Goal: Information Seeking & Learning: Check status

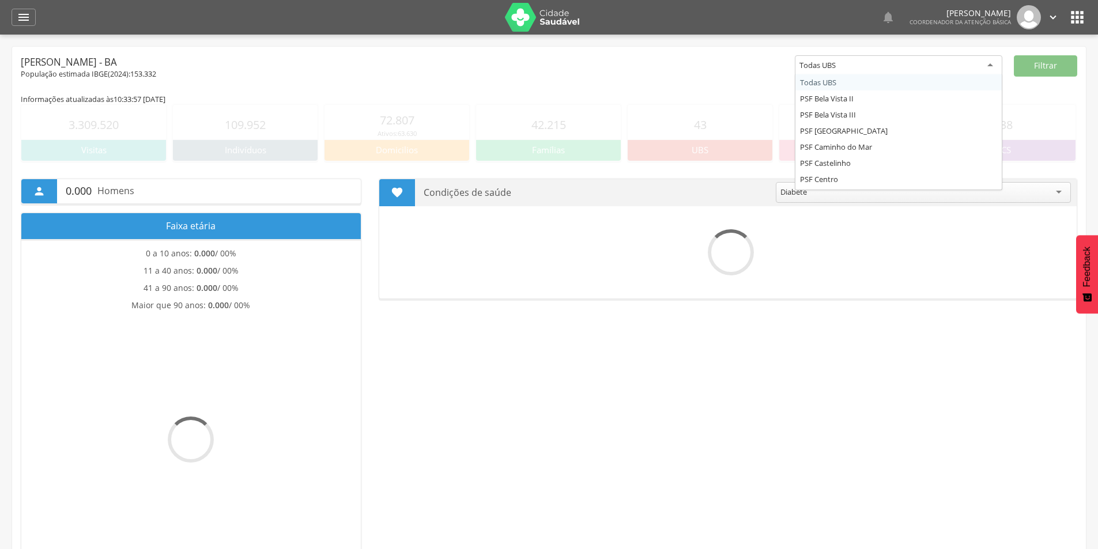
click at [957, 60] on div "Todas UBS" at bounding box center [899, 65] width 208 height 21
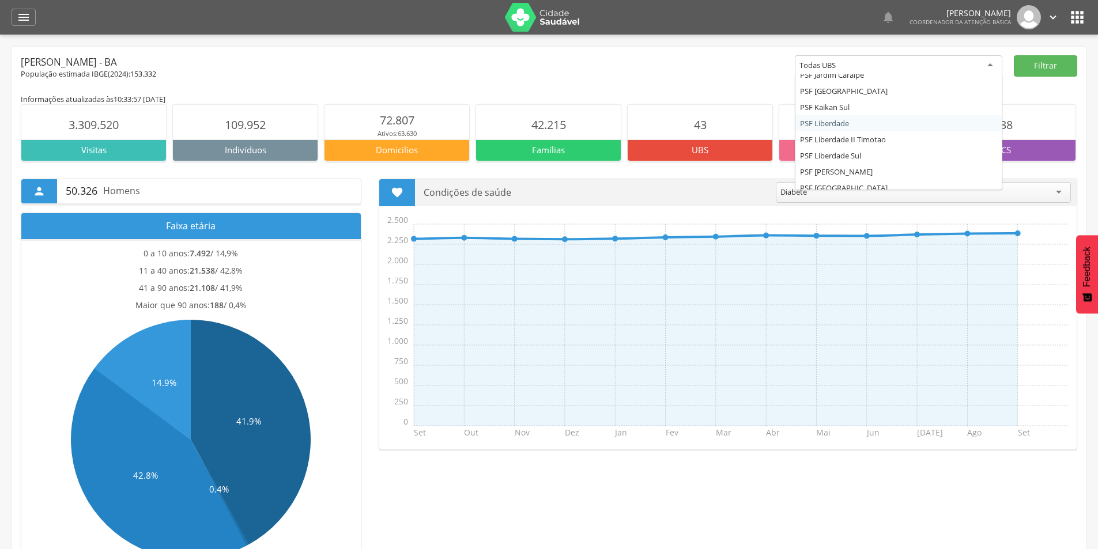
scroll to position [173, 0]
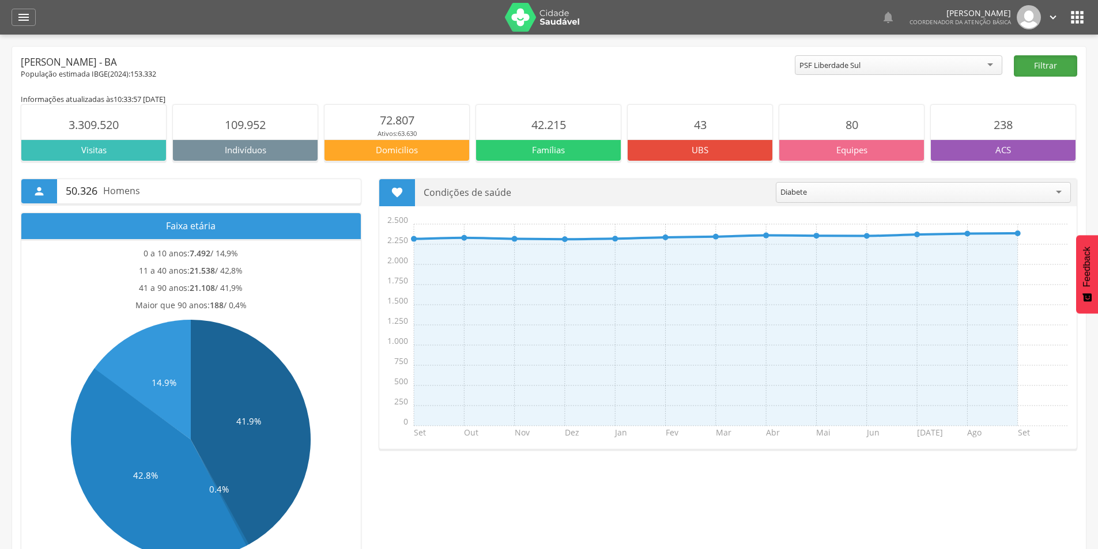
click at [1052, 65] on button "Filtrar" at bounding box center [1045, 65] width 63 height 21
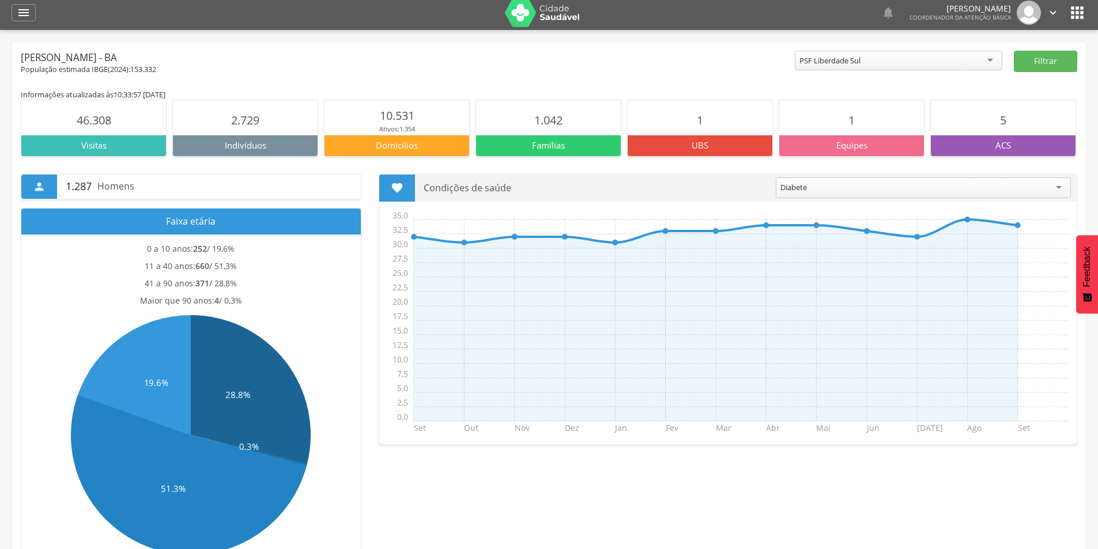
scroll to position [0, 0]
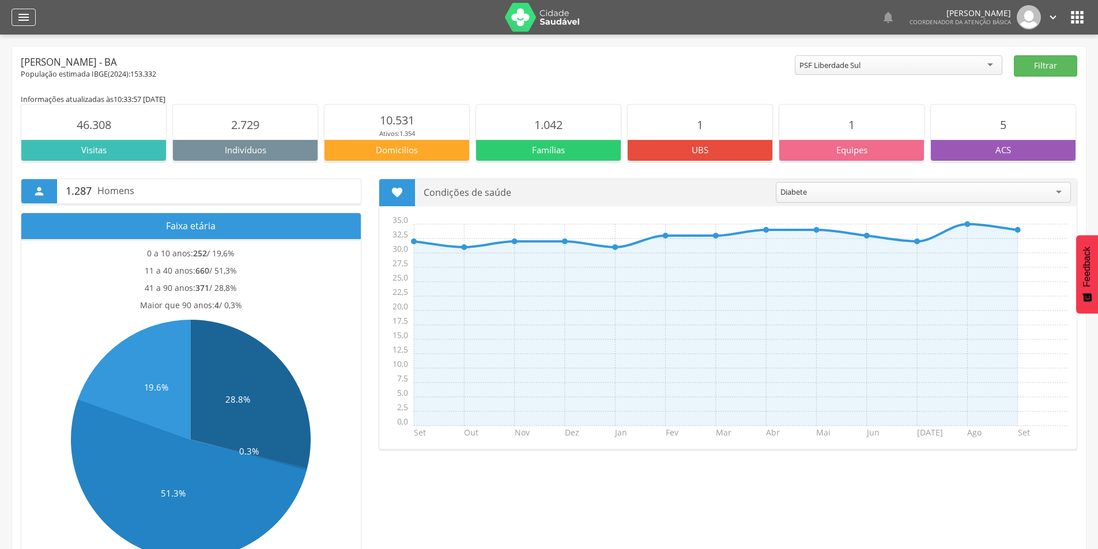
click at [14, 10] on div "" at bounding box center [24, 17] width 24 height 17
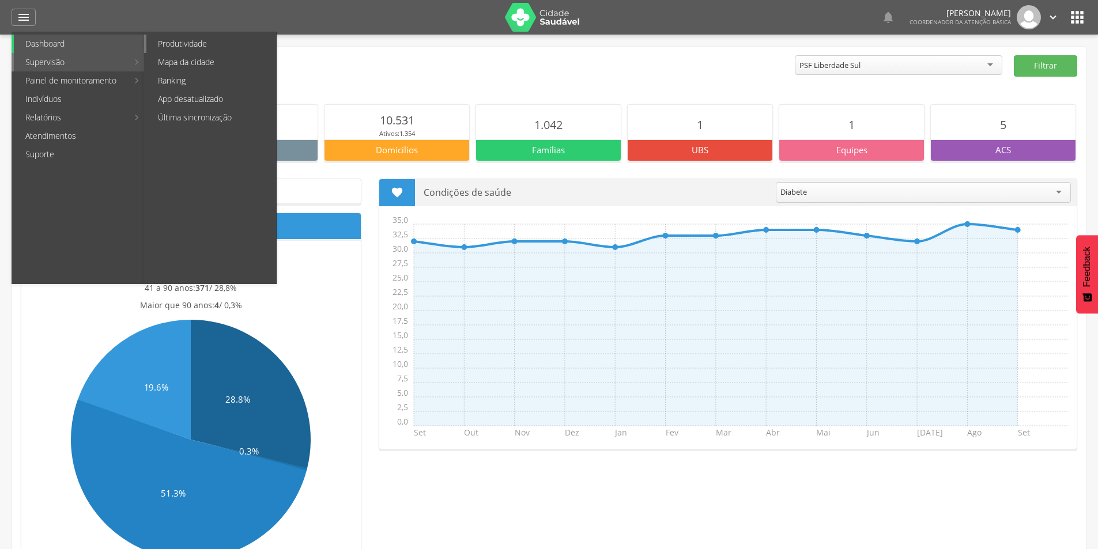
click at [199, 39] on link "Produtividade" at bounding box center [211, 44] width 130 height 18
type input "**********"
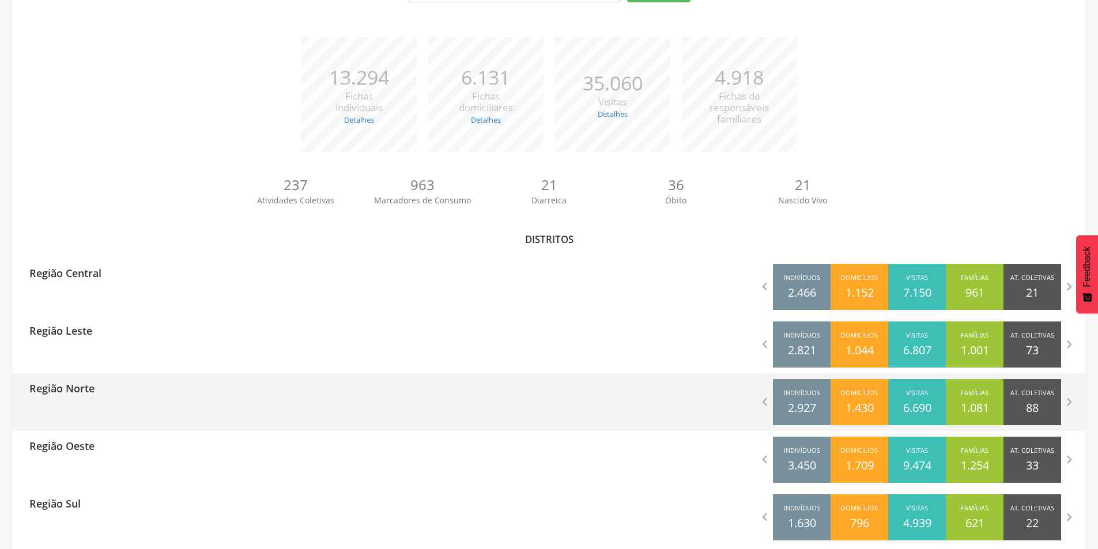
scroll to position [158, 0]
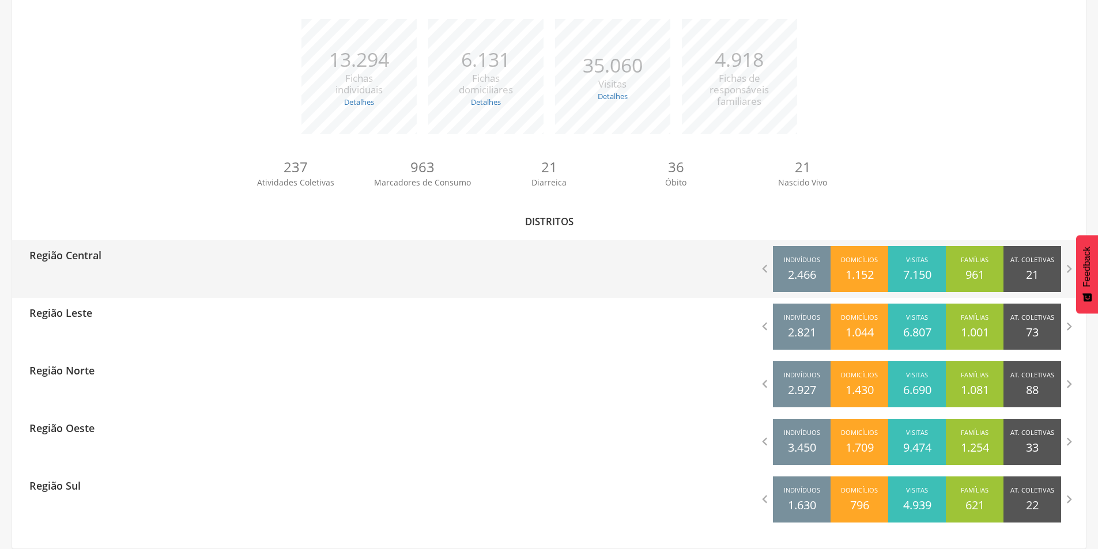
click at [218, 276] on div "Região Central  Indivíduos 2.466 Domicílios 1.152 Visitas 7.150 Famílias 961 A…" at bounding box center [549, 269] width 1074 height 58
click at [74, 256] on p "Região Central" at bounding box center [65, 251] width 72 height 23
type input "**********"
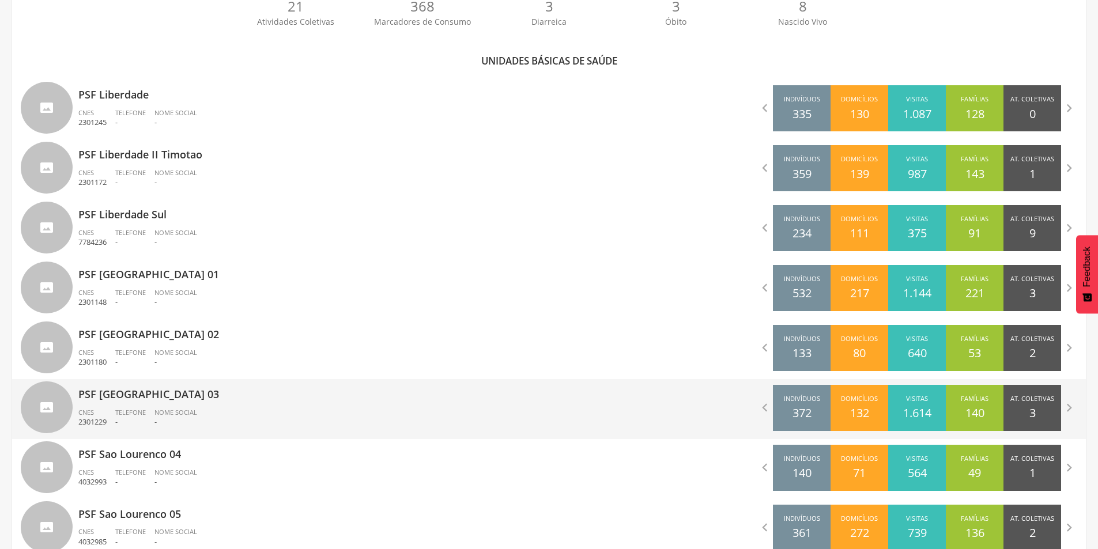
scroll to position [331, 0]
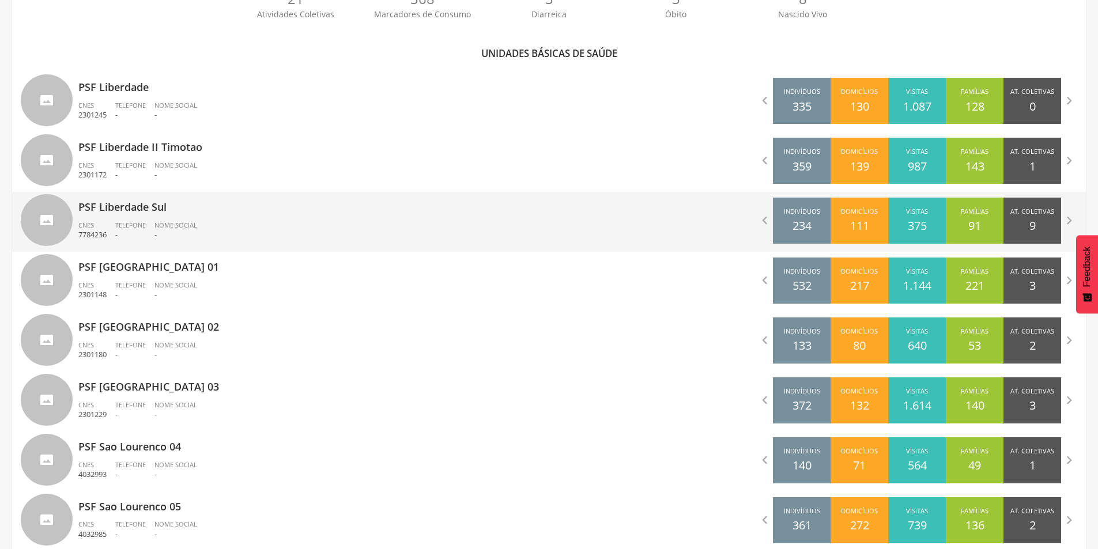
click at [250, 221] on ul "CNES 7784236 Telefone - Nome Social -" at bounding box center [309, 233] width 462 height 25
type input "**********"
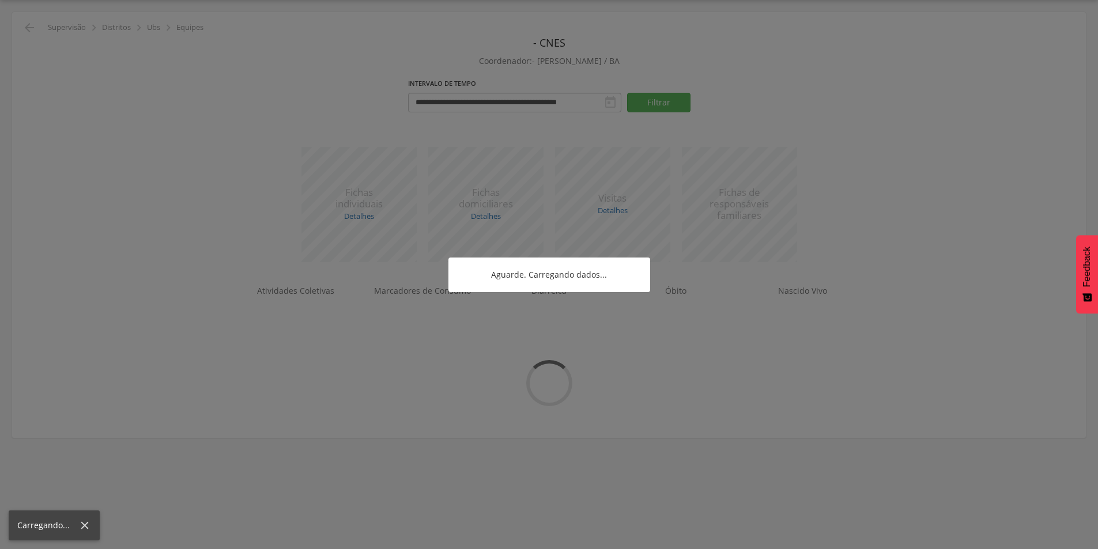
scroll to position [35, 0]
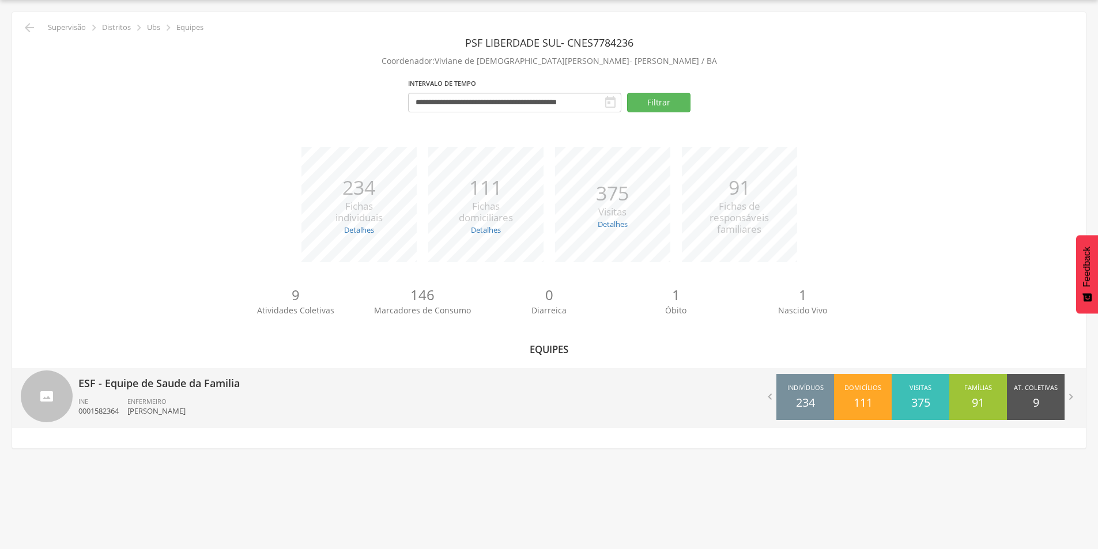
click at [153, 390] on p "ESF - Equipe de Saude da Familia" at bounding box center [309, 379] width 462 height 23
type input "**********"
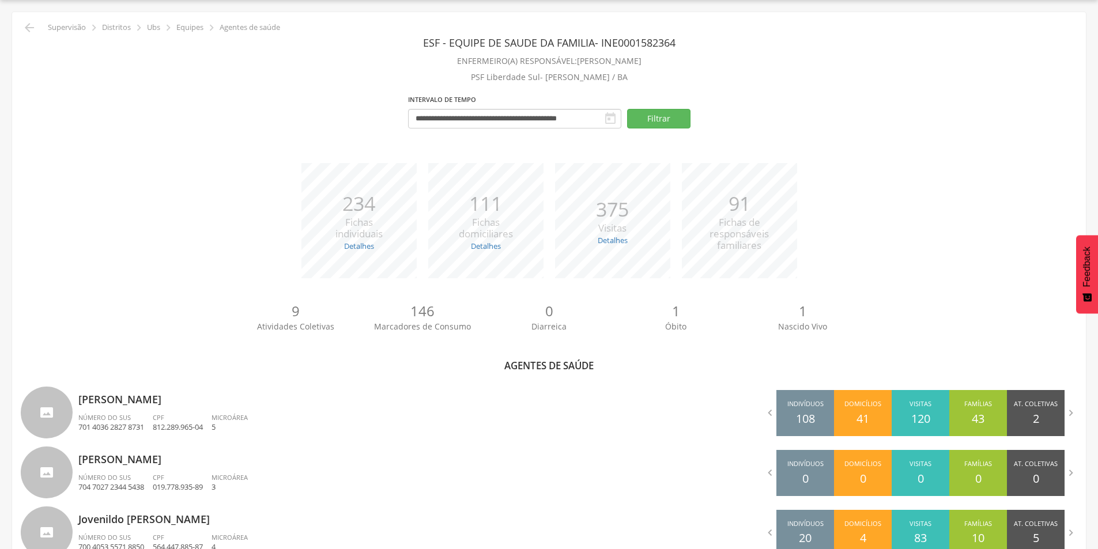
scroll to position [254, 0]
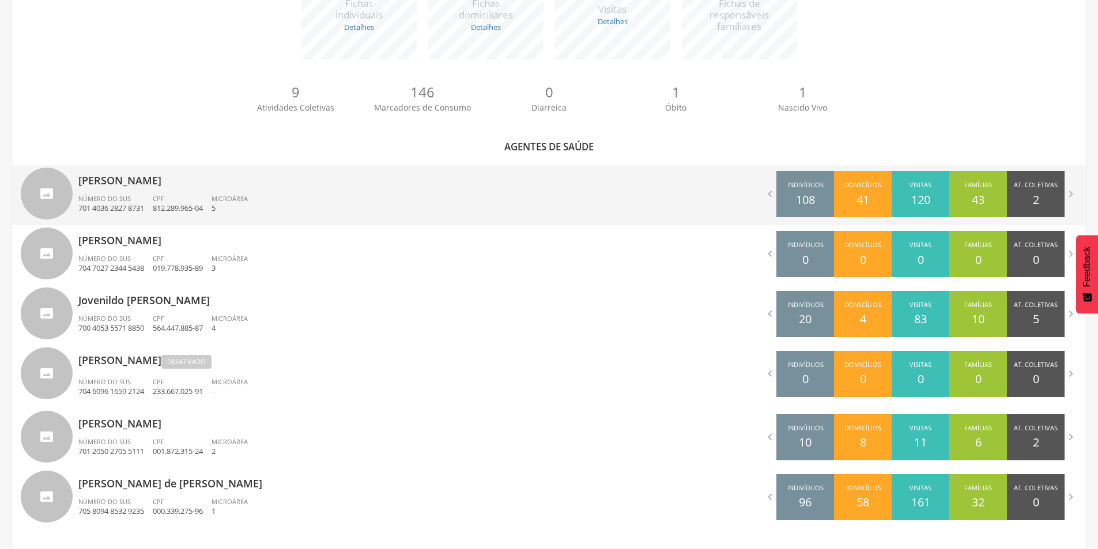
click at [191, 203] on p "812.289.965-04" at bounding box center [178, 208] width 50 height 11
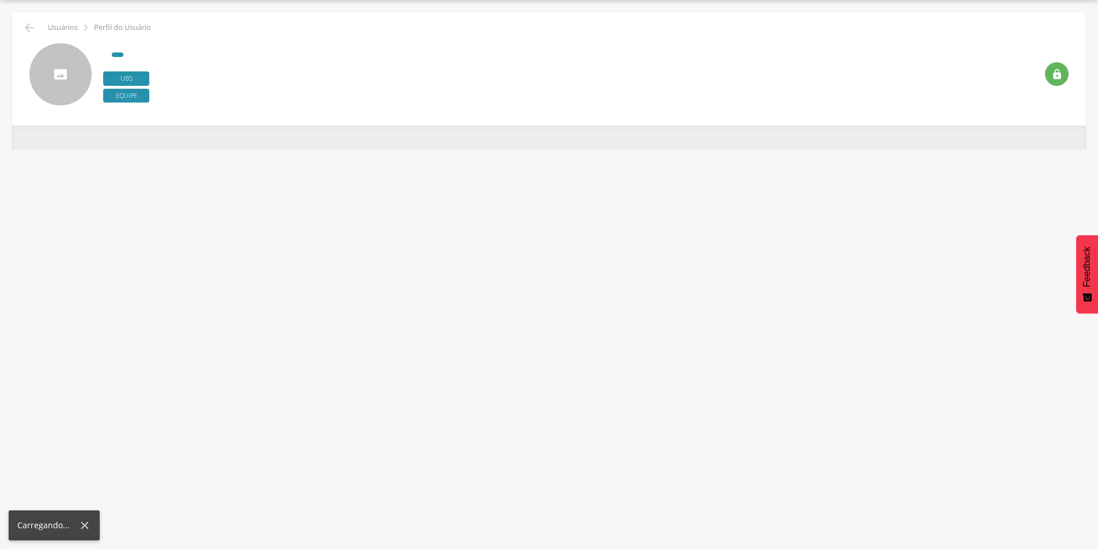
scroll to position [35, 0]
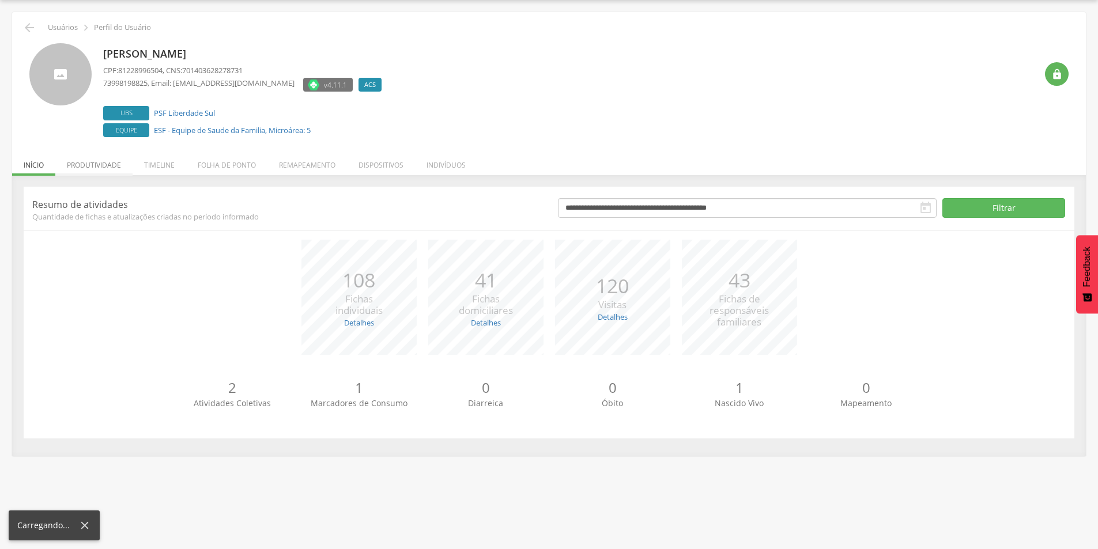
click at [96, 173] on li "Produtividade" at bounding box center [93, 162] width 77 height 27
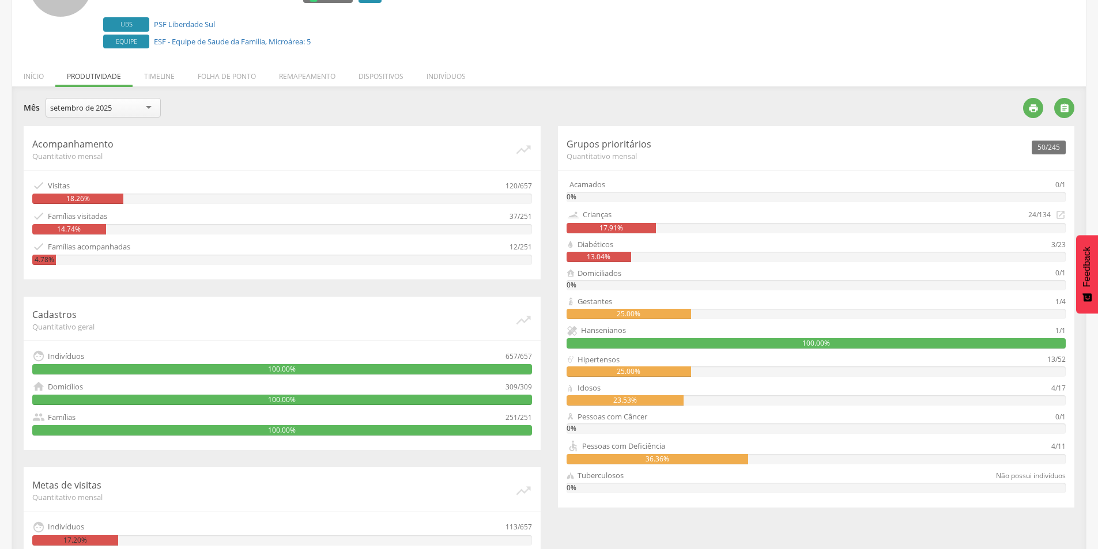
scroll to position [88, 0]
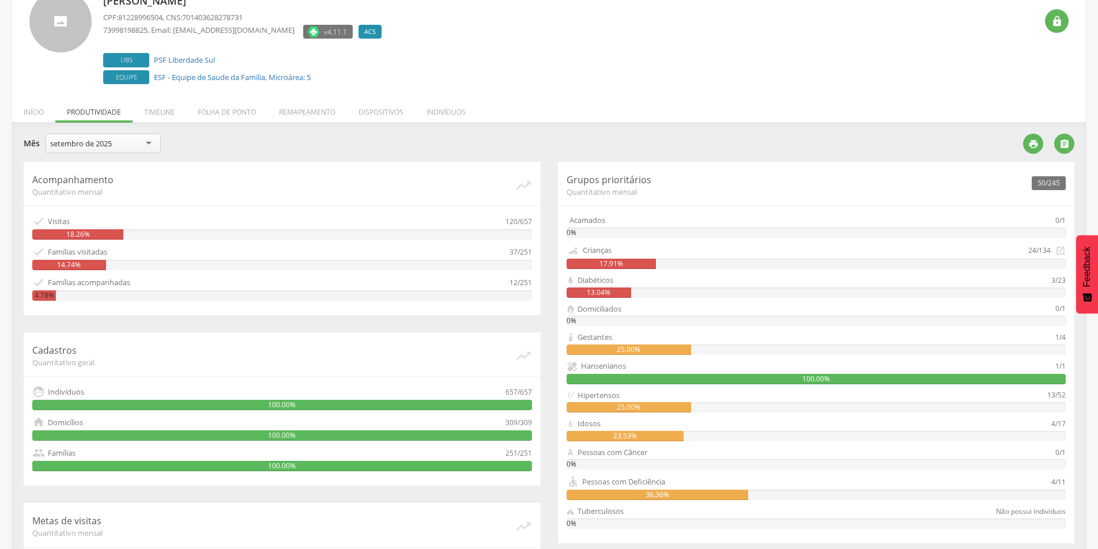
click at [132, 141] on div "setembro de 2025" at bounding box center [103, 144] width 115 height 20
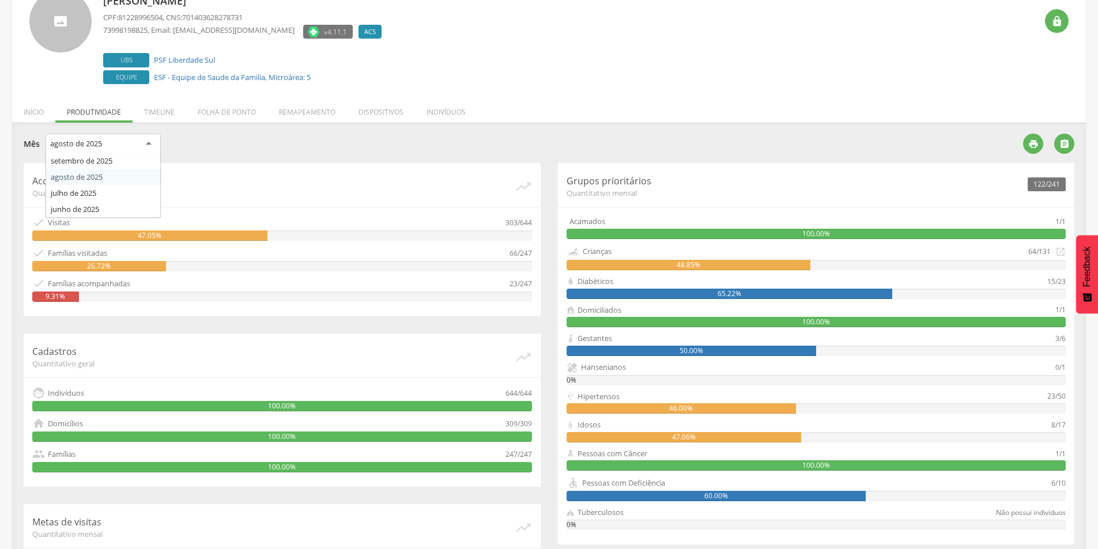
click at [137, 142] on div "agosto de 2025" at bounding box center [103, 144] width 115 height 21
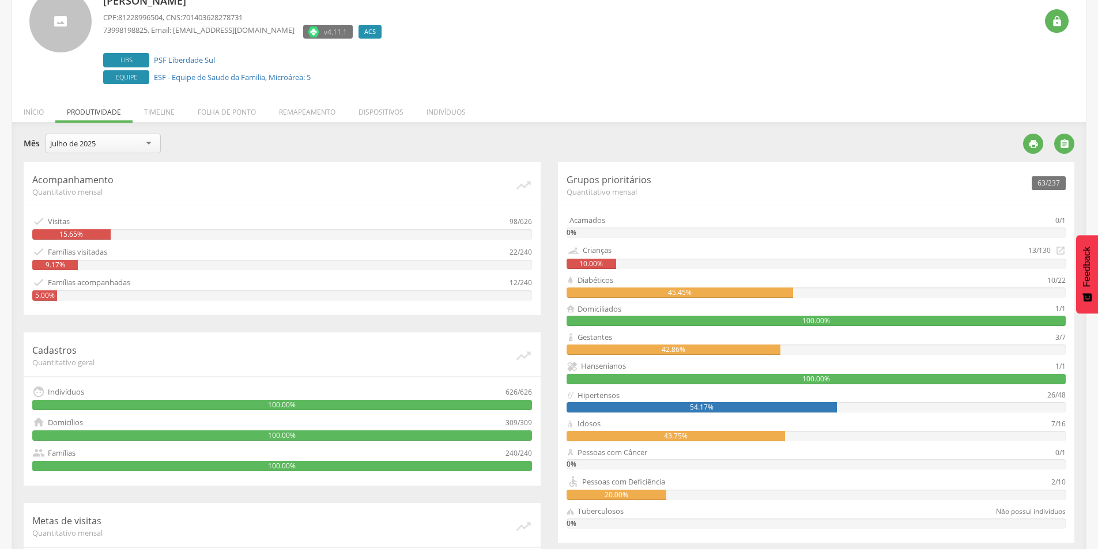
click at [137, 147] on div "julho de 2025" at bounding box center [103, 144] width 115 height 20
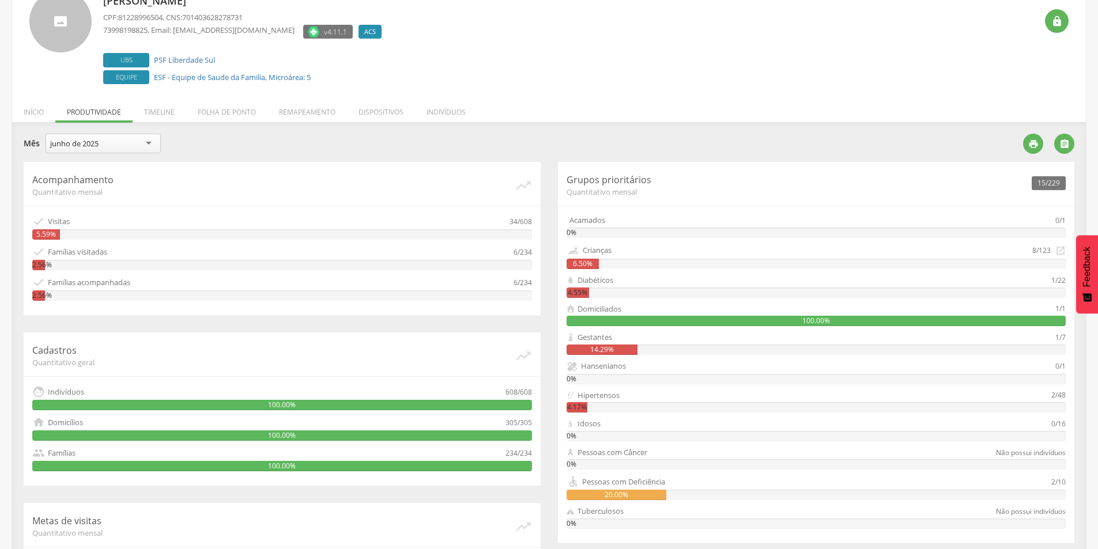
click at [111, 138] on div "junho de 2025" at bounding box center [103, 144] width 115 height 20
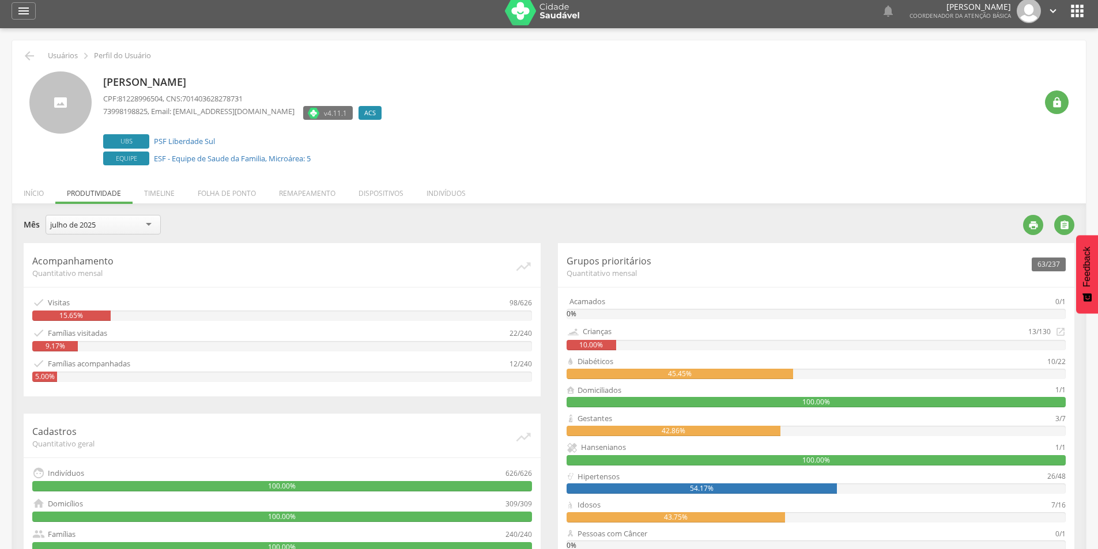
scroll to position [0, 0]
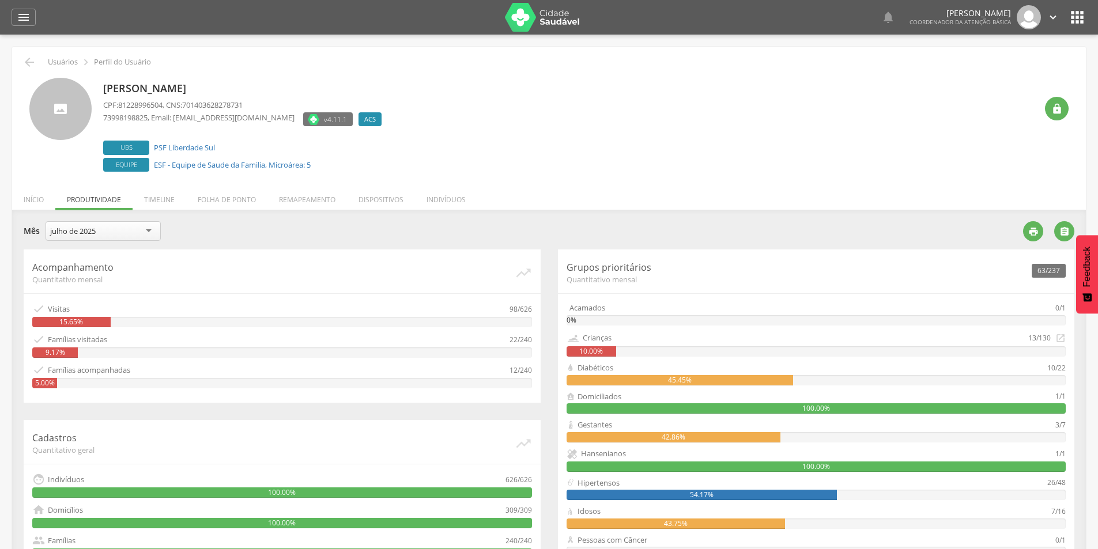
click at [124, 235] on div "julho de 2025" at bounding box center [103, 231] width 115 height 20
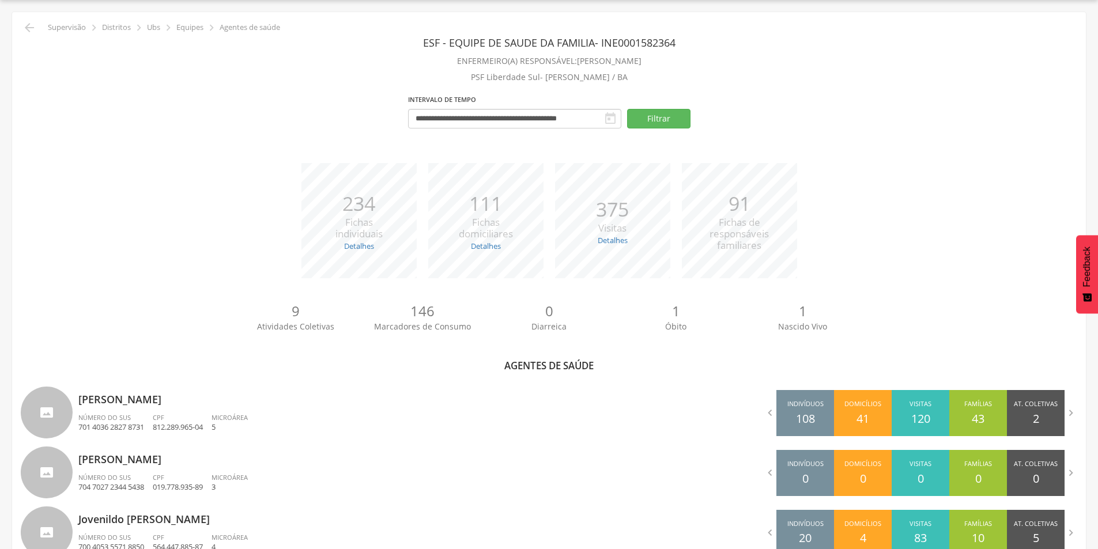
scroll to position [203, 0]
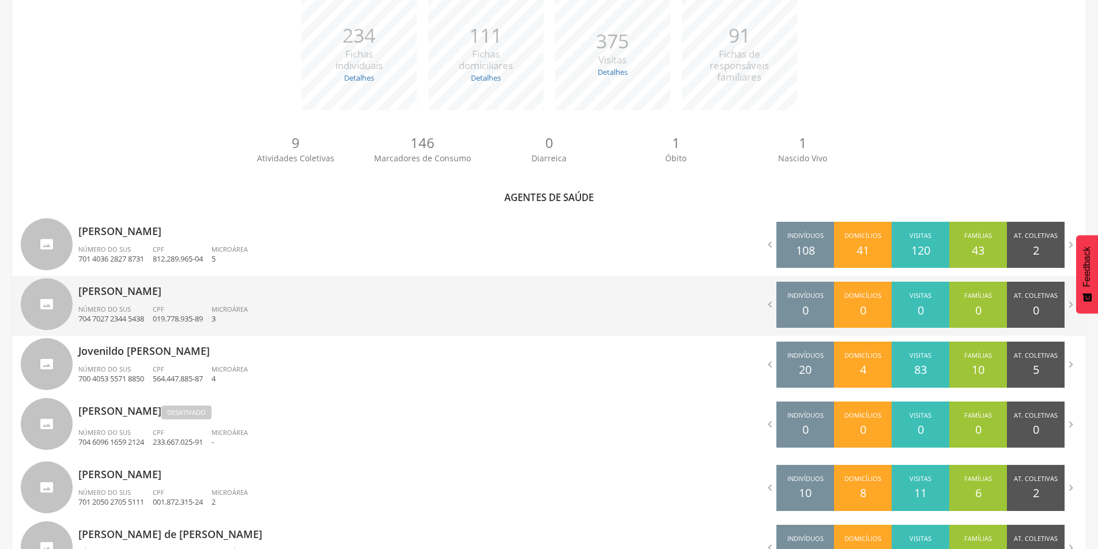
click at [202, 302] on div "[PERSON_NAME] Cavalcante Número do SUS 704 7027 2344 5438 CPF 019.778.935-89 Mi…" at bounding box center [309, 306] width 462 height 60
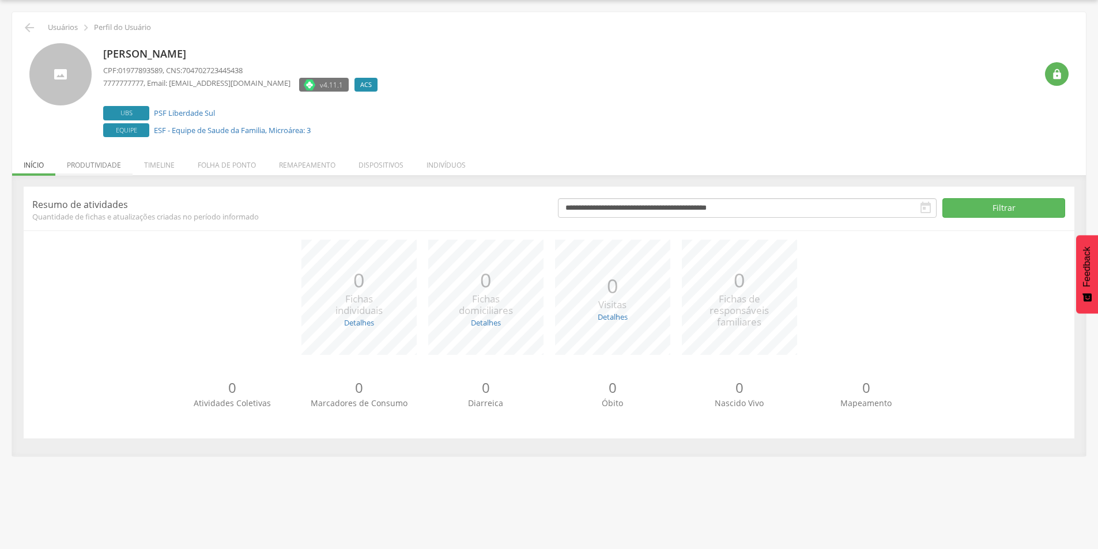
click at [100, 165] on li "Produtividade" at bounding box center [93, 162] width 77 height 27
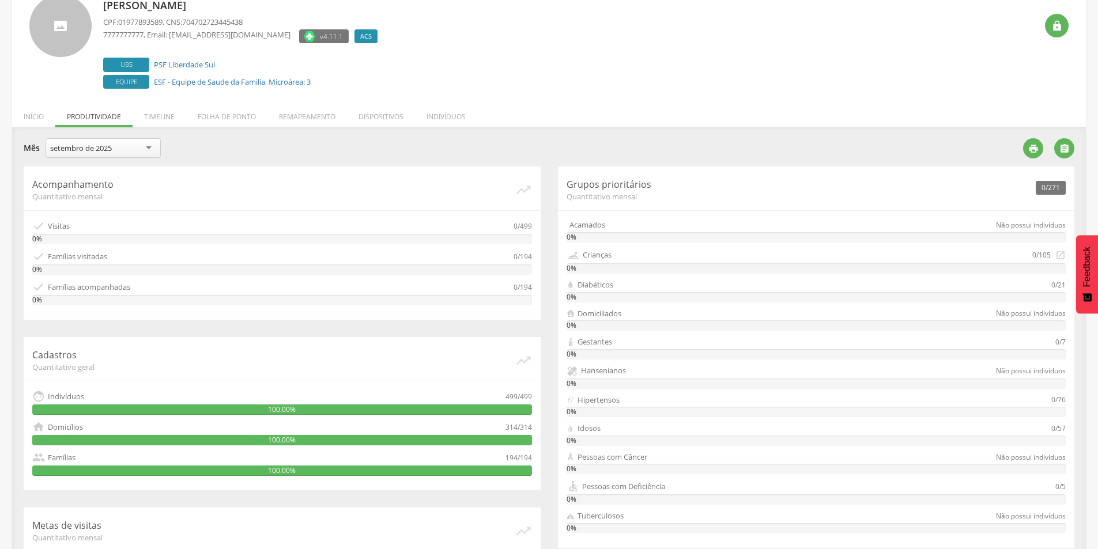
scroll to position [30, 0]
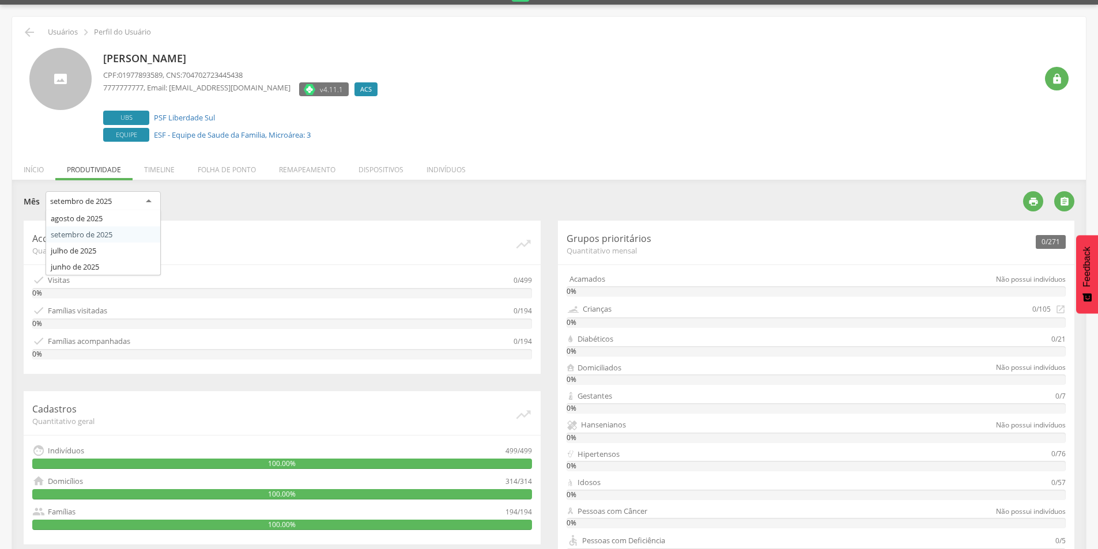
click at [120, 203] on div "setembro de 2025" at bounding box center [103, 201] width 115 height 21
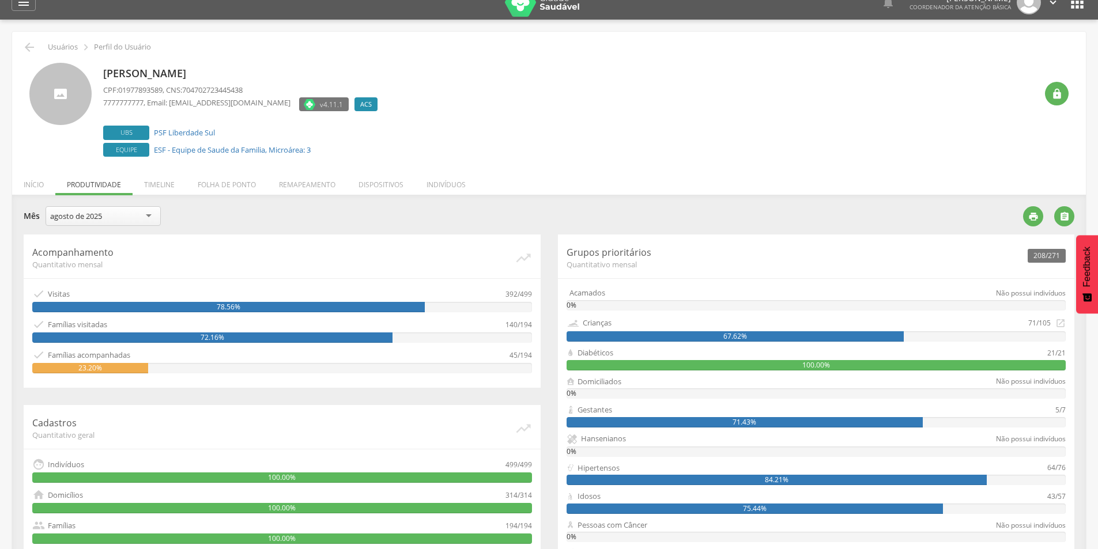
scroll to position [0, 0]
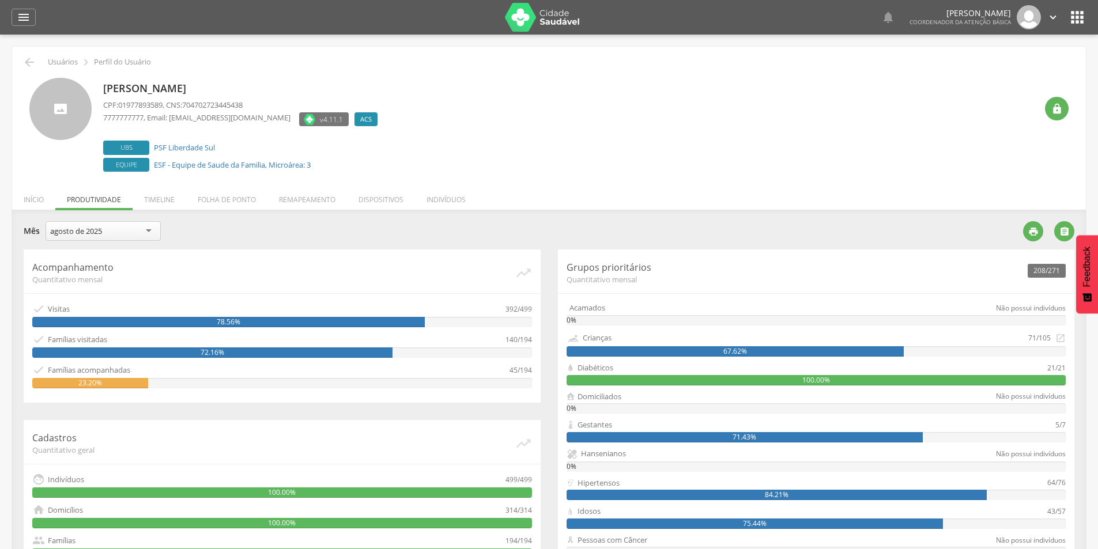
scroll to position [35, 0]
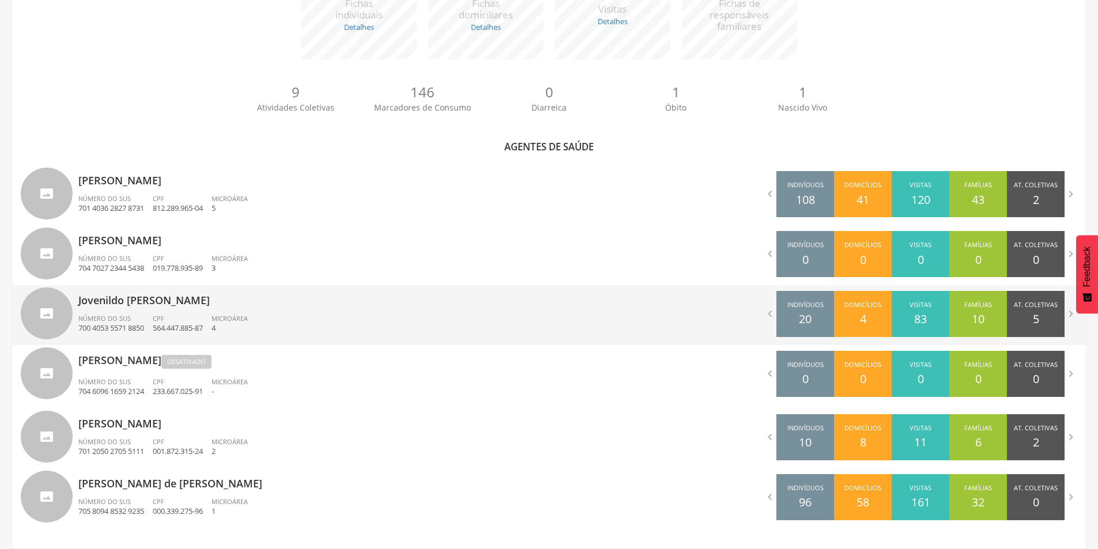
click at [160, 304] on p "Jovenildo [PERSON_NAME]" at bounding box center [309, 296] width 462 height 23
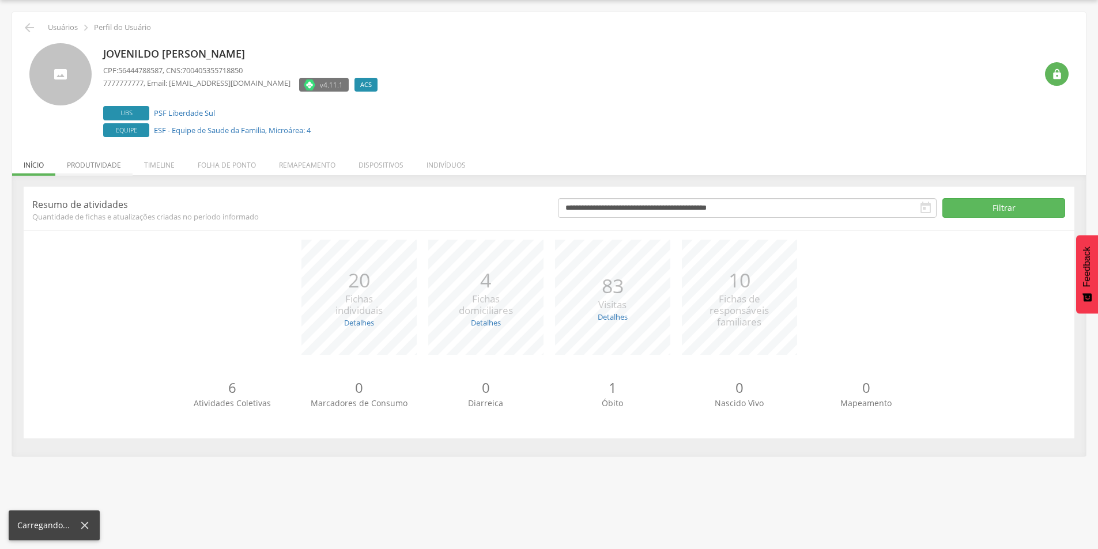
click at [100, 164] on li "Produtividade" at bounding box center [93, 162] width 77 height 27
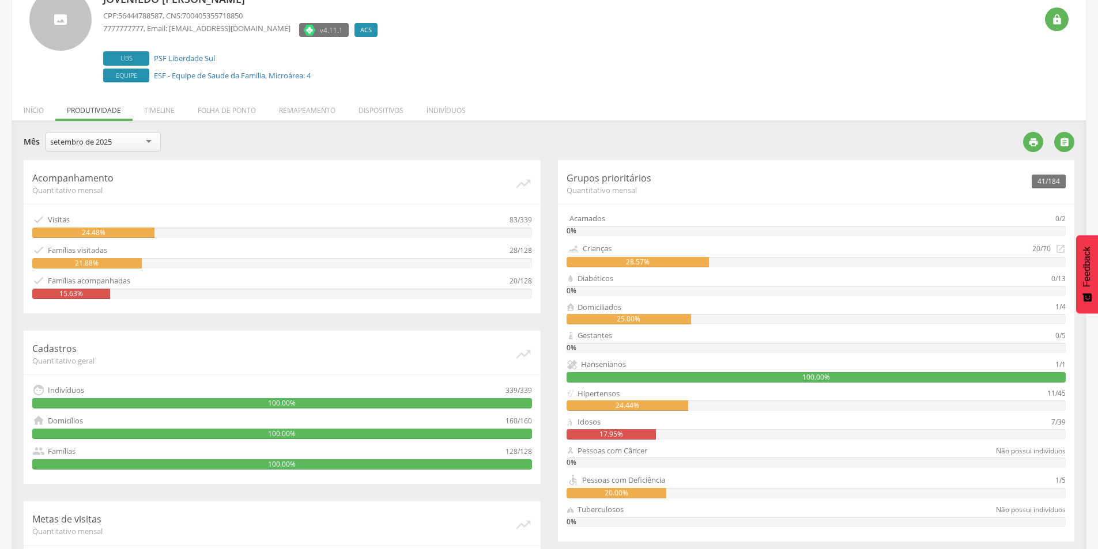
scroll to position [88, 0]
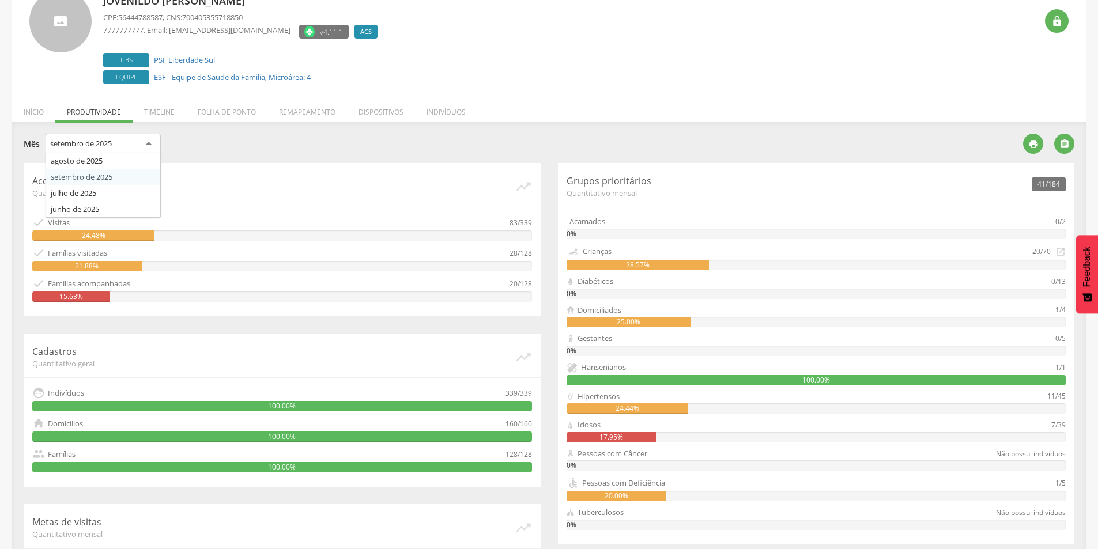
click at [142, 145] on div "setembro de 2025" at bounding box center [103, 144] width 115 height 21
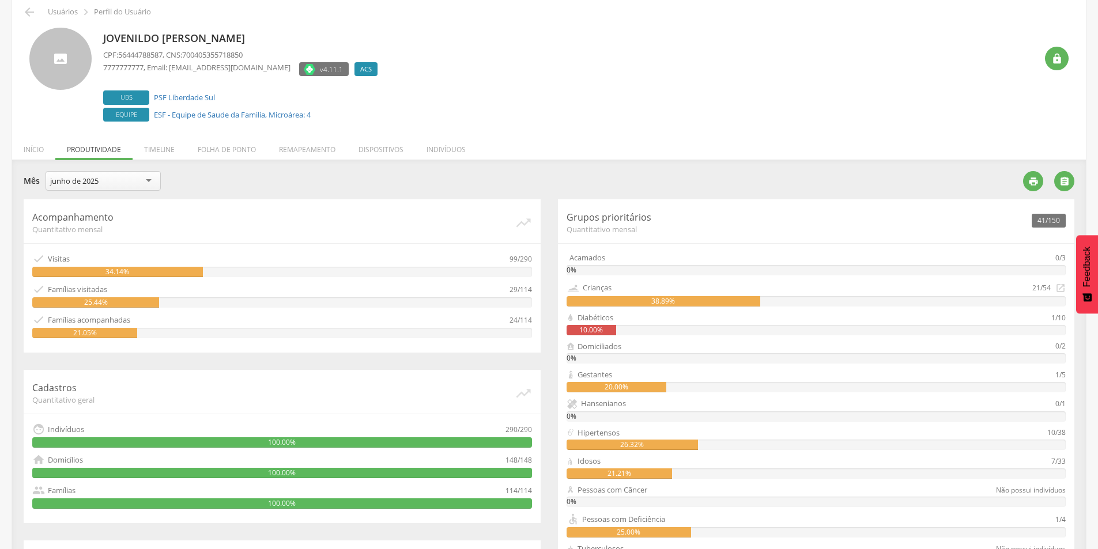
scroll to position [30, 0]
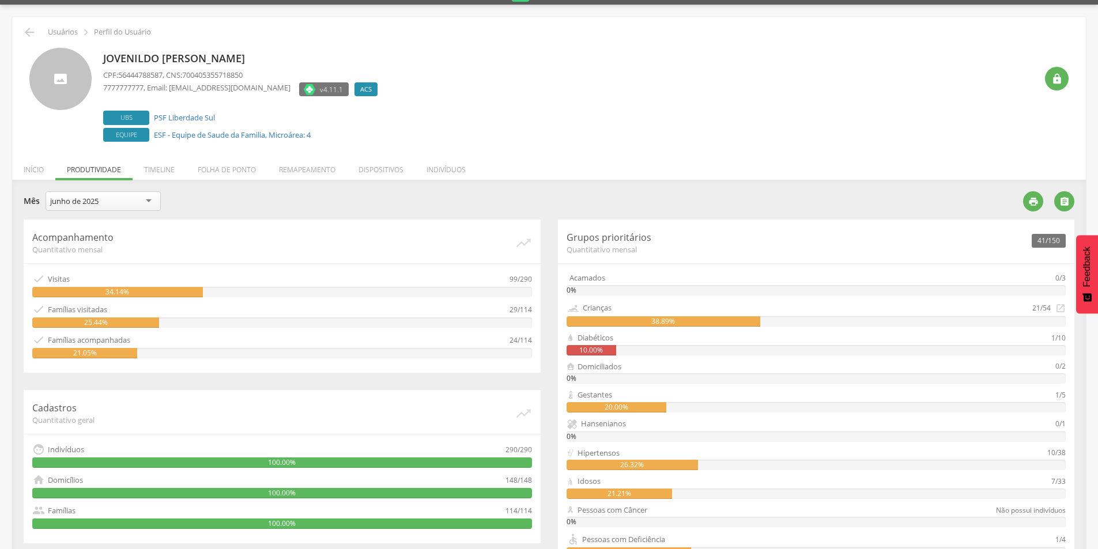
click at [141, 191] on div "**********" at bounding box center [549, 451] width 1074 height 542
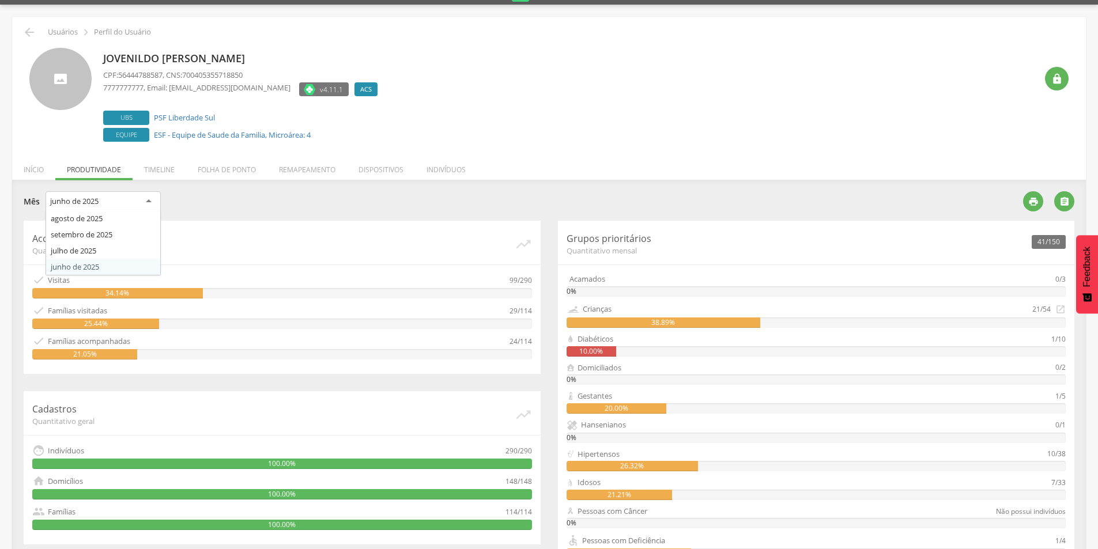
click at [141, 197] on div "junho de 2025" at bounding box center [103, 201] width 115 height 21
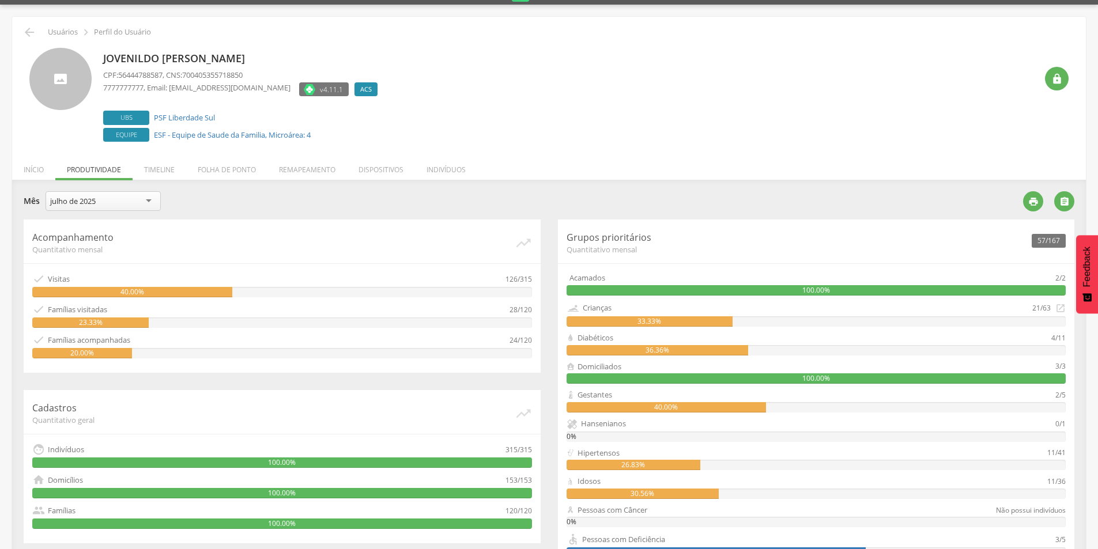
click at [118, 204] on div "julho de 2025" at bounding box center [103, 201] width 115 height 20
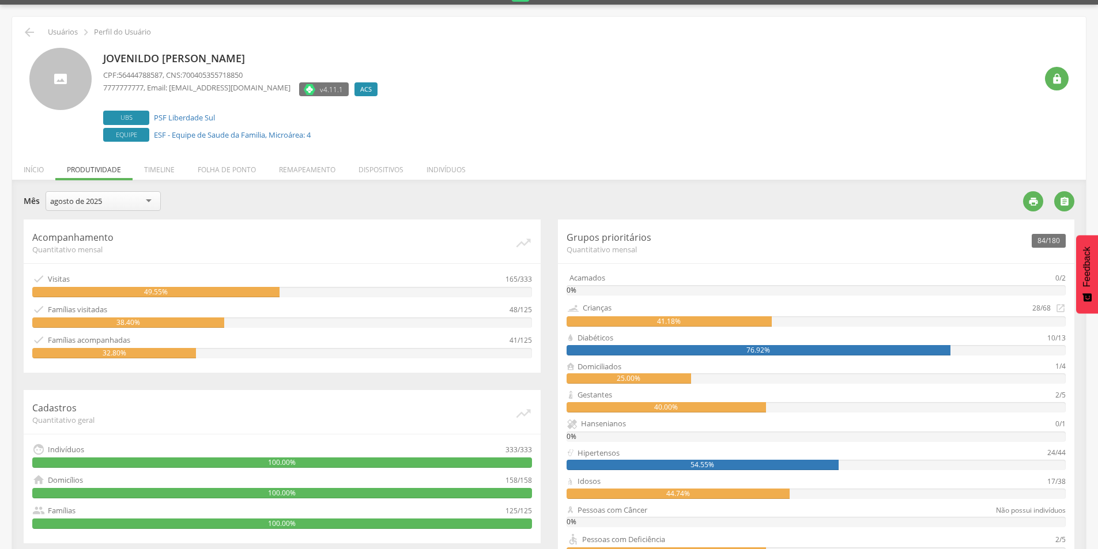
click at [107, 204] on div "agosto de 2025" at bounding box center [103, 201] width 115 height 20
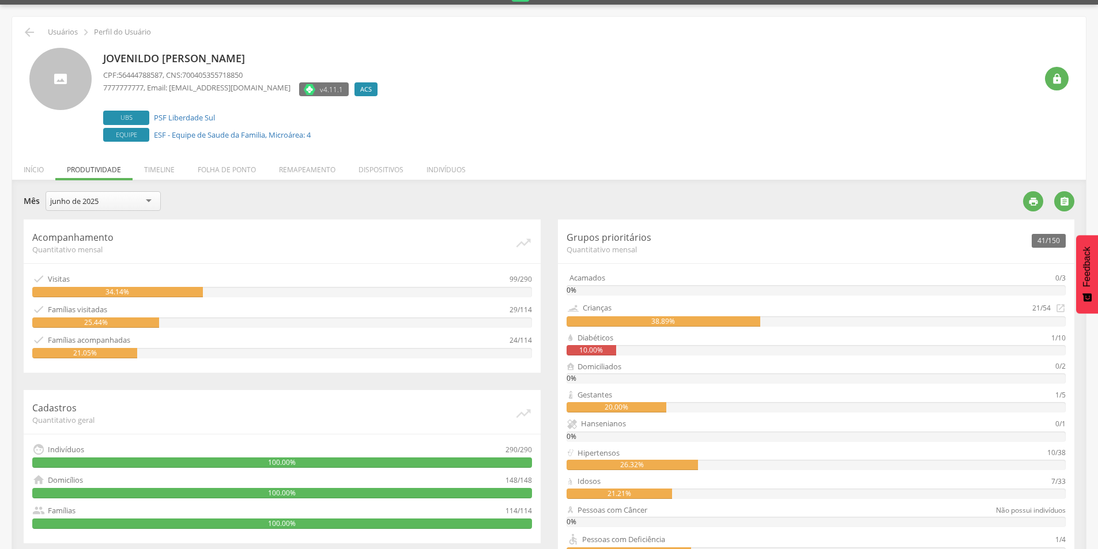
click at [143, 202] on div "junho de 2025" at bounding box center [103, 201] width 115 height 20
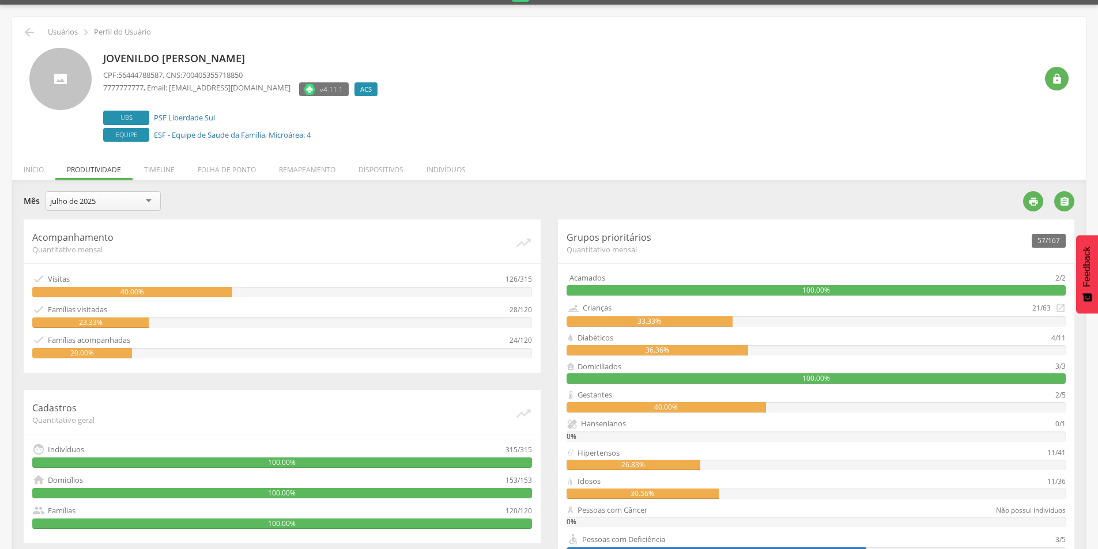
click at [104, 205] on div "julho de 2025" at bounding box center [103, 201] width 115 height 20
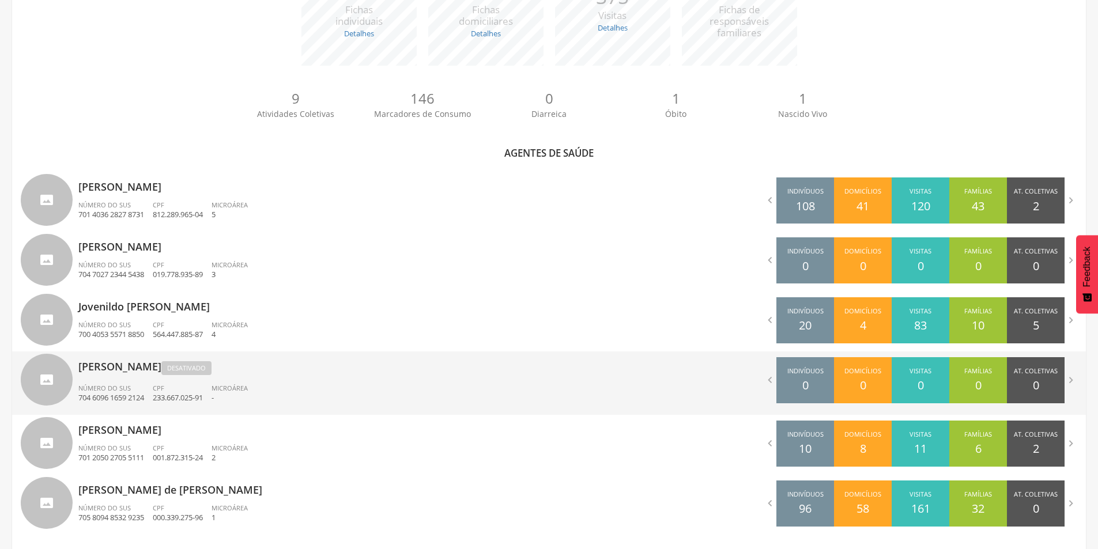
scroll to position [254, 0]
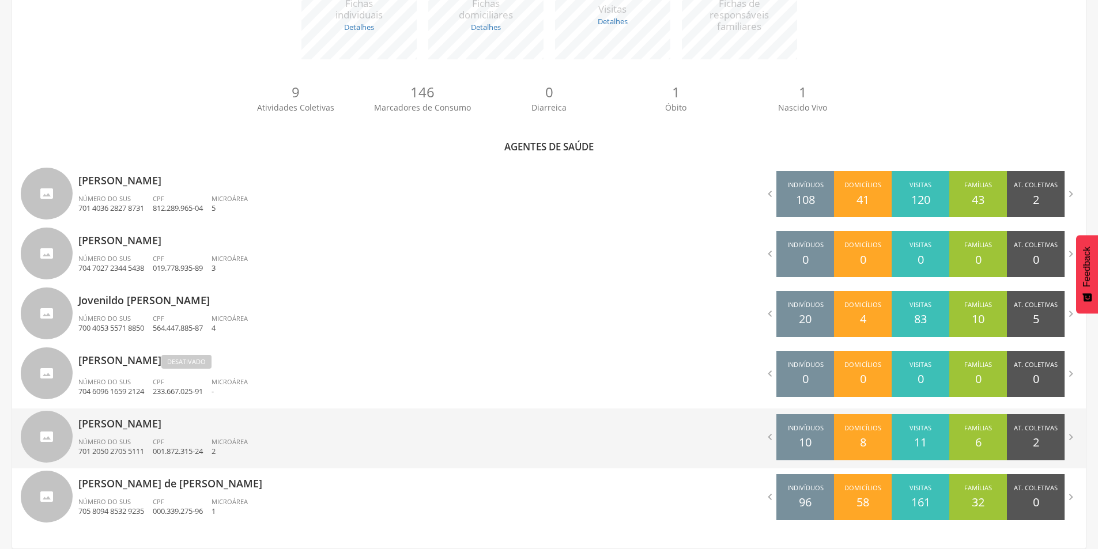
click at [164, 427] on p "[PERSON_NAME]" at bounding box center [309, 420] width 462 height 23
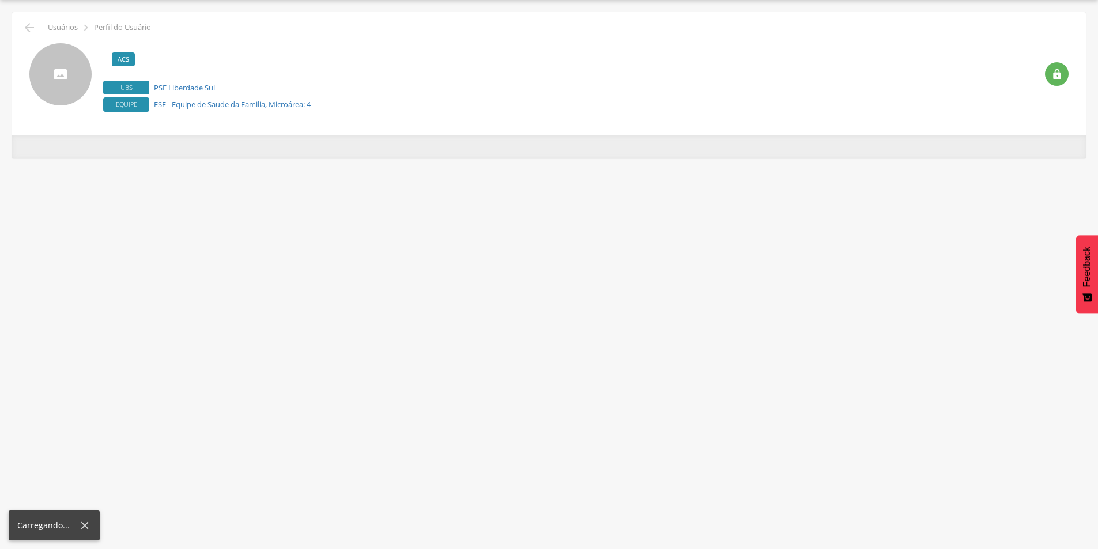
scroll to position [35, 0]
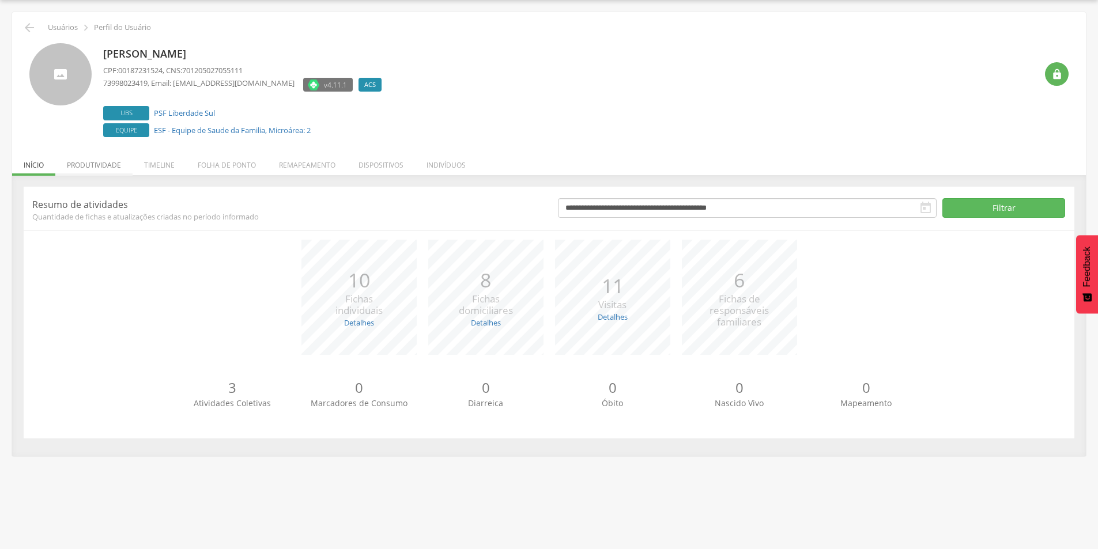
click at [115, 159] on li "Produtividade" at bounding box center [93, 162] width 77 height 27
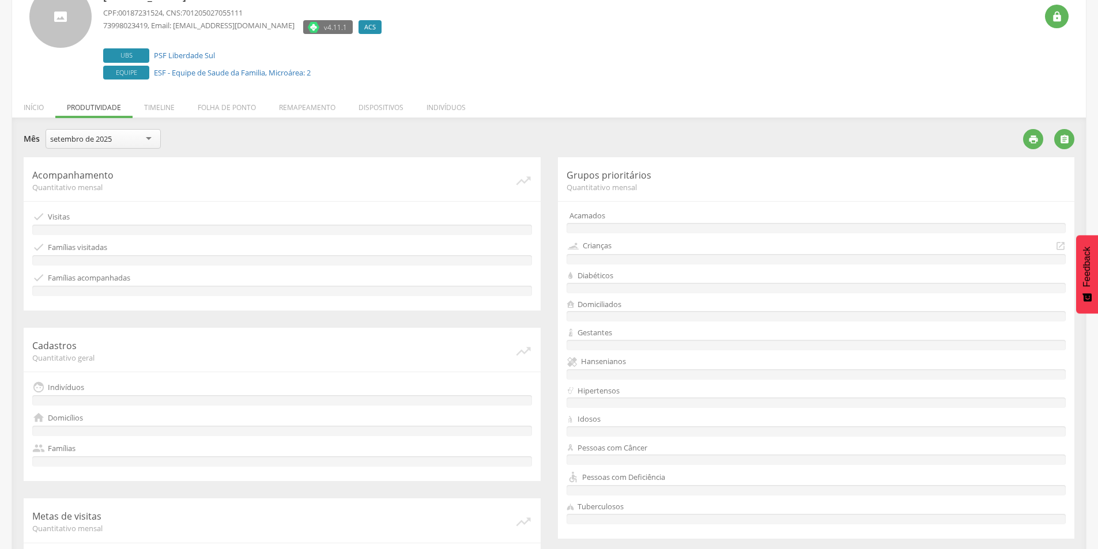
scroll to position [88, 0]
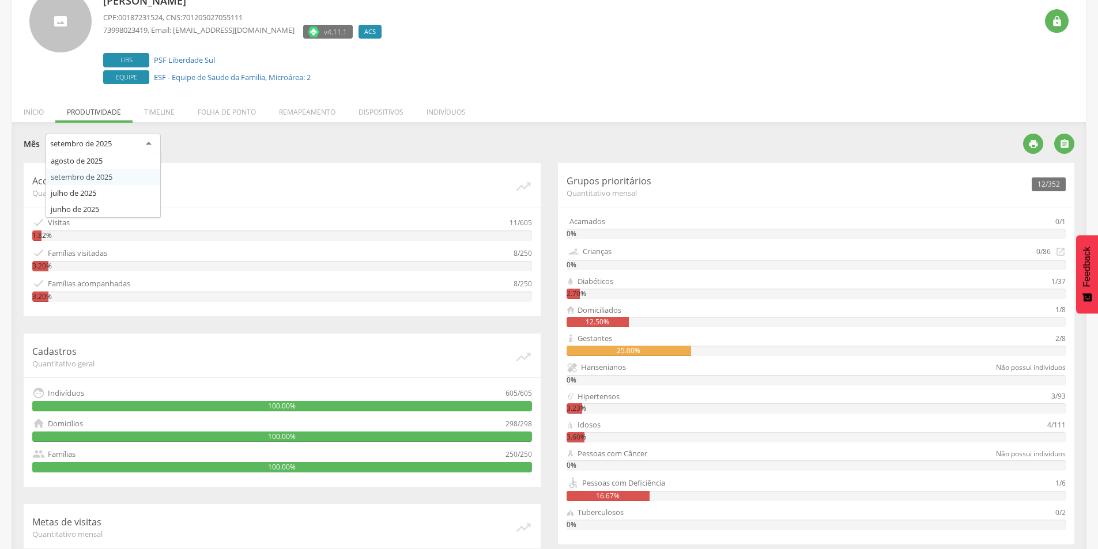
click at [119, 139] on div "setembro de 2025" at bounding box center [103, 144] width 115 height 21
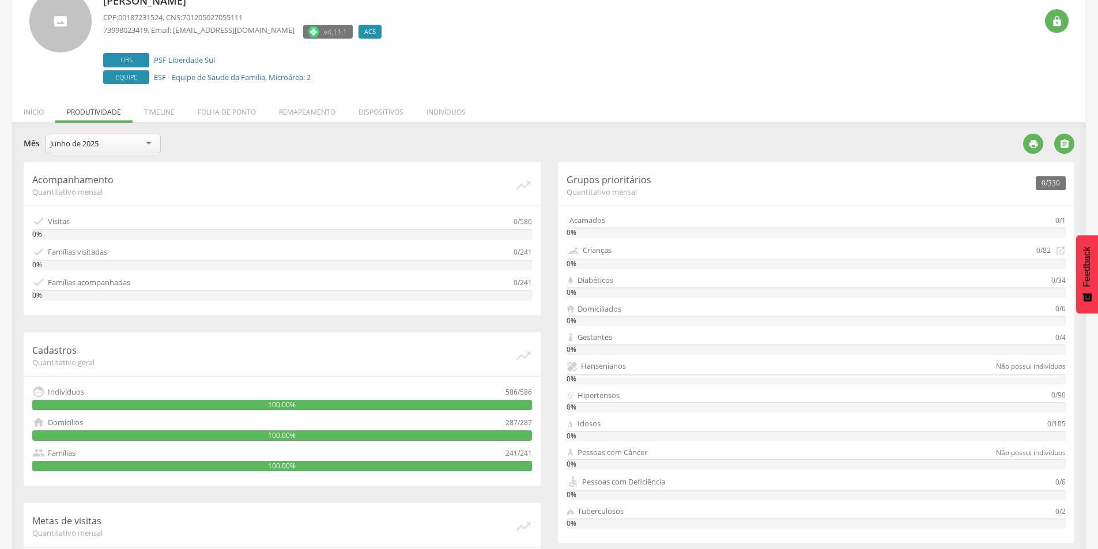
click at [141, 143] on div "junho de 2025" at bounding box center [103, 144] width 115 height 20
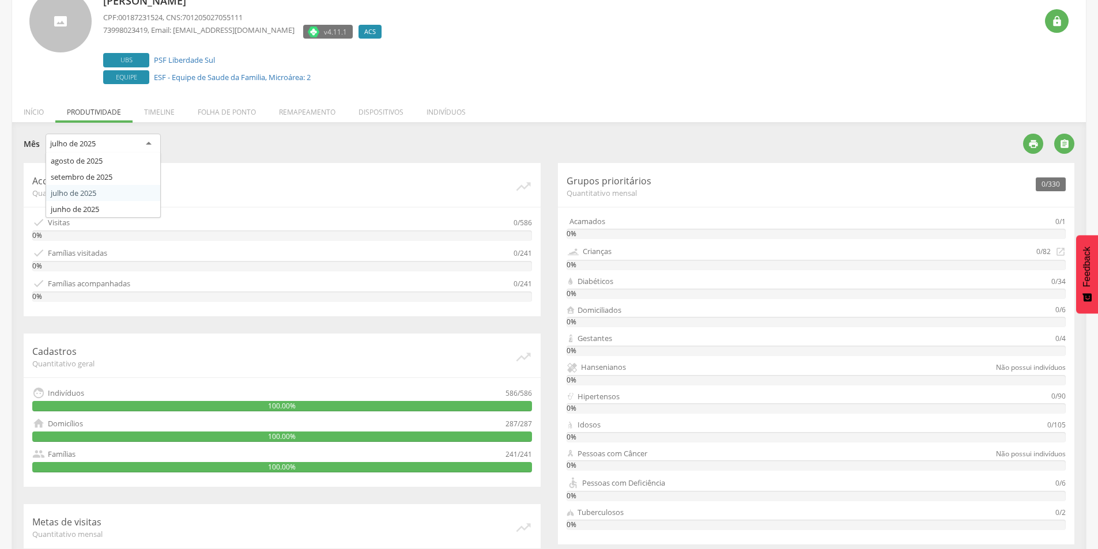
click at [134, 143] on div "julho de 2025" at bounding box center [103, 144] width 115 height 21
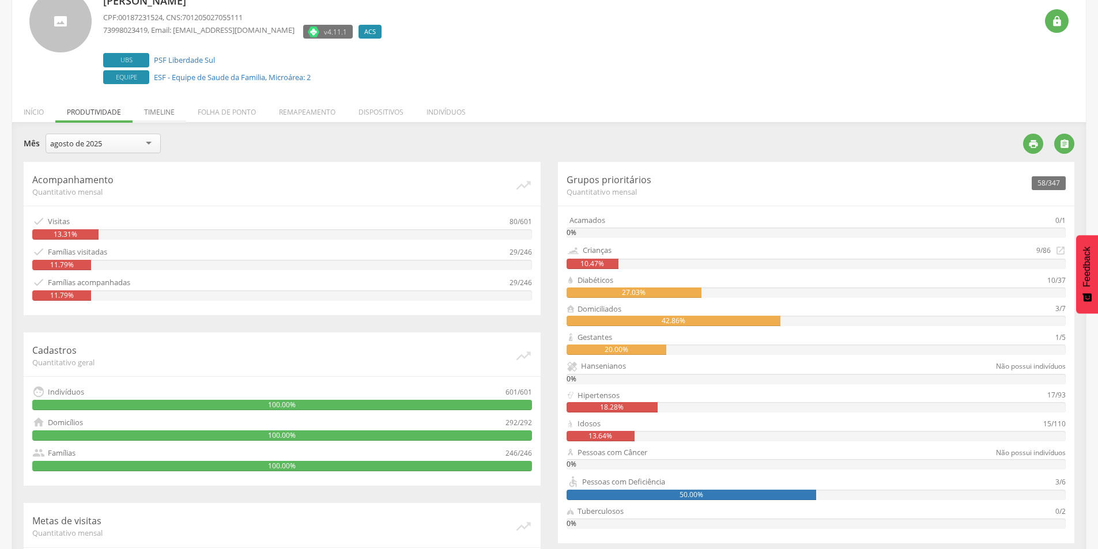
click at [159, 117] on li "Timeline" at bounding box center [160, 109] width 54 height 27
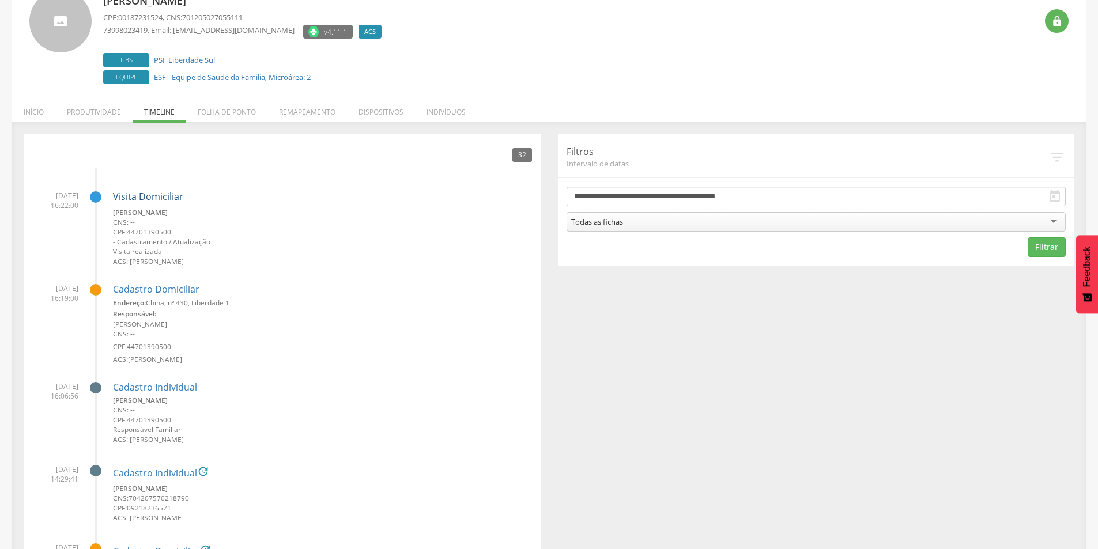
click at [141, 198] on link "Visita Domiciliar" at bounding box center [148, 196] width 70 height 13
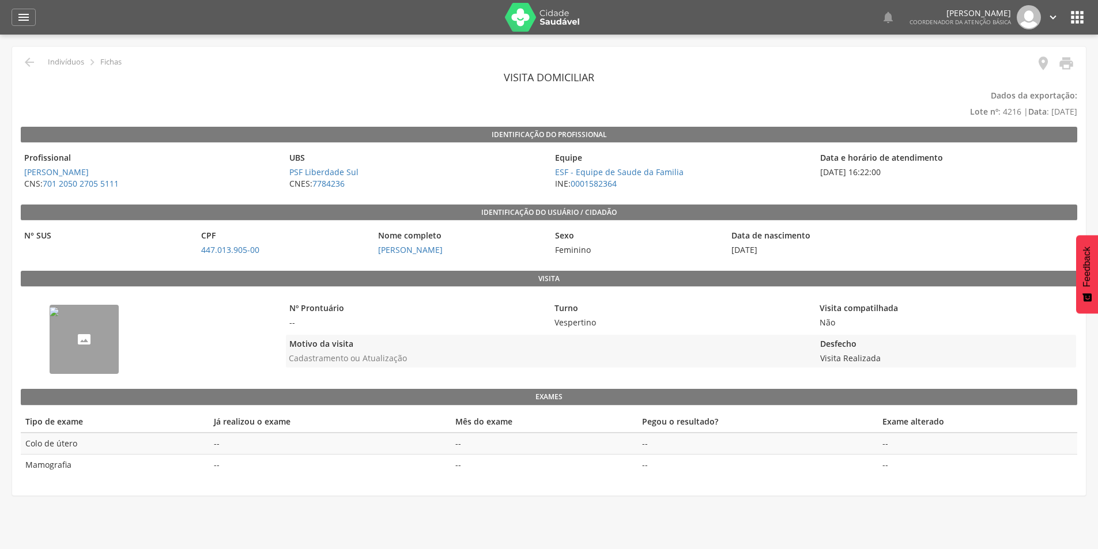
click at [59, 316] on img "--" at bounding box center [54, 311] width 9 height 9
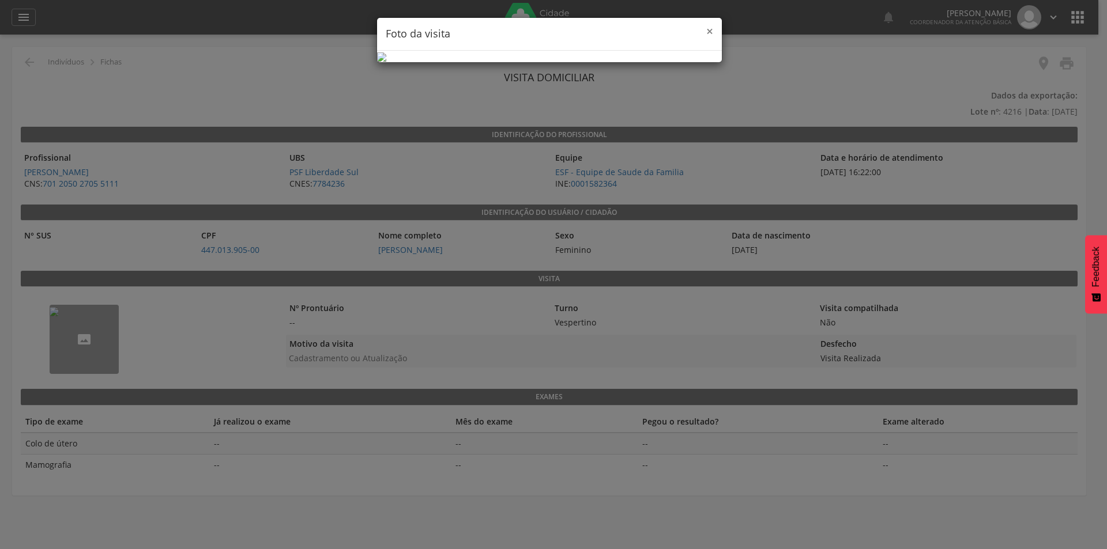
click at [707, 31] on span "×" at bounding box center [709, 31] width 7 height 16
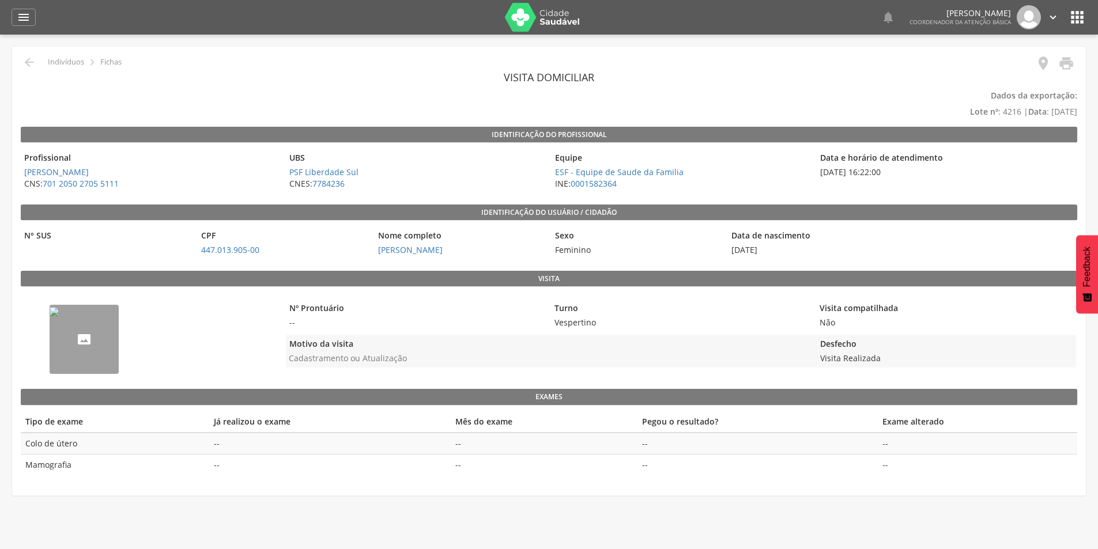
scroll to position [35, 0]
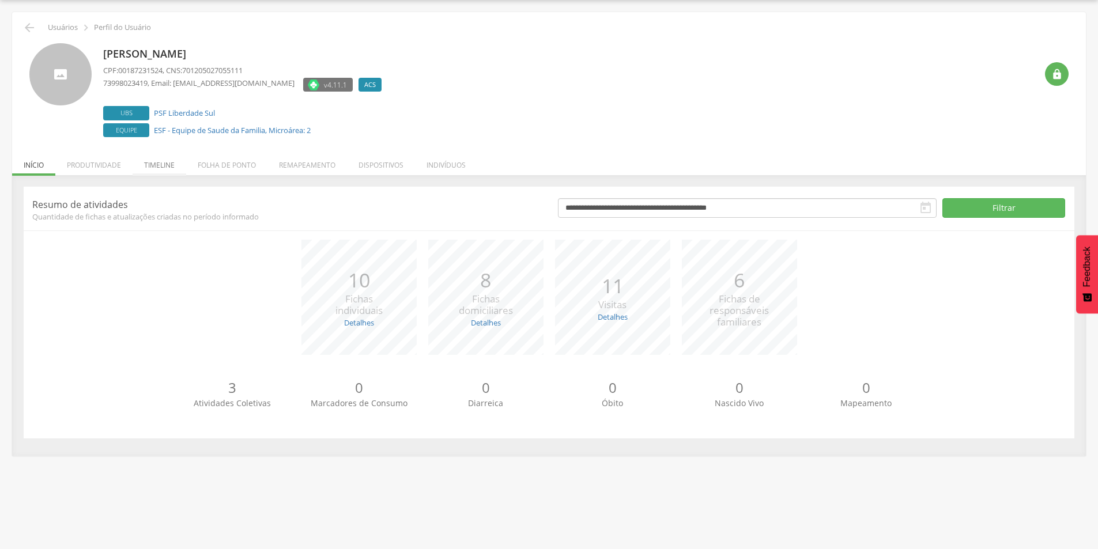
click at [161, 163] on li "Timeline" at bounding box center [160, 162] width 54 height 27
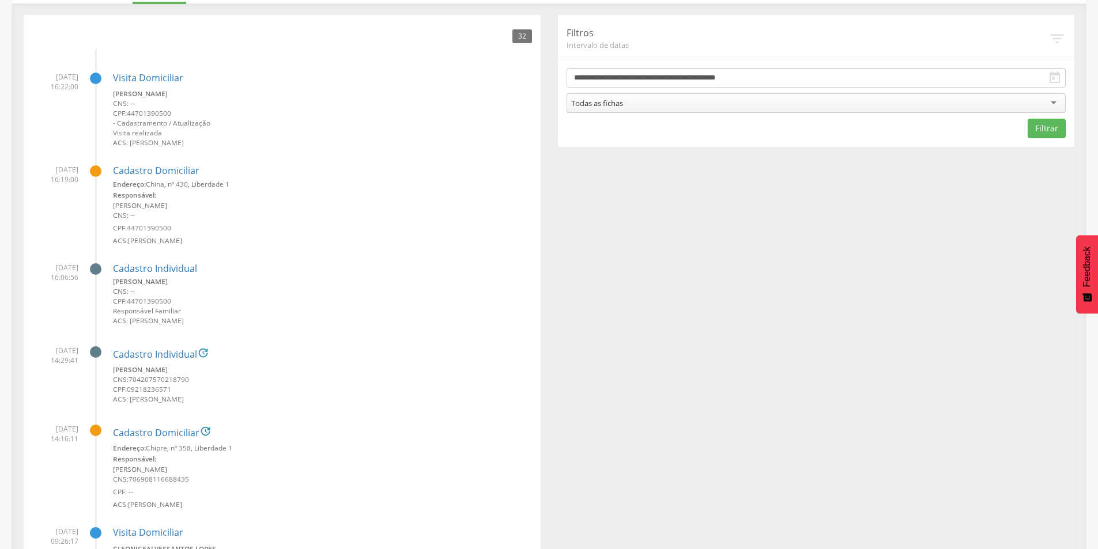
scroll to position [208, 0]
click at [118, 269] on link "Cadastro Individual" at bounding box center [155, 268] width 84 height 10
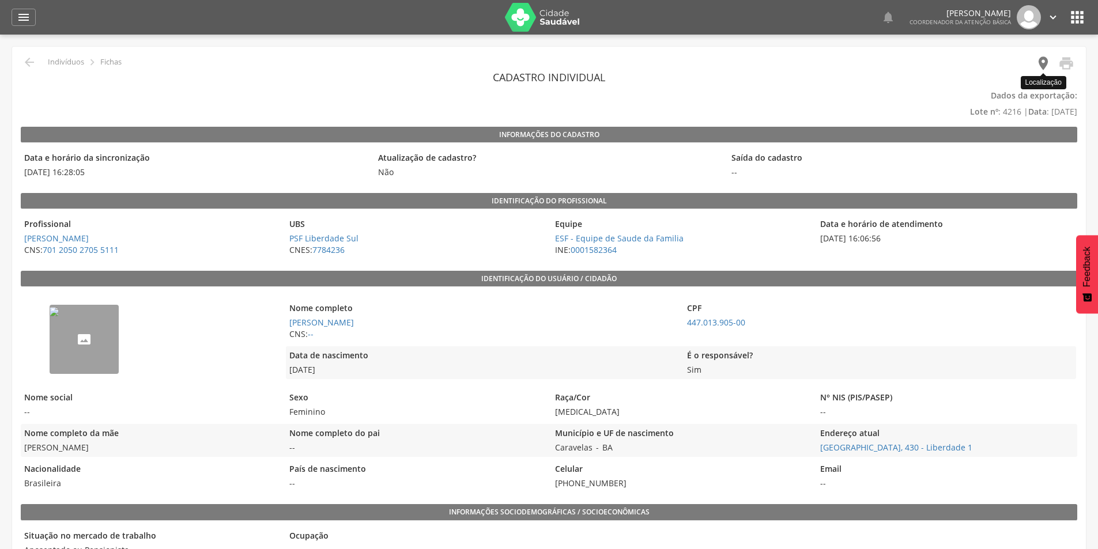
click at [1039, 66] on icon "" at bounding box center [1043, 63] width 16 height 16
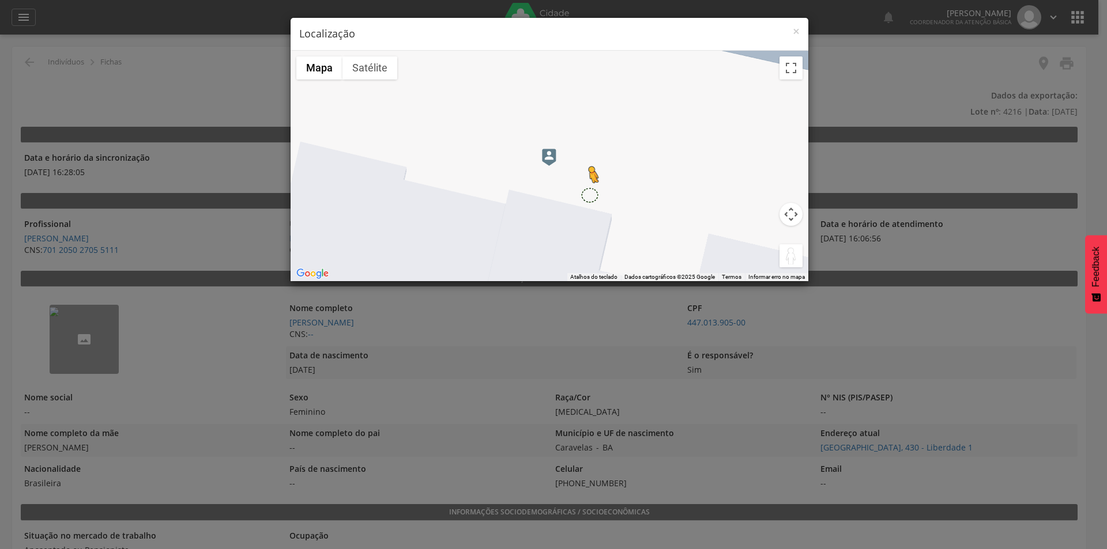
drag, startPoint x: 794, startPoint y: 259, endPoint x: 548, endPoint y: 178, distance: 258.7
click at [557, 184] on div "Pressione as teclas Alt + Enter para ativar o recurso de arrastar com o teclado…" at bounding box center [550, 166] width 518 height 231
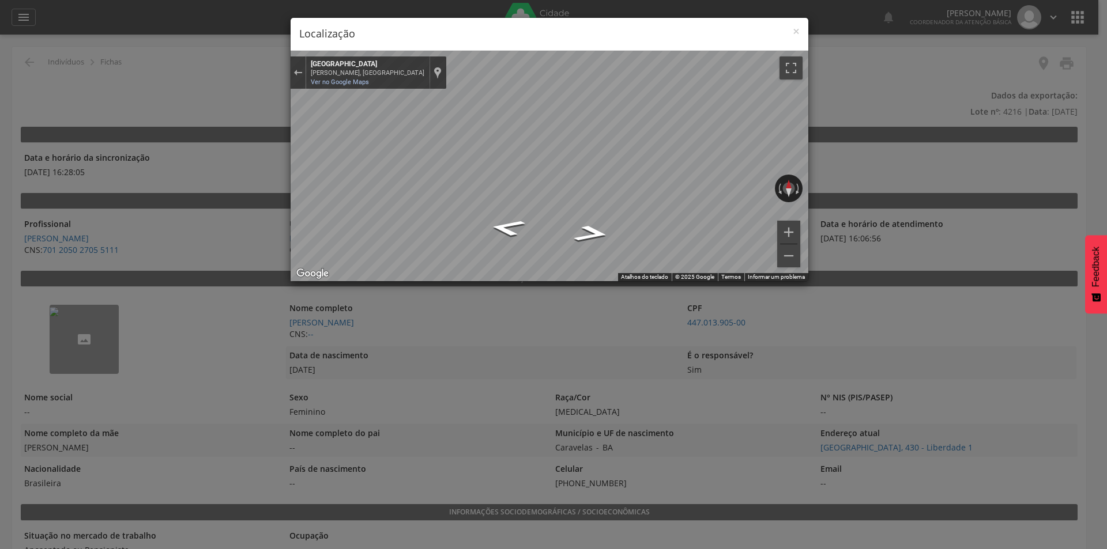
click at [536, 149] on div "← Mover para a esquerda → Mover para a direita ↑ Mover para cima ↓ Mover para b…" at bounding box center [550, 166] width 518 height 231
click at [297, 70] on div "Sair do Street View" at bounding box center [297, 72] width 9 height 7
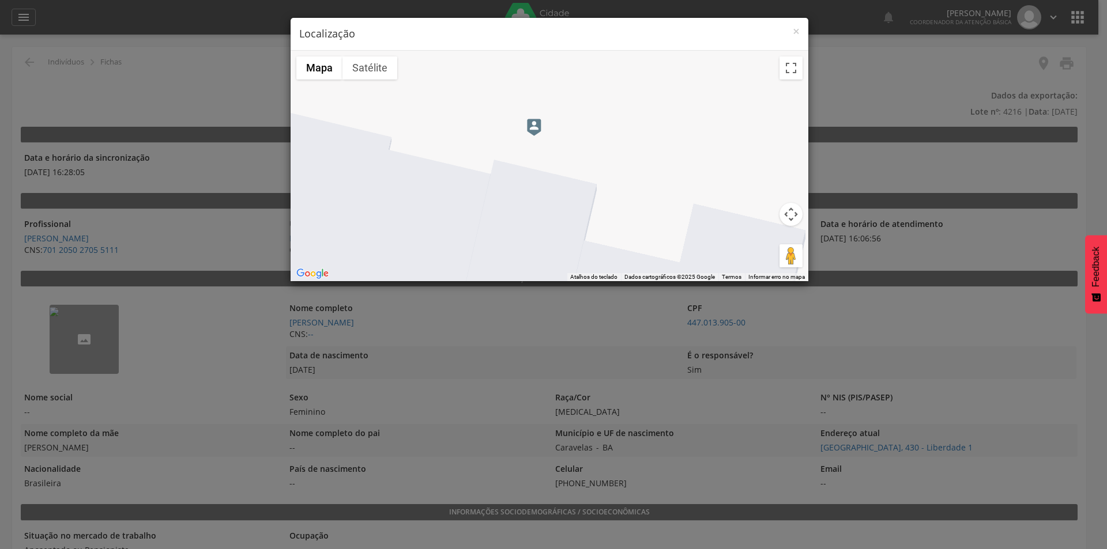
drag, startPoint x: 649, startPoint y: 37, endPoint x: 750, endPoint y: 20, distance: 102.9
click at [750, 20] on div "× Localização" at bounding box center [550, 34] width 518 height 33
click at [793, 32] on span "×" at bounding box center [796, 31] width 7 height 16
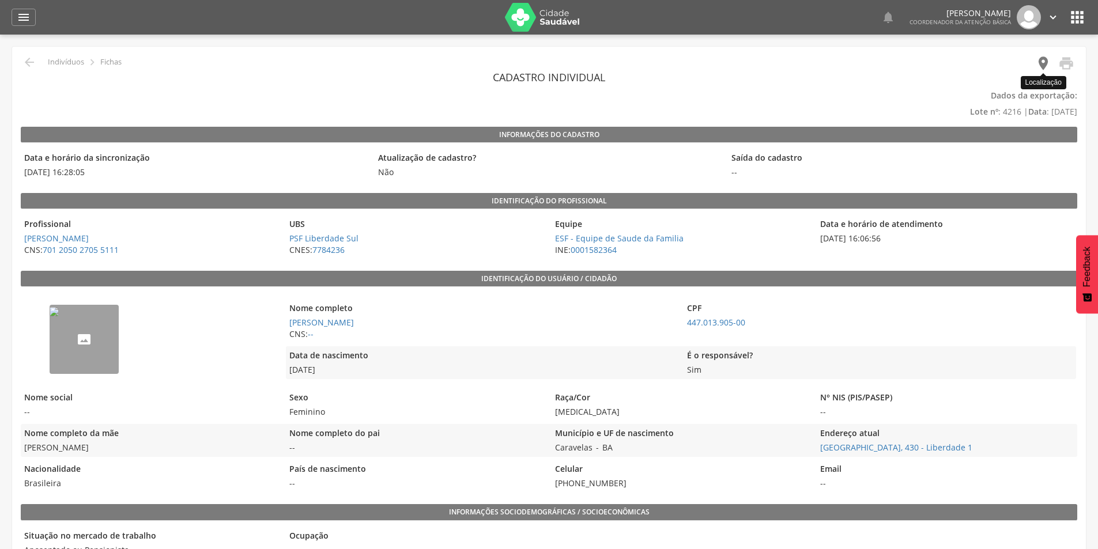
click at [1048, 66] on icon "" at bounding box center [1043, 63] width 16 height 16
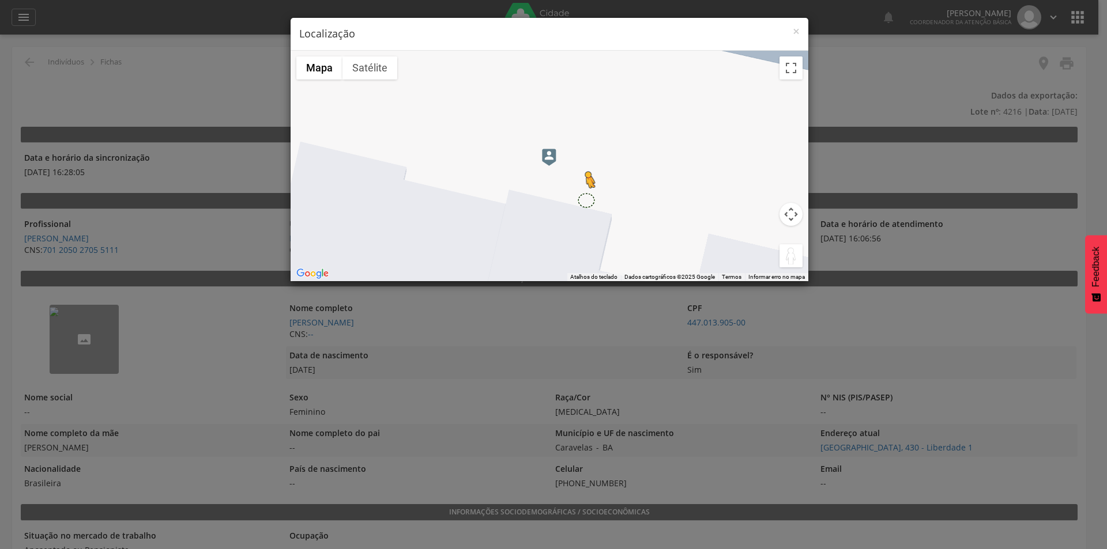
drag, startPoint x: 784, startPoint y: 251, endPoint x: 546, endPoint y: 177, distance: 249.4
click at [546, 177] on div "Pressione as teclas Alt + Enter para ativar o recurso de arrastar com o teclado…" at bounding box center [550, 166] width 518 height 231
click at [546, 177] on div "Carregando..." at bounding box center [550, 166] width 518 height 231
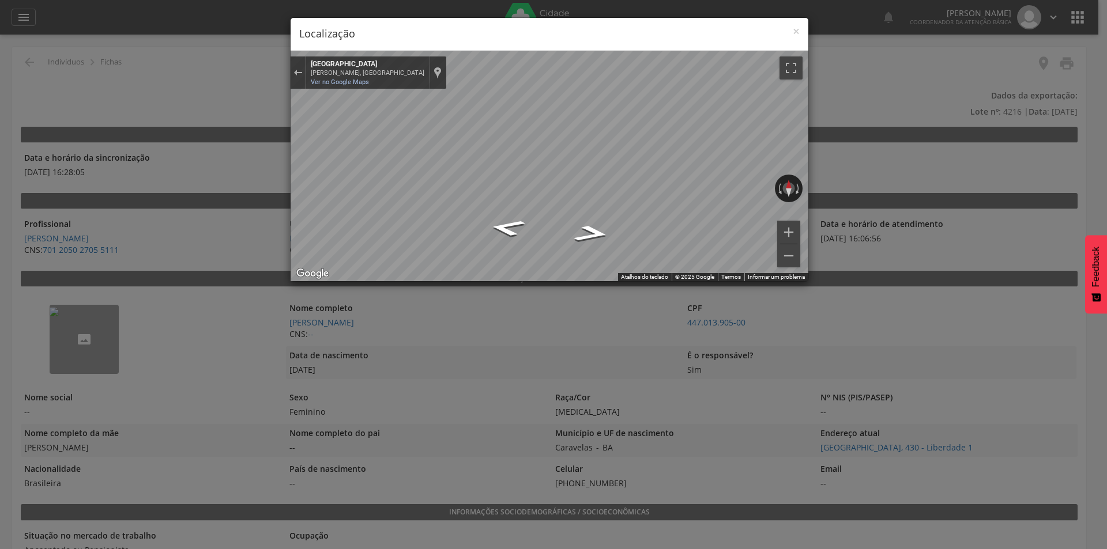
click at [545, 164] on div "← Mover para a esquerda → Mover para a direita ↑ Mover para cima ↓ Mover para b…" at bounding box center [550, 166] width 518 height 231
click at [503, 237] on icon "Ir para o oeste, Rua Chile" at bounding box center [508, 234] width 70 height 25
click at [594, 241] on icon "Ir para o leste, Rua Chile" at bounding box center [590, 241] width 70 height 25
click at [590, 232] on icon "Ir para o leste, Rua Chile" at bounding box center [591, 241] width 70 height 25
click at [800, 34] on div "× Localização" at bounding box center [550, 34] width 518 height 33
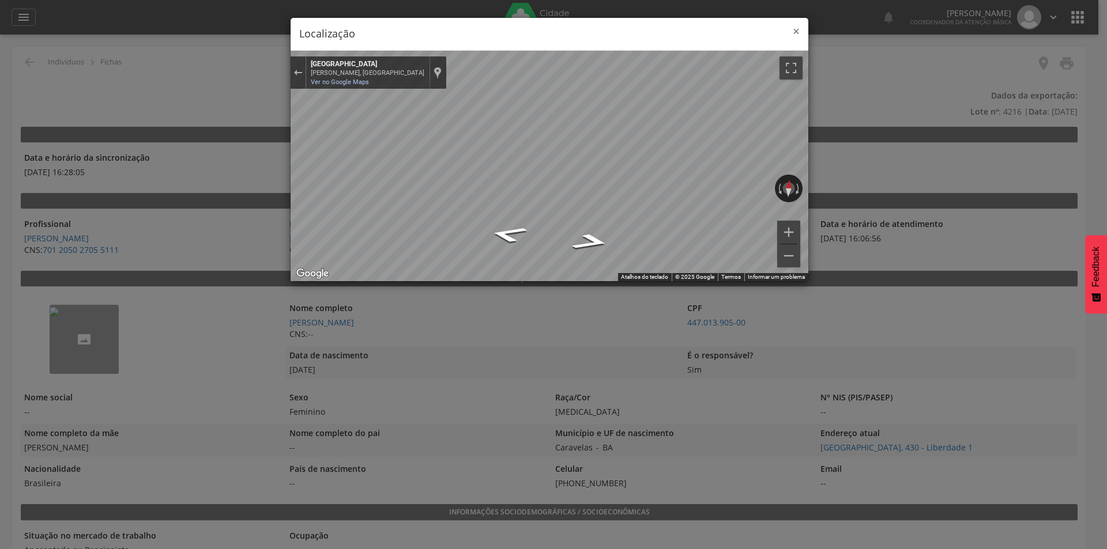
click at [796, 33] on span "×" at bounding box center [796, 31] width 7 height 16
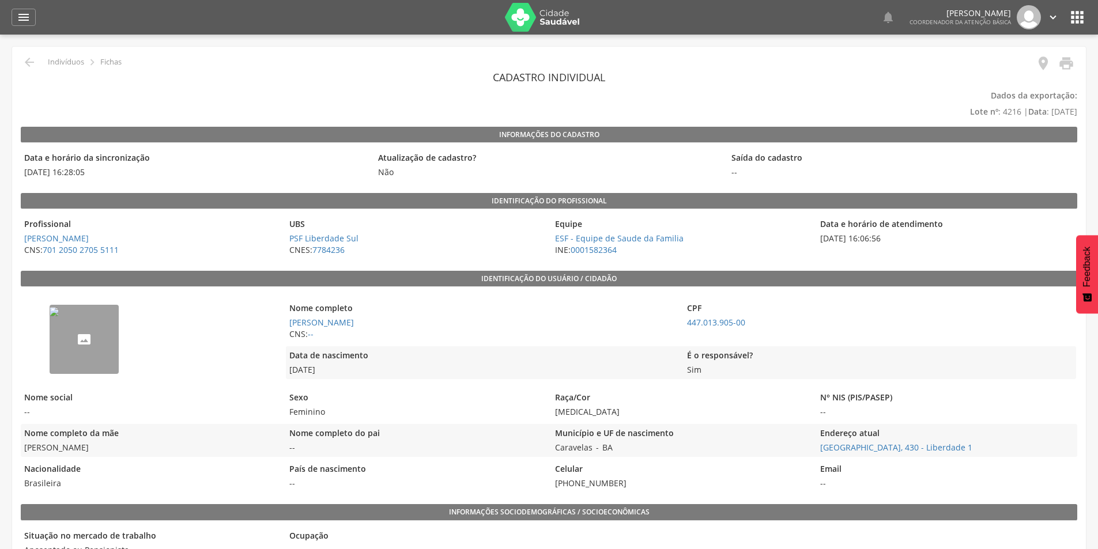
scroll to position [35, 0]
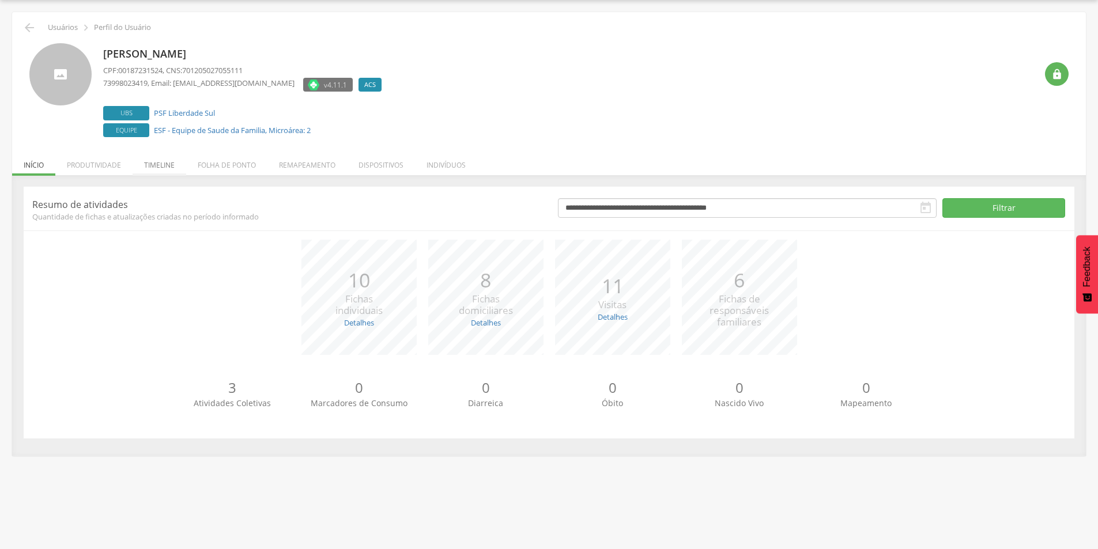
click at [167, 163] on li "Timeline" at bounding box center [160, 162] width 54 height 27
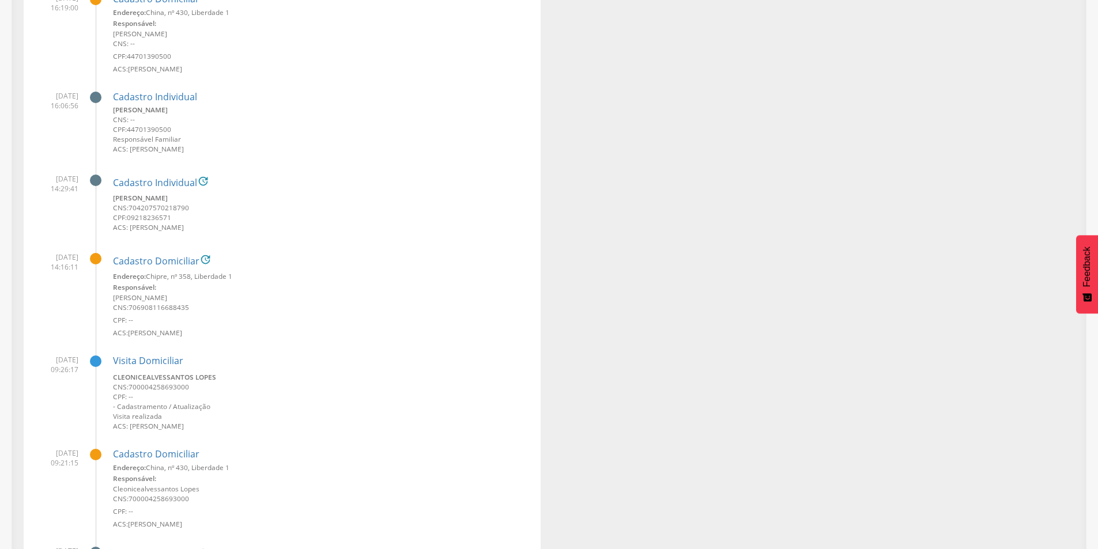
scroll to position [380, 0]
click at [146, 176] on link "Cadastro Individual" at bounding box center [155, 181] width 84 height 10
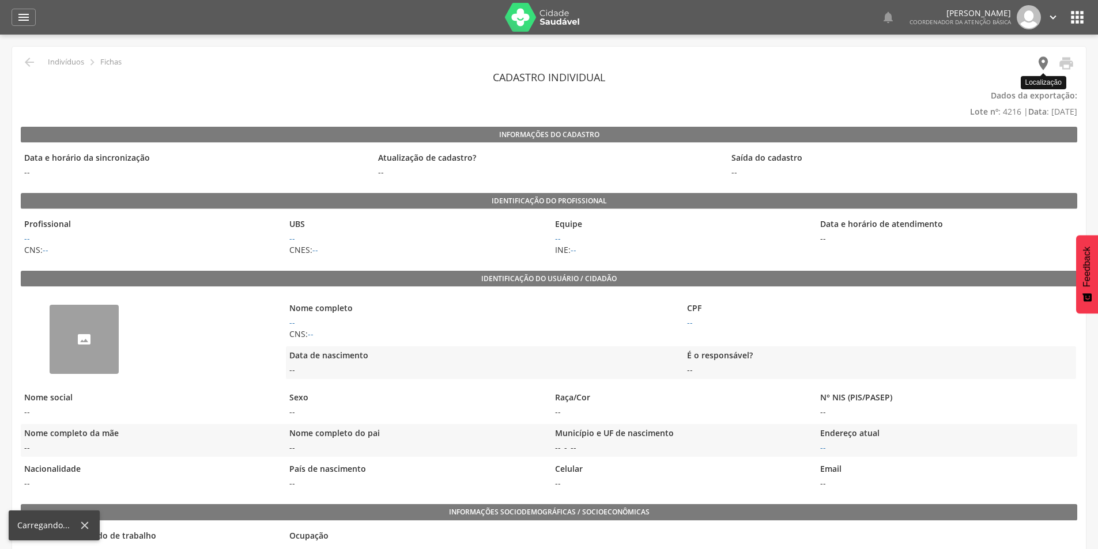
click at [1050, 63] on icon "" at bounding box center [1043, 63] width 16 height 16
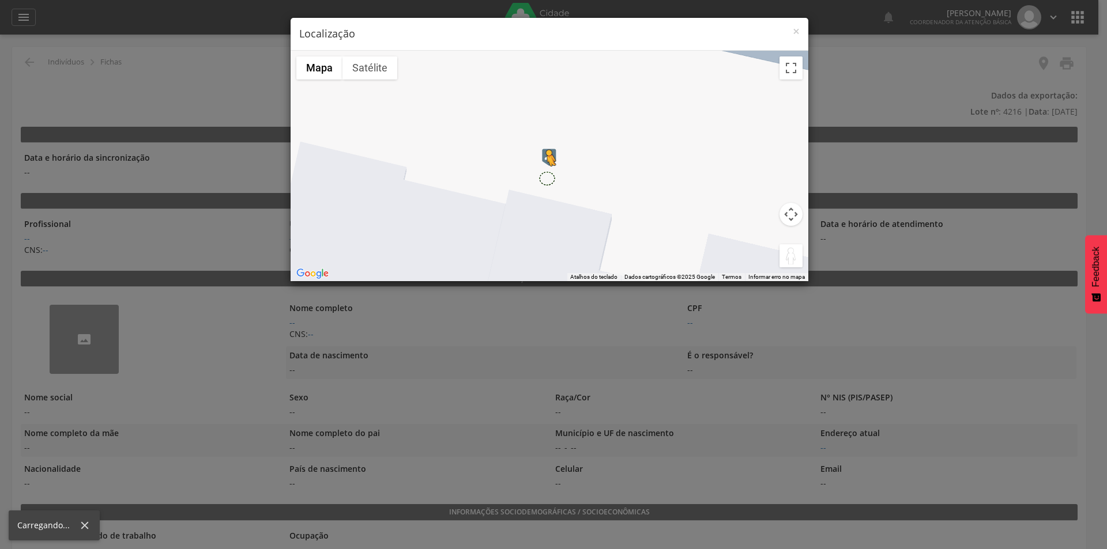
drag, startPoint x: 784, startPoint y: 258, endPoint x: 545, endPoint y: 178, distance: 252.3
click at [545, 178] on div "Pressione as teclas Alt + Enter para ativar o recurso de arrastar com o teclado…" at bounding box center [550, 166] width 518 height 231
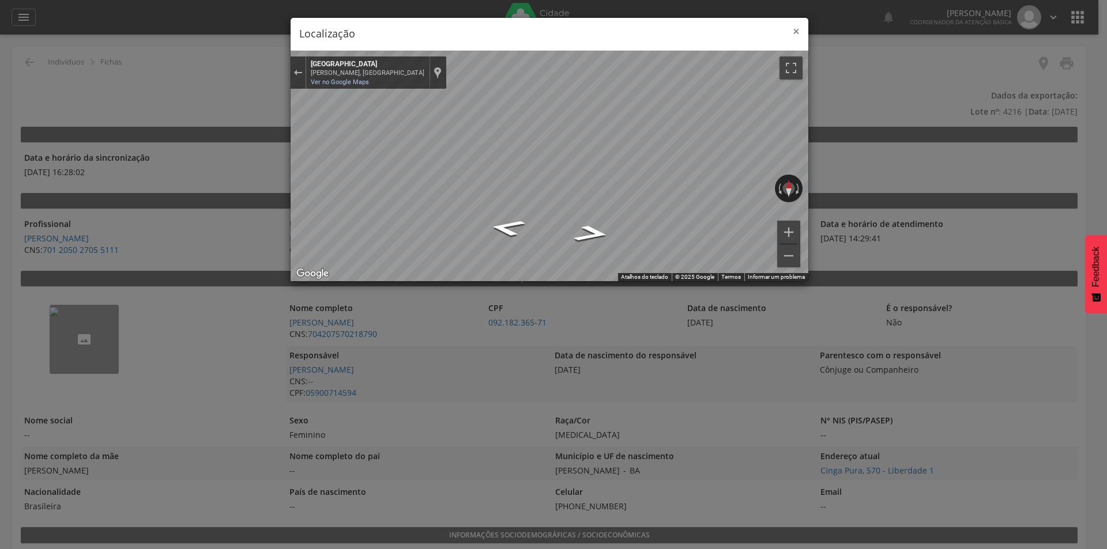
click at [795, 31] on span "×" at bounding box center [796, 31] width 7 height 16
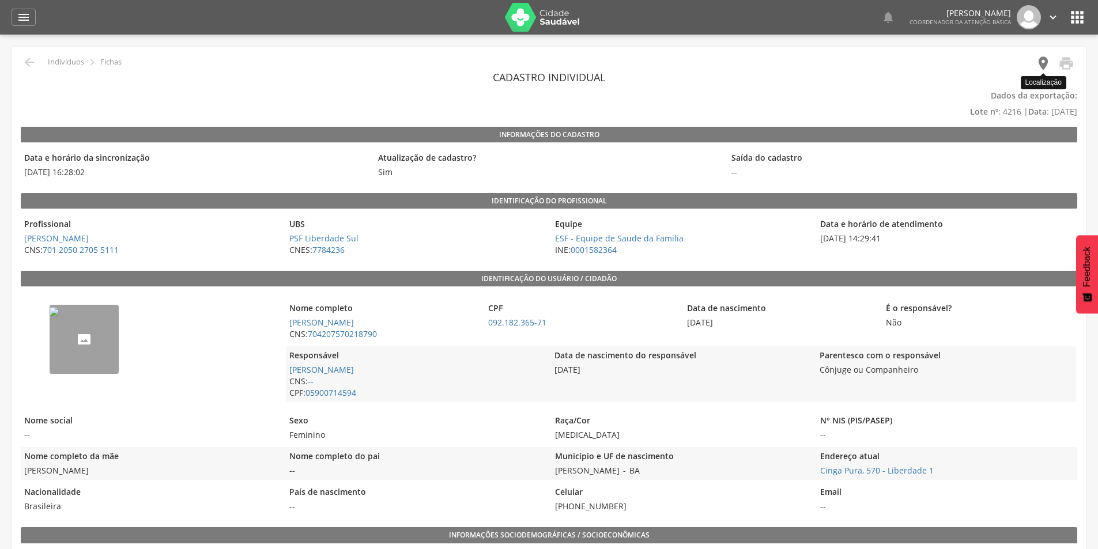
click at [1038, 65] on icon "" at bounding box center [1043, 63] width 16 height 16
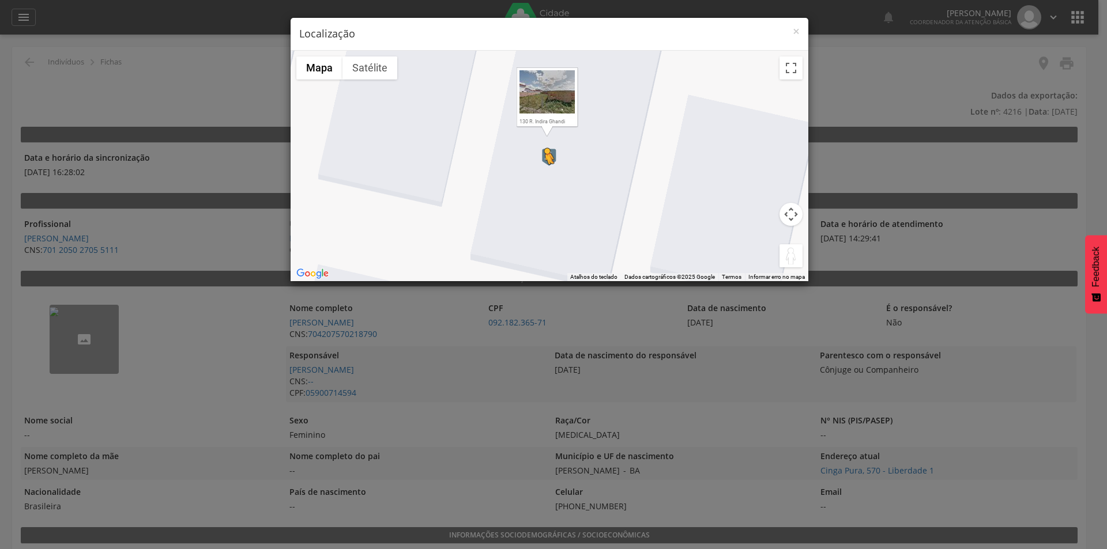
drag, startPoint x: 787, startPoint y: 251, endPoint x: 544, endPoint y: 175, distance: 254.3
click at [544, 175] on div "Pressione as teclas Alt + Enter para ativar o recurso de arrastar com o teclado…" at bounding box center [550, 166] width 518 height 231
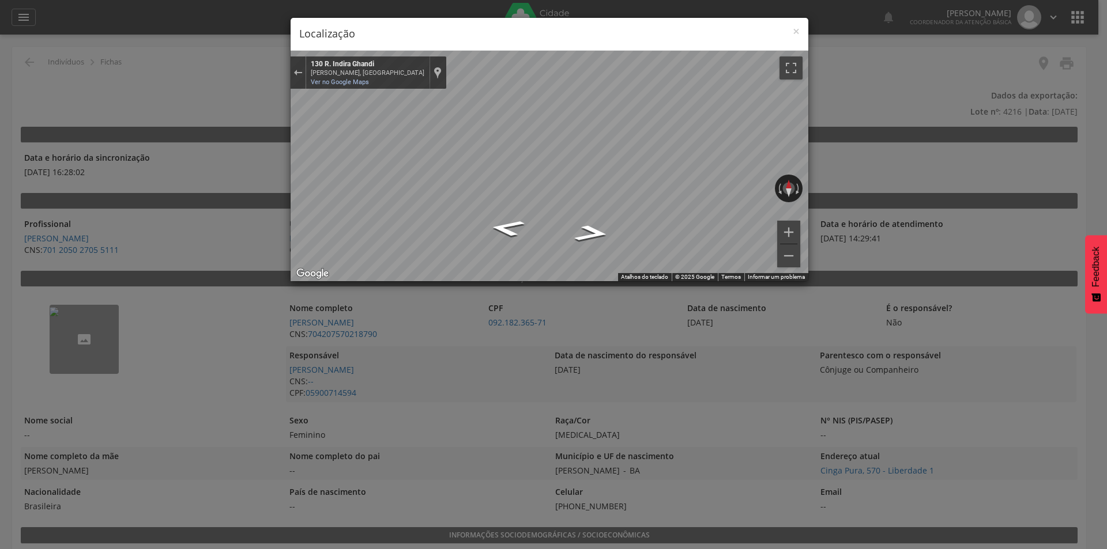
click at [790, 28] on h4 "Localização" at bounding box center [549, 34] width 500 height 15
click at [796, 31] on span "×" at bounding box center [796, 31] width 7 height 16
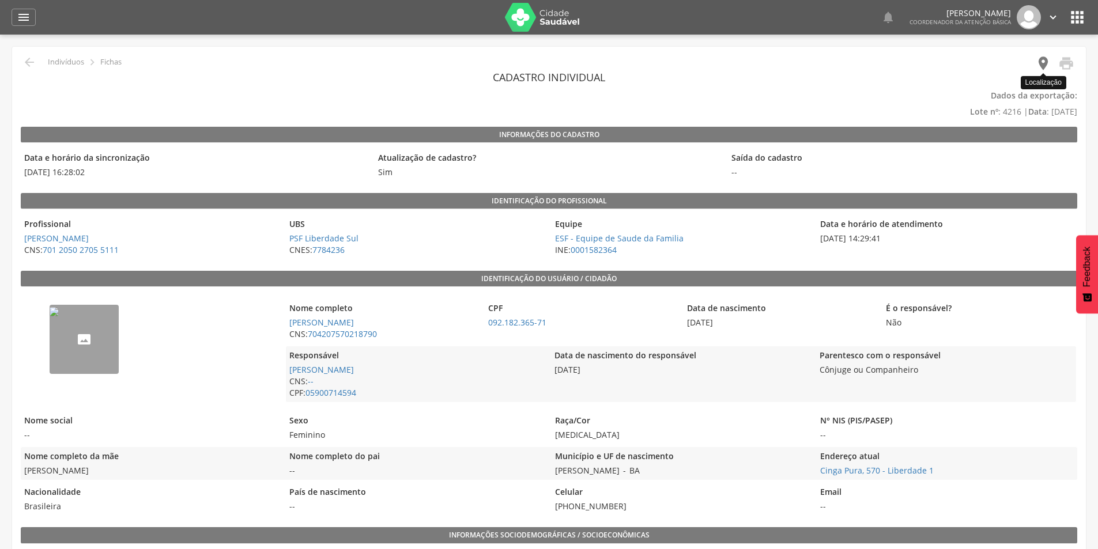
click at [1040, 61] on icon "" at bounding box center [1043, 63] width 16 height 16
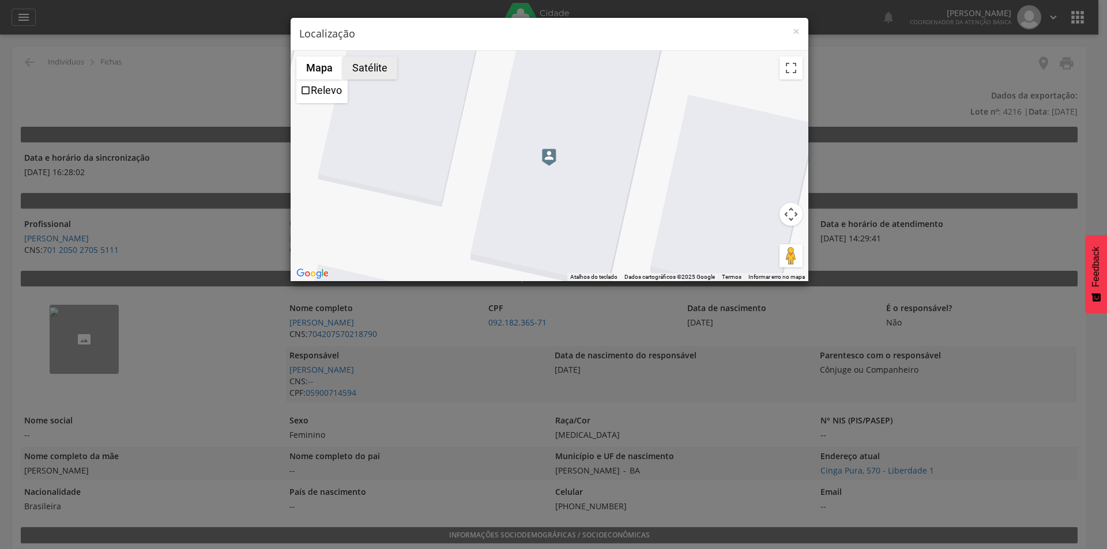
click at [353, 63] on button "Satélite" at bounding box center [369, 67] width 55 height 23
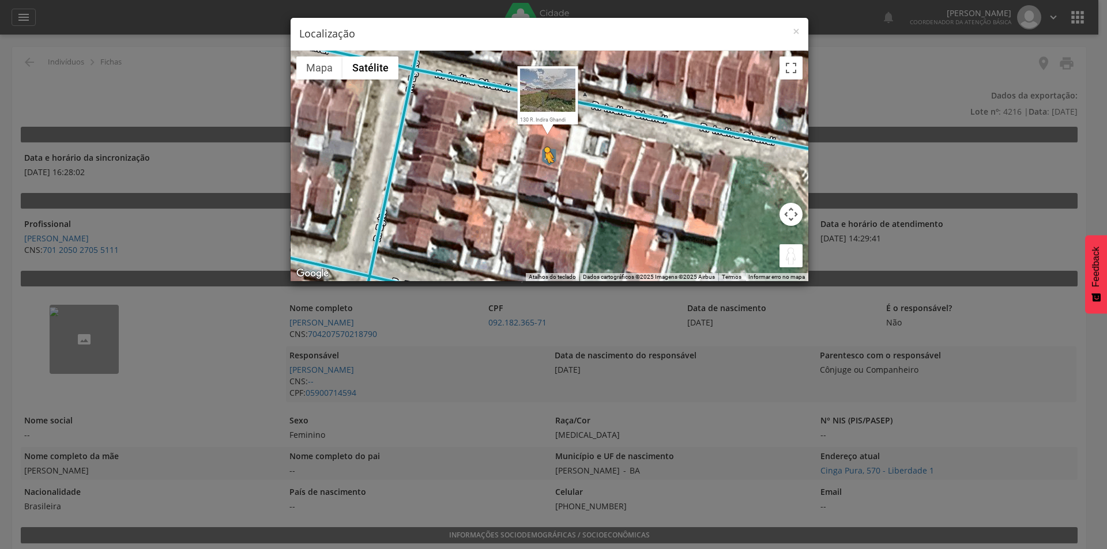
drag, startPoint x: 795, startPoint y: 255, endPoint x: 541, endPoint y: 175, distance: 267.2
click at [541, 175] on div "Pressione as teclas Alt + Enter para ativar o recurso de arrastar com o teclado…" at bounding box center [550, 166] width 518 height 231
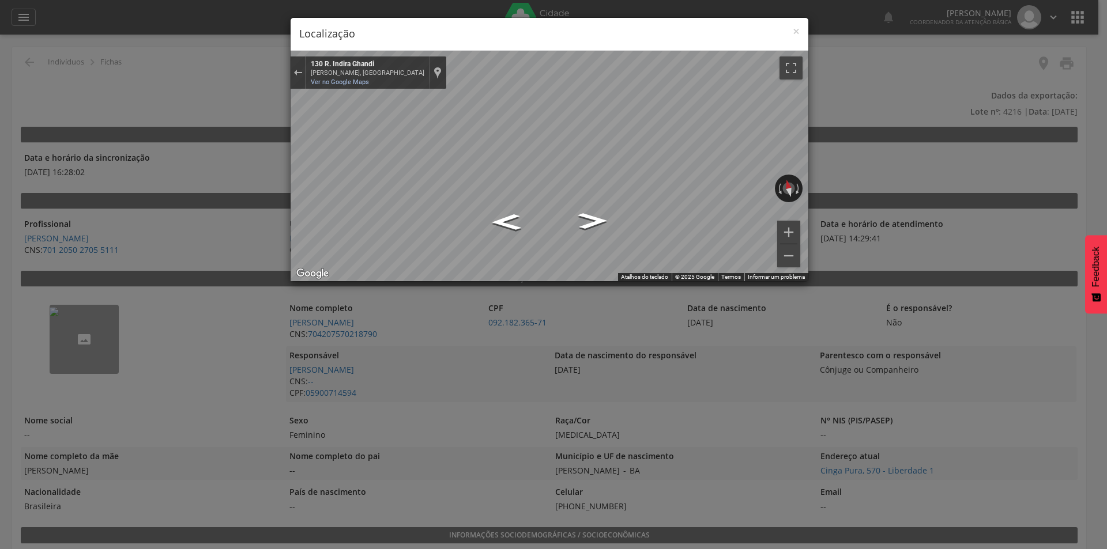
click at [800, 28] on div "× Localização" at bounding box center [550, 34] width 518 height 33
click at [799, 30] on span "×" at bounding box center [796, 31] width 7 height 16
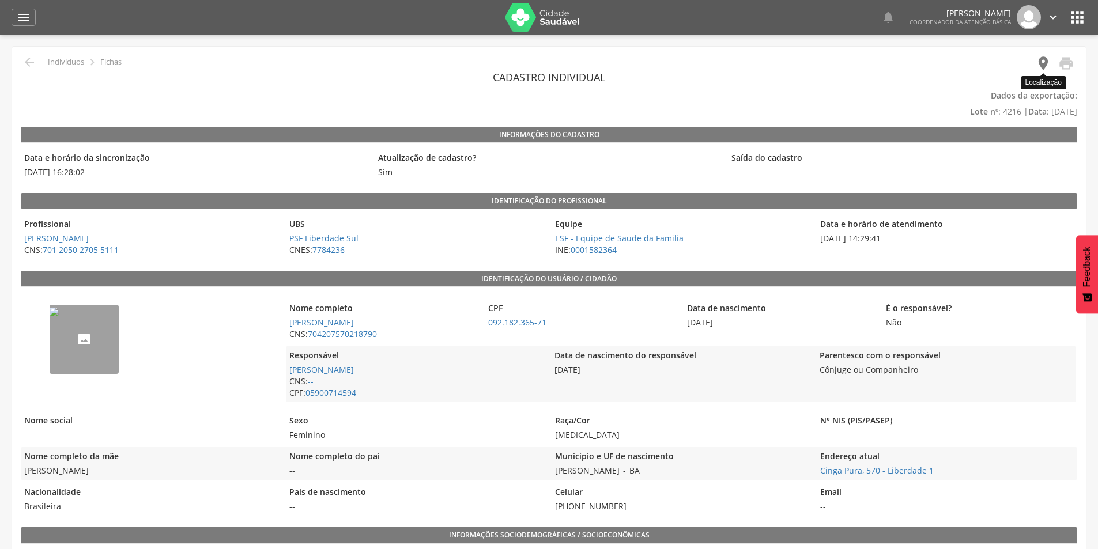
click at [1044, 63] on icon "" at bounding box center [1043, 63] width 16 height 16
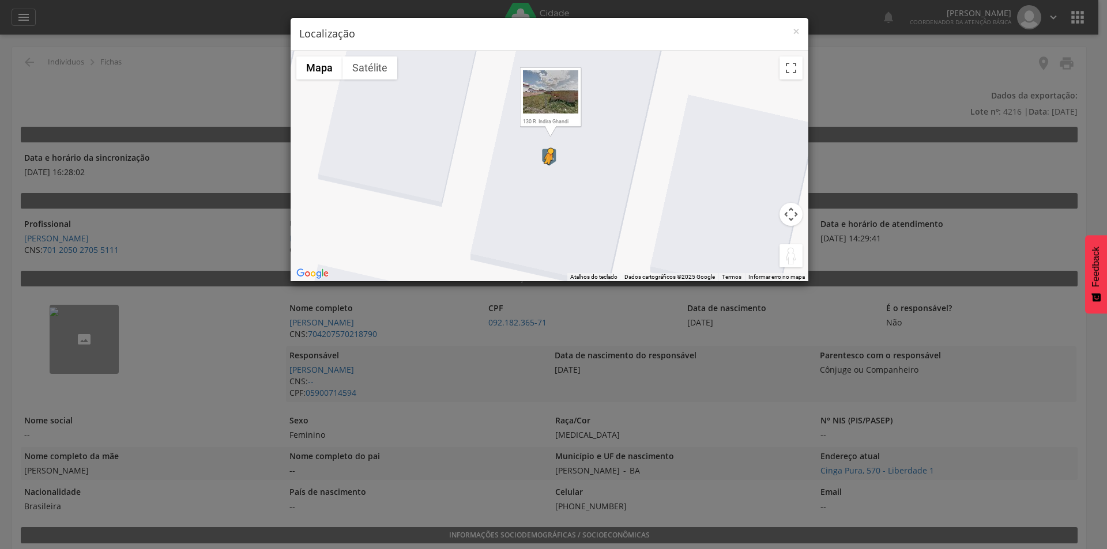
drag, startPoint x: 790, startPoint y: 257, endPoint x: 545, endPoint y: 176, distance: 258.1
click at [545, 176] on div "Pressione as teclas Alt + Enter para ativar o recurso de arrastar com o teclado…" at bounding box center [550, 166] width 518 height 231
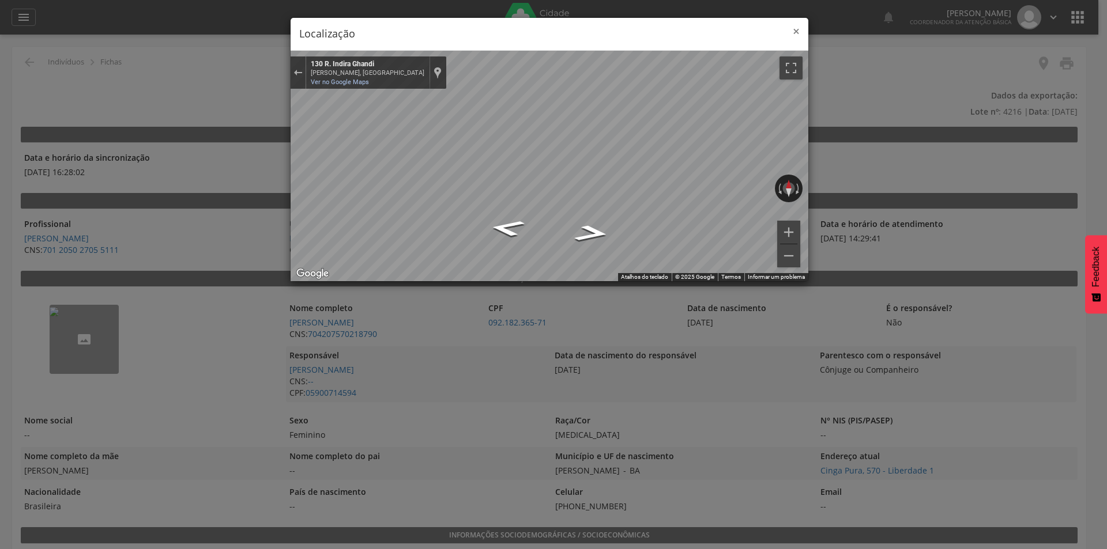
click at [797, 35] on span "×" at bounding box center [796, 31] width 7 height 16
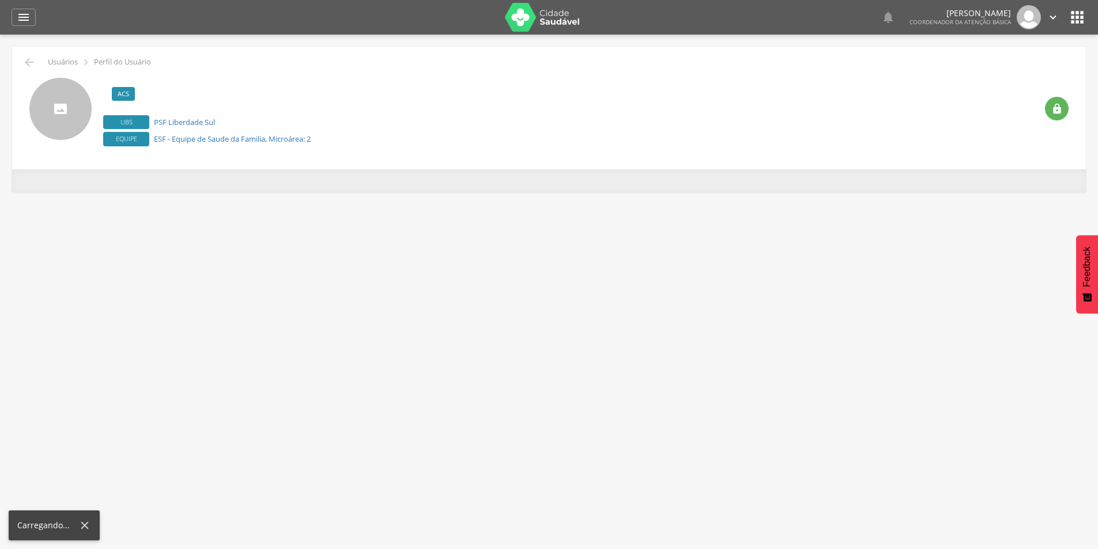
scroll to position [35, 0]
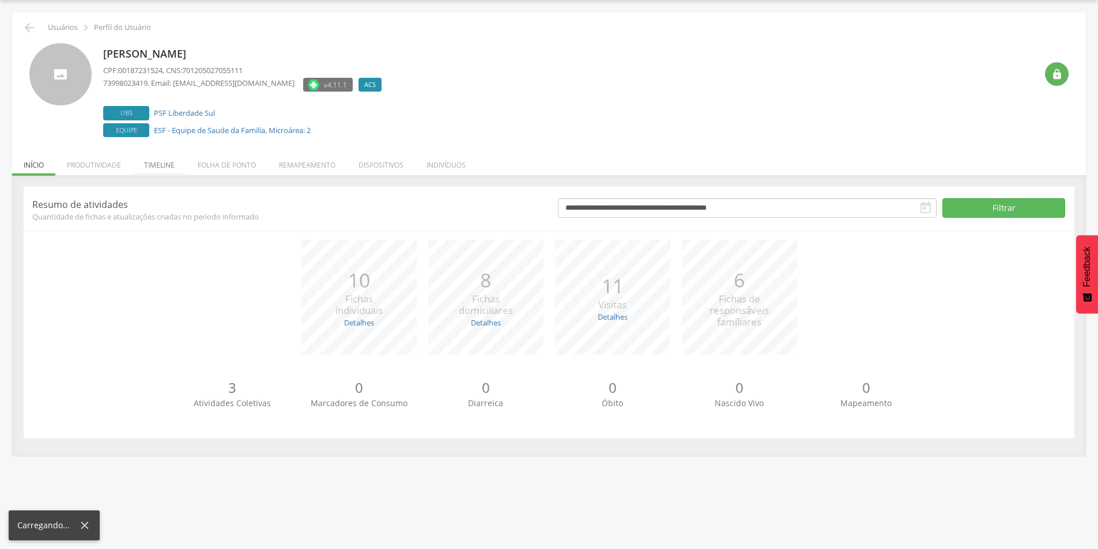
click at [164, 168] on li "Timeline" at bounding box center [160, 162] width 54 height 27
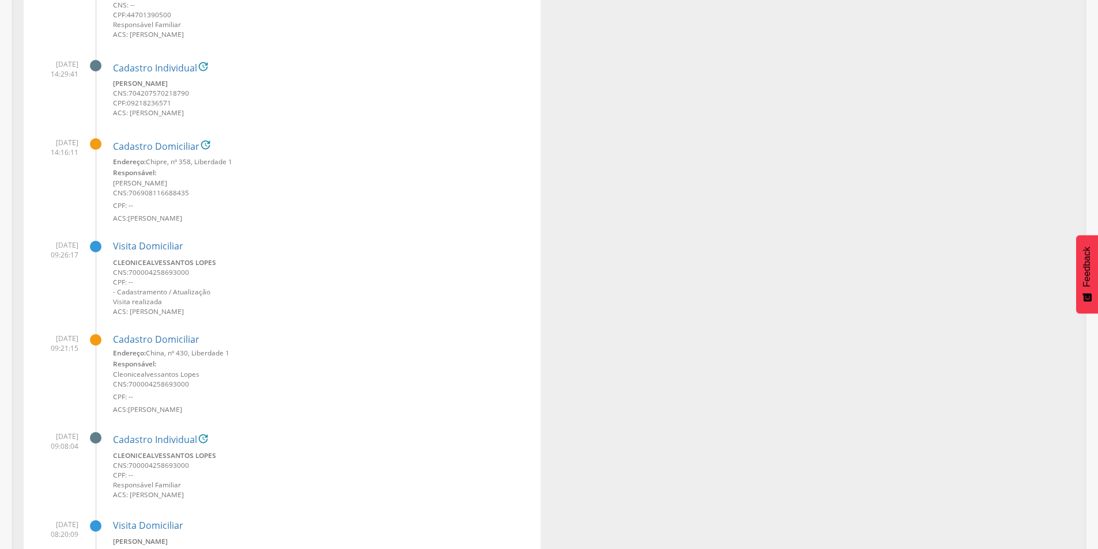
scroll to position [496, 0]
click at [146, 242] on link "Visita Domiciliar" at bounding box center [148, 243] width 70 height 13
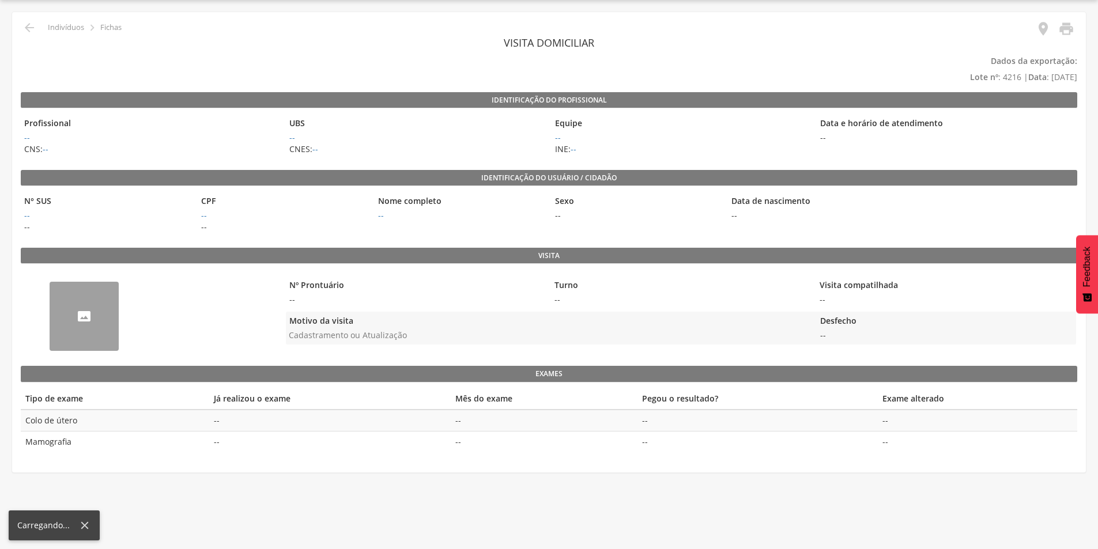
scroll to position [35, 0]
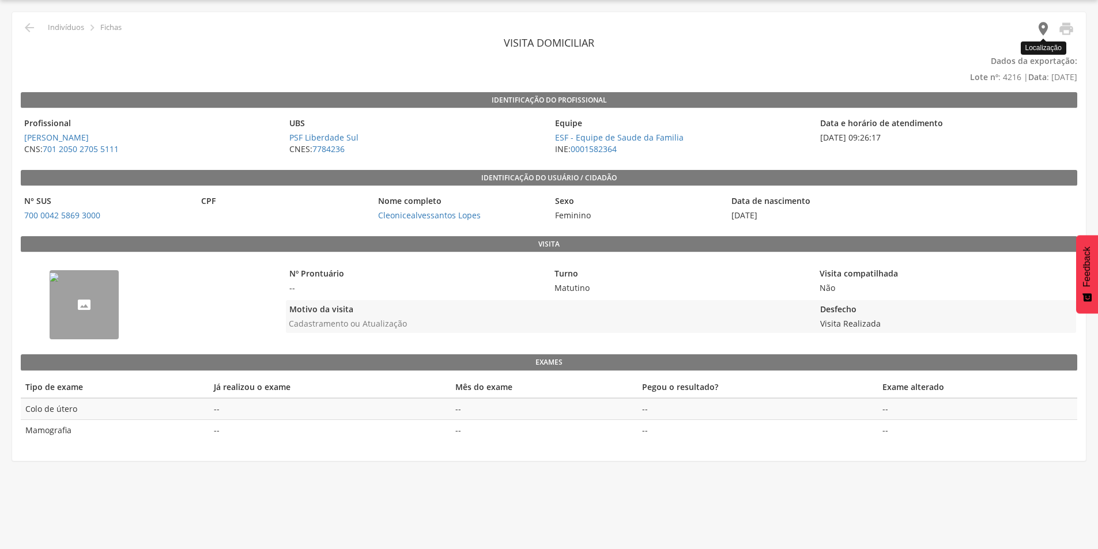
click at [1040, 29] on icon "" at bounding box center [1043, 29] width 16 height 16
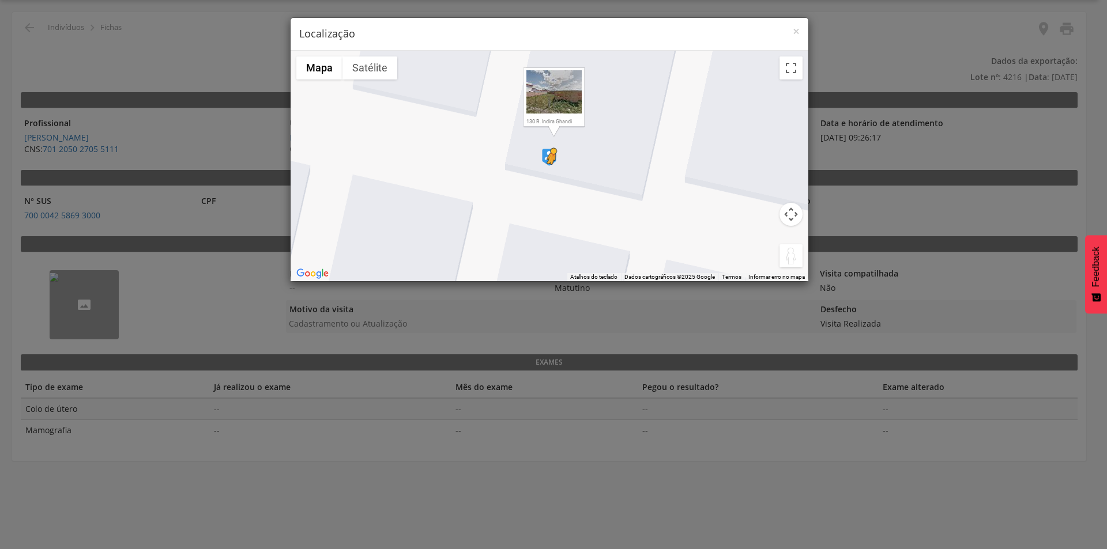
drag, startPoint x: 790, startPoint y: 258, endPoint x: 550, endPoint y: 176, distance: 253.0
click at [550, 176] on div "Pressione as teclas Alt + Enter para ativar o recurso de arrastar com o teclado…" at bounding box center [550, 166] width 518 height 231
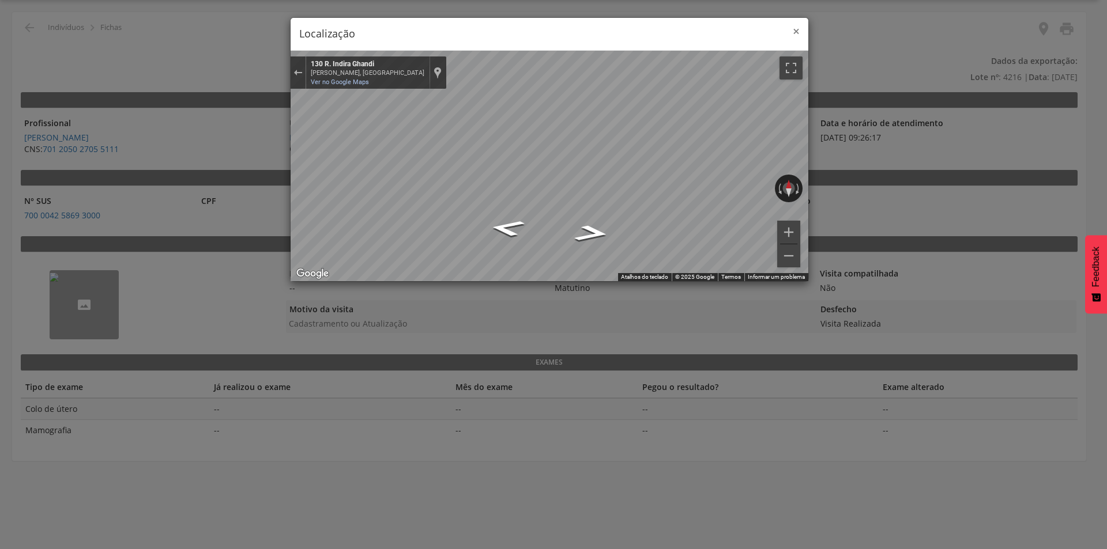
click at [795, 30] on span "×" at bounding box center [796, 31] width 7 height 16
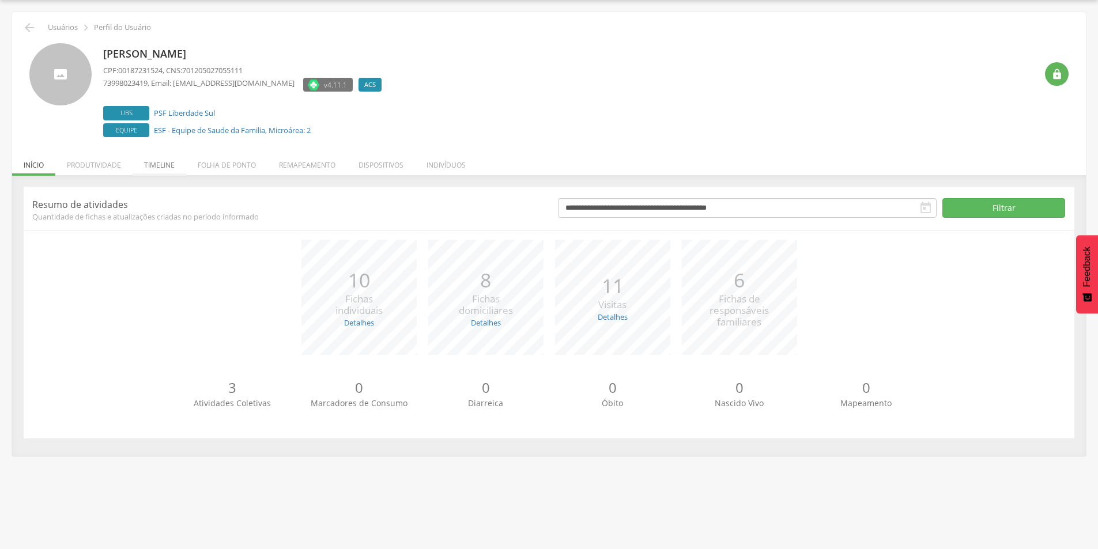
click at [146, 160] on li "Timeline" at bounding box center [160, 162] width 54 height 27
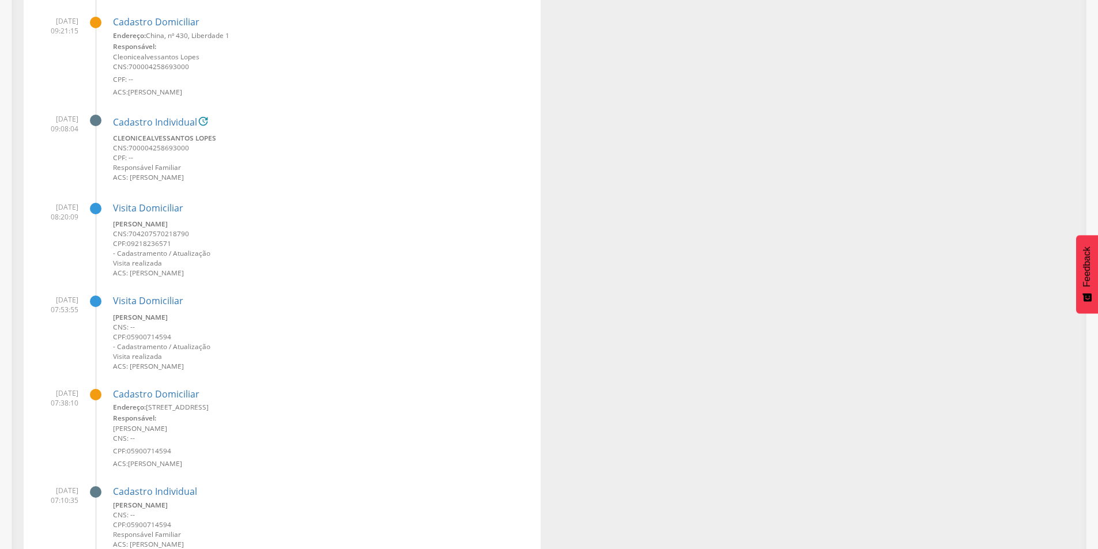
scroll to position [842, 0]
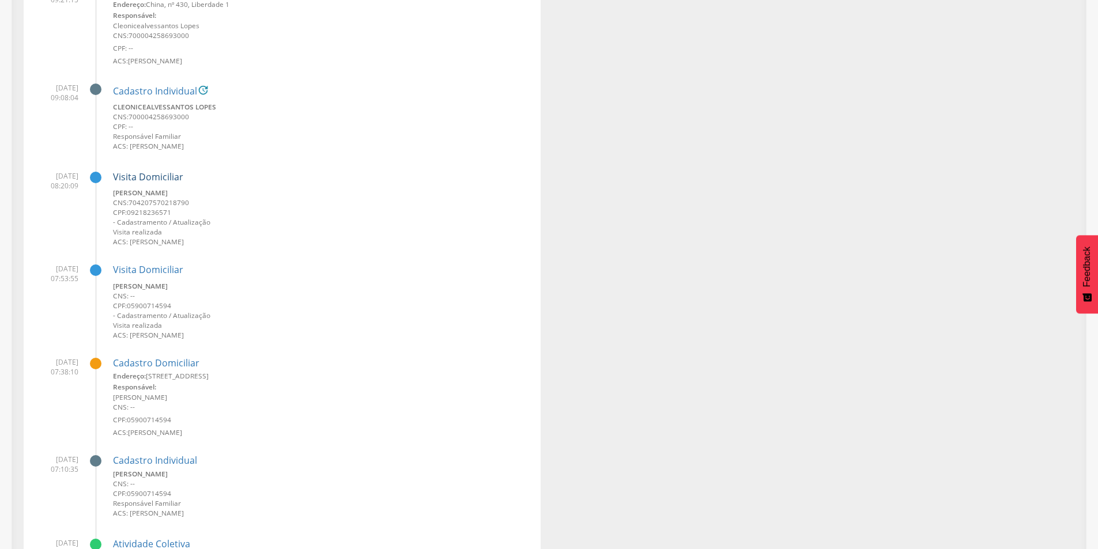
click at [139, 178] on link "Visita Domiciliar" at bounding box center [148, 177] width 70 height 13
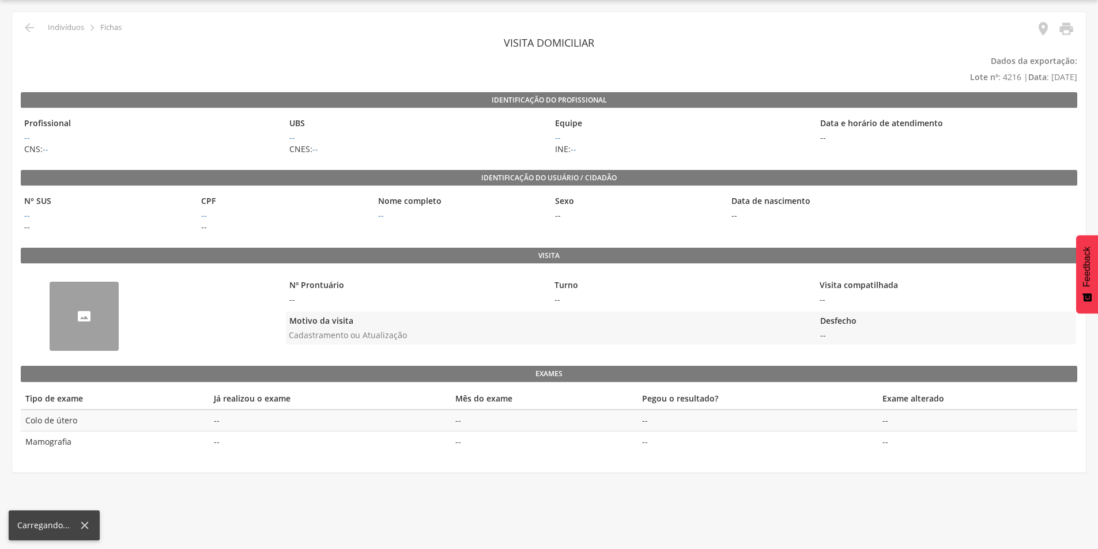
scroll to position [35, 0]
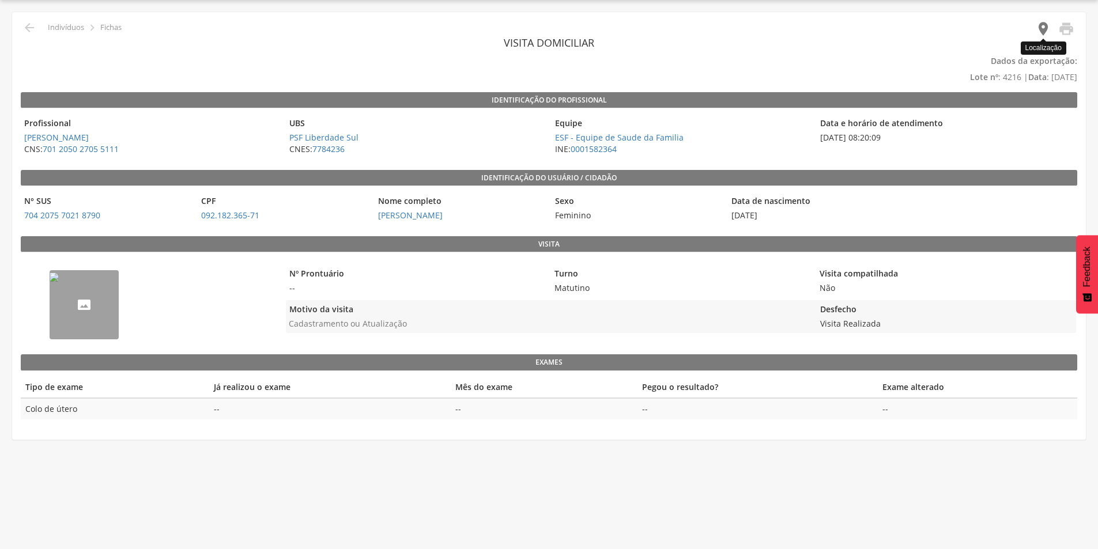
click at [1049, 30] on icon "" at bounding box center [1043, 29] width 16 height 16
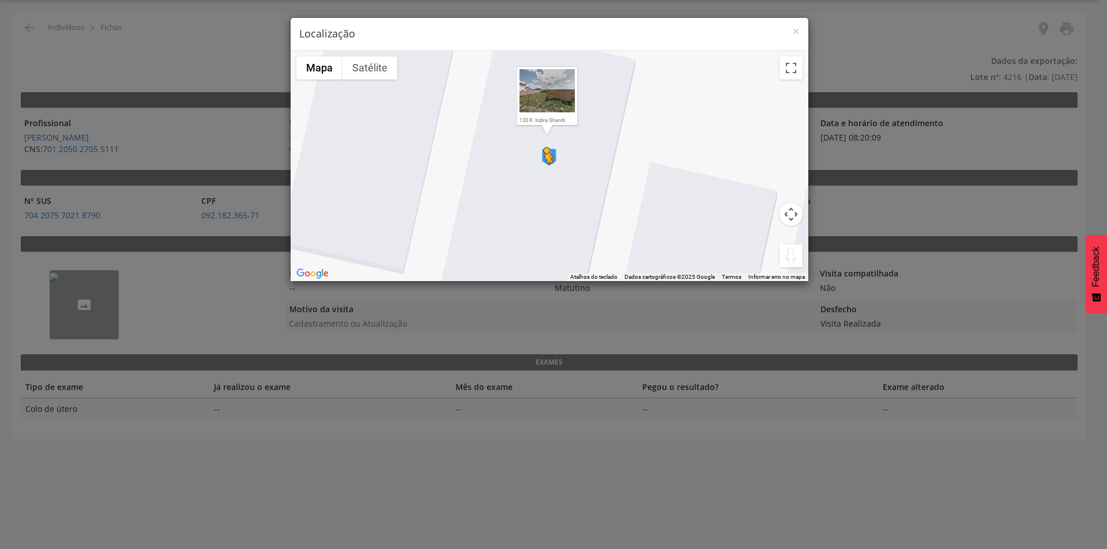
drag, startPoint x: 791, startPoint y: 259, endPoint x: 543, endPoint y: 175, distance: 262.1
click at [543, 175] on div "Pressione as teclas Alt + Enter para ativar o recurso de arrastar com o teclado…" at bounding box center [550, 166] width 518 height 231
click at [543, 175] on div "130 R. Indira Ghandi" at bounding box center [550, 166] width 518 height 231
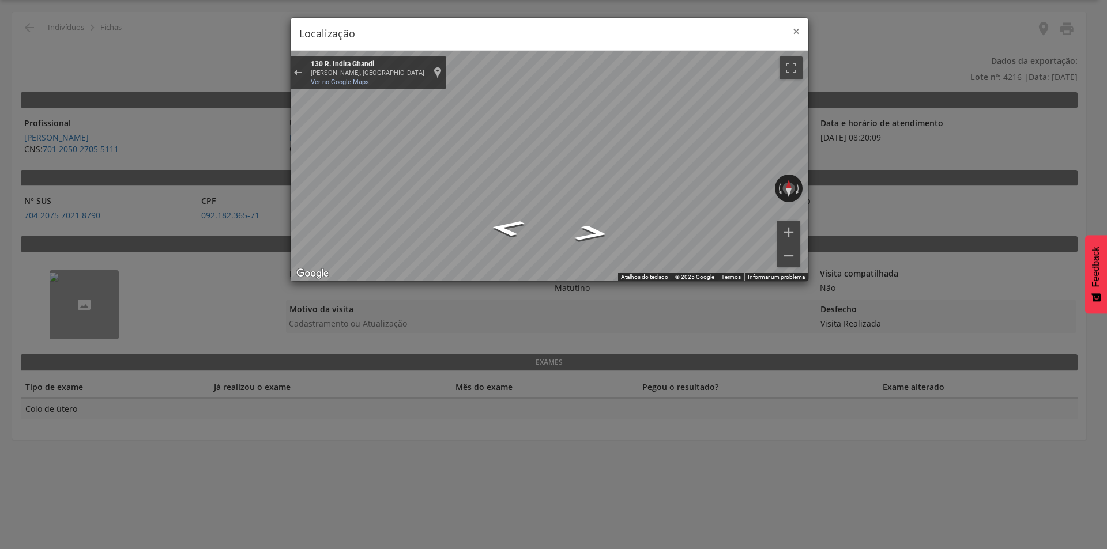
click at [798, 25] on span "×" at bounding box center [796, 31] width 7 height 16
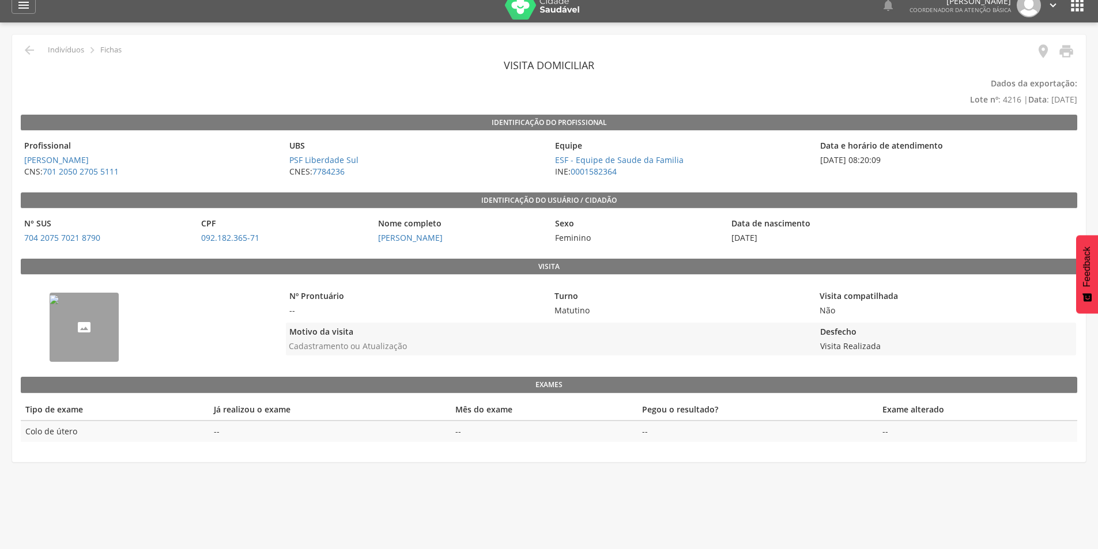
scroll to position [0, 0]
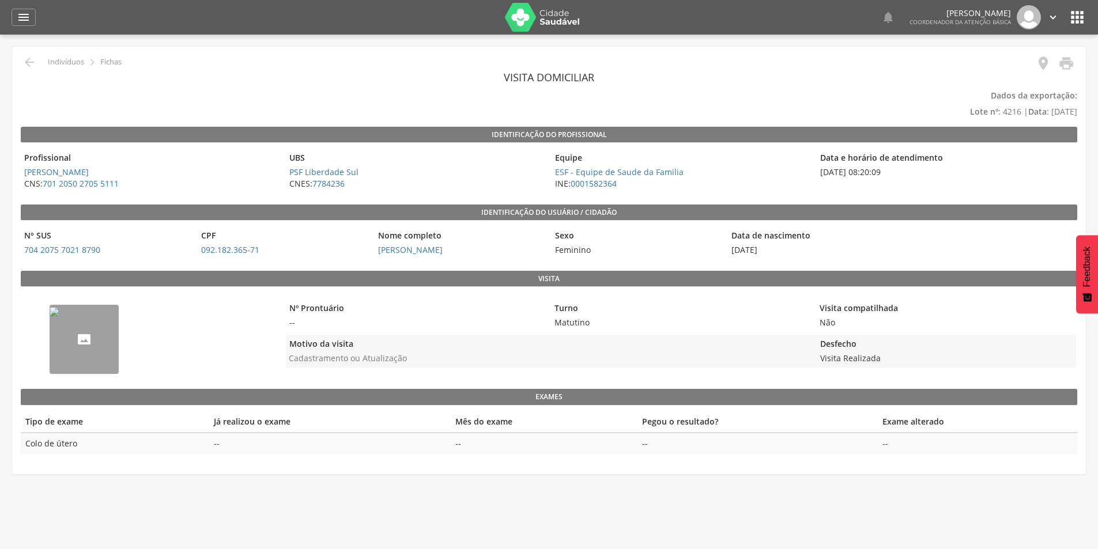
scroll to position [35, 0]
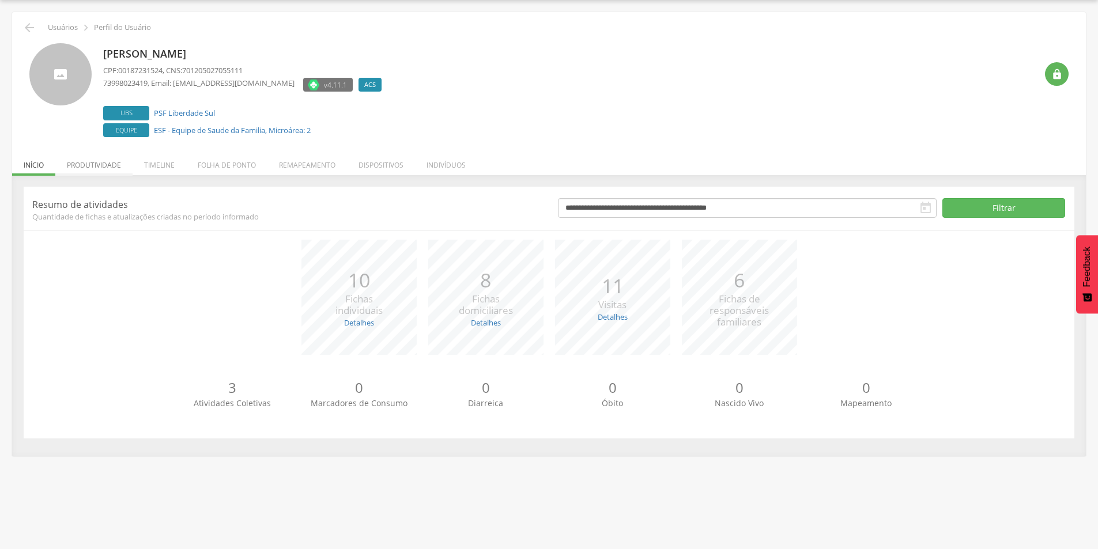
click at [95, 163] on li "Produtividade" at bounding box center [93, 162] width 77 height 27
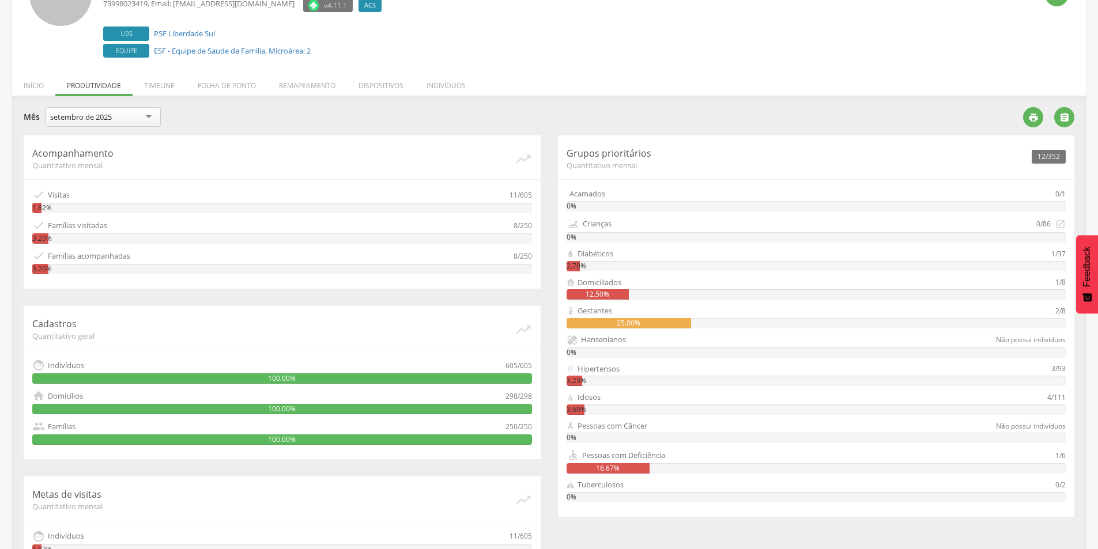
scroll to position [0, 0]
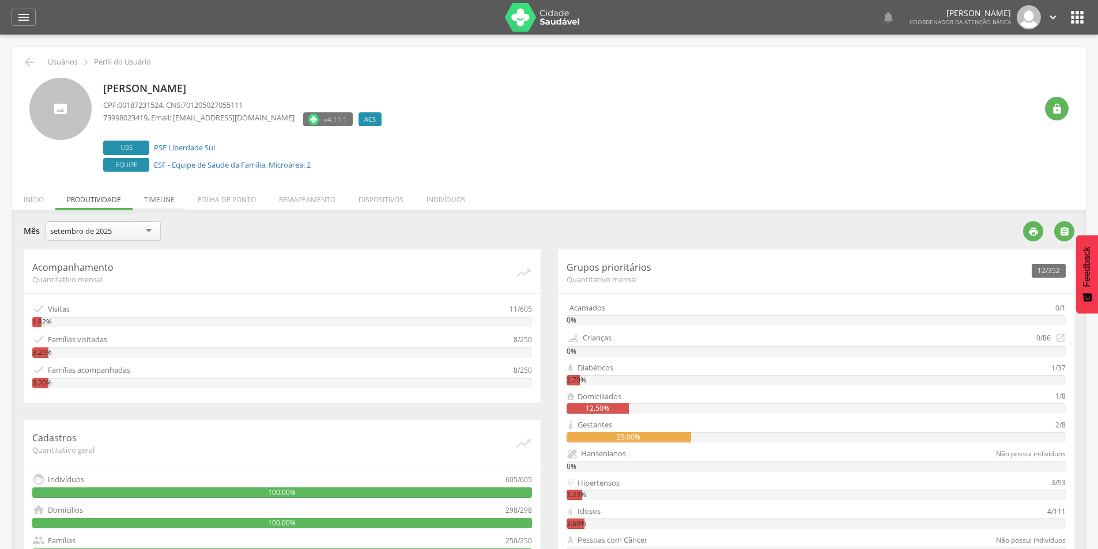
click at [161, 196] on li "Timeline" at bounding box center [160, 196] width 54 height 27
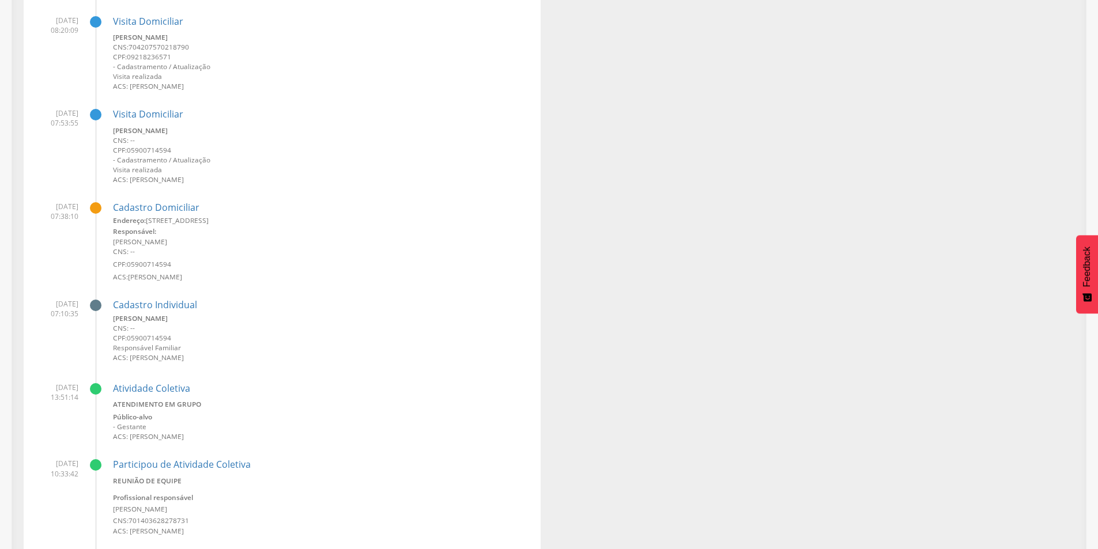
scroll to position [980, 0]
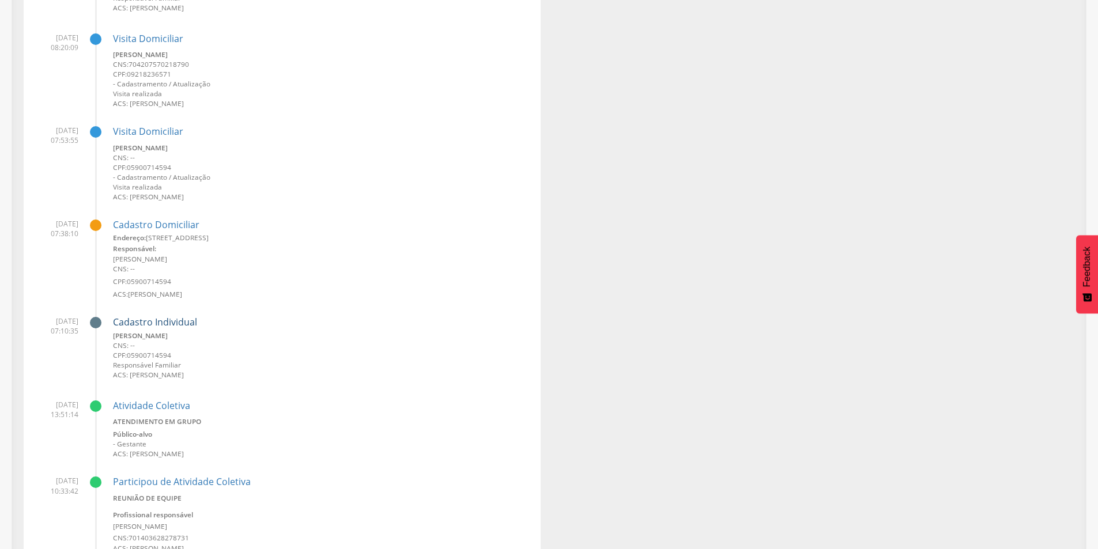
click at [169, 319] on link "Cadastro Individual" at bounding box center [155, 323] width 84 height 10
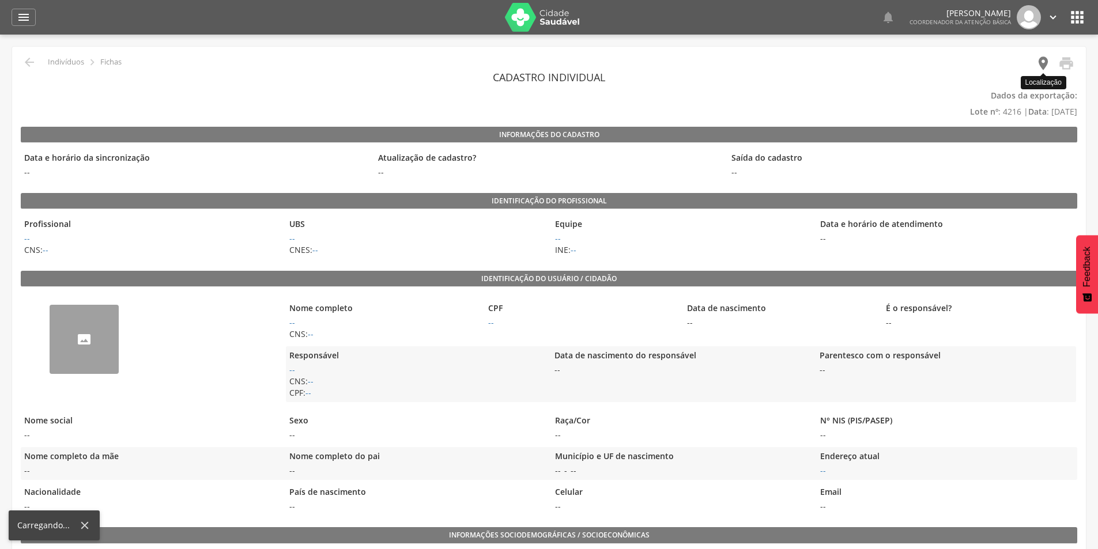
click at [1038, 56] on icon "" at bounding box center [1043, 63] width 16 height 16
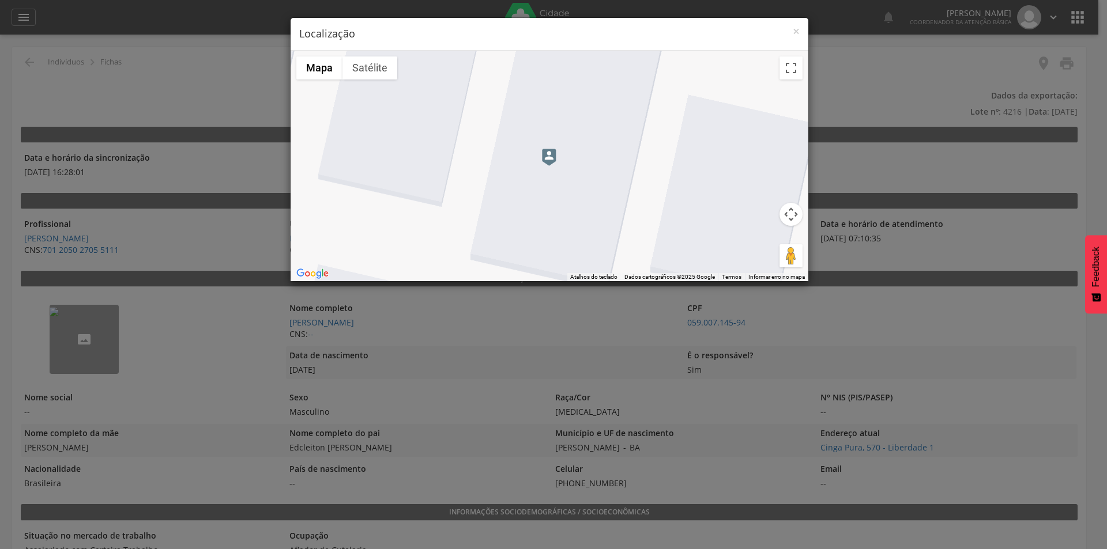
drag, startPoint x: 784, startPoint y: 254, endPoint x: 562, endPoint y: 153, distance: 244.0
click at [562, 153] on div "Para iniciar o trajeto, pressione as teclas de seta. Mapa Relevo Satélite Marca…" at bounding box center [550, 166] width 518 height 231
drag, startPoint x: 789, startPoint y: 251, endPoint x: 544, endPoint y: 177, distance: 256.0
click at [544, 177] on div "Pressione as teclas Alt + Enter para ativar o recurso de arrastar com o teclado…" at bounding box center [550, 166] width 518 height 231
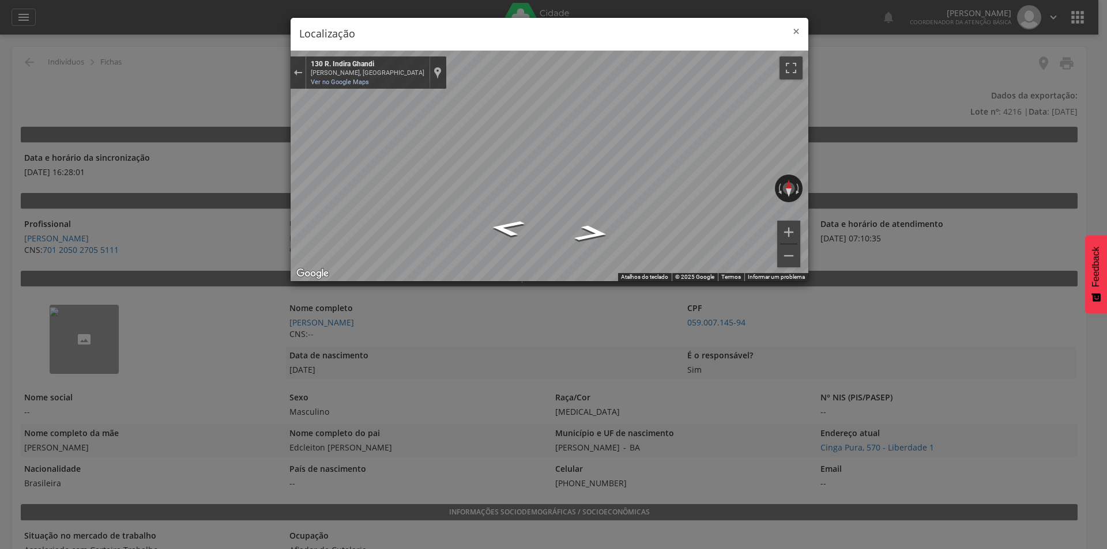
click at [795, 33] on span "×" at bounding box center [796, 31] width 7 height 16
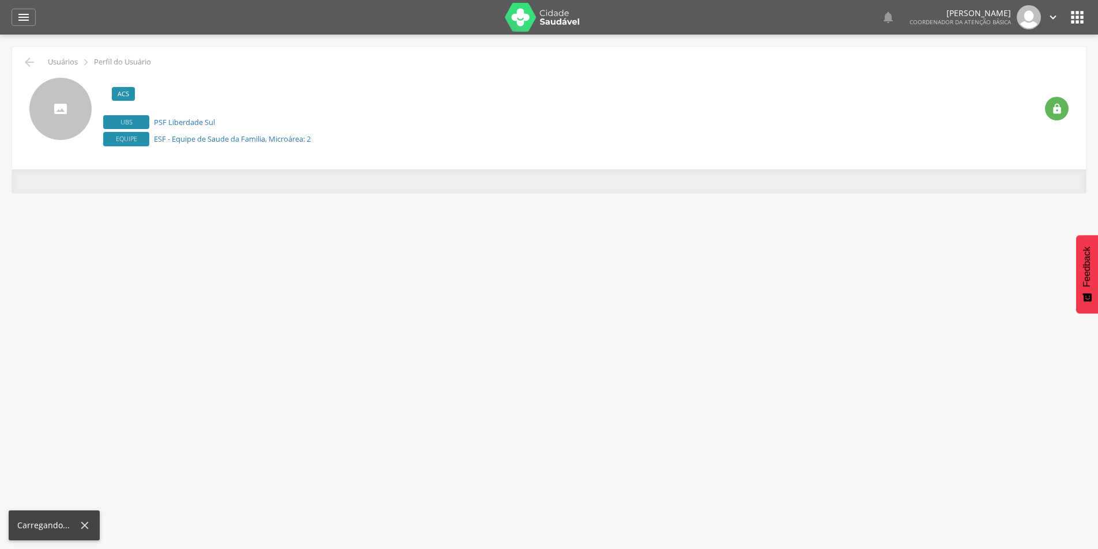
scroll to position [35, 0]
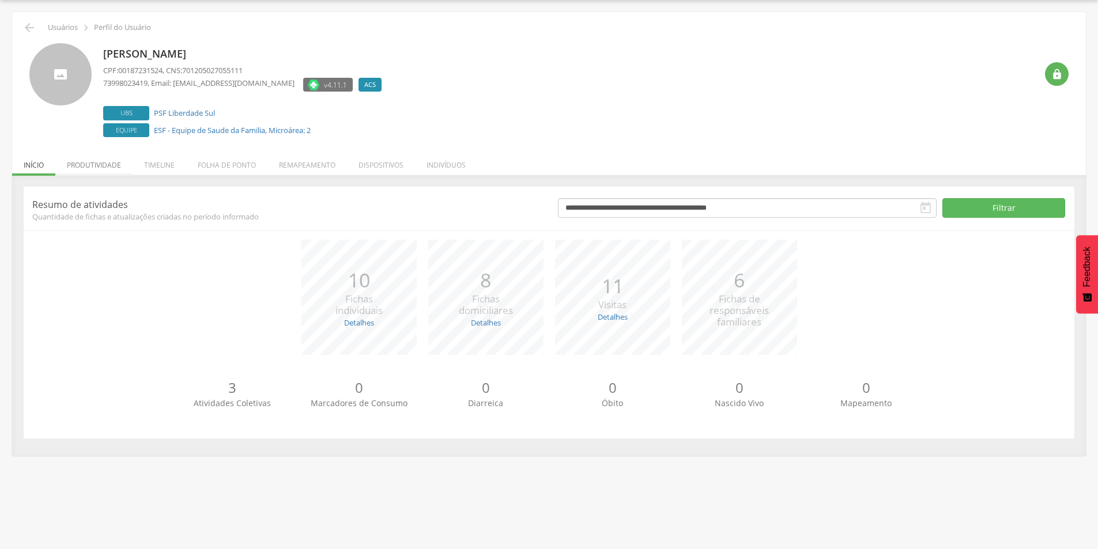
click at [74, 165] on li "Produtividade" at bounding box center [93, 162] width 77 height 27
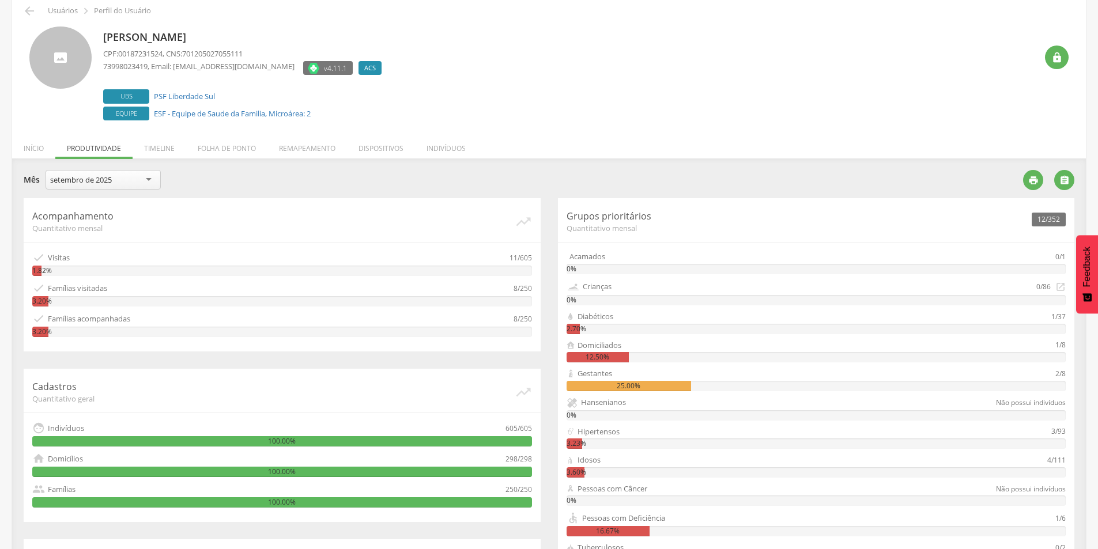
scroll to position [0, 0]
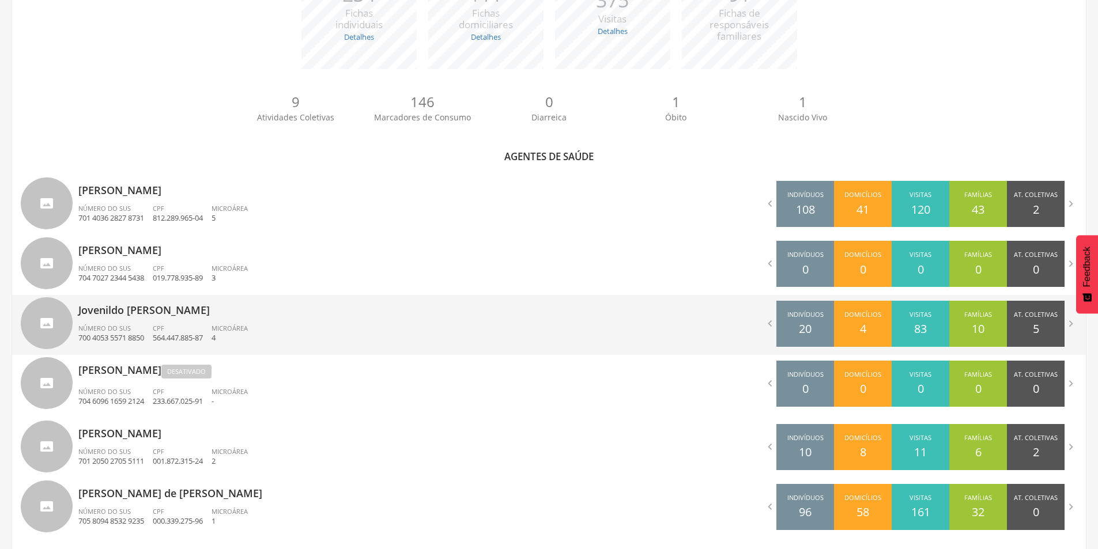
scroll to position [254, 0]
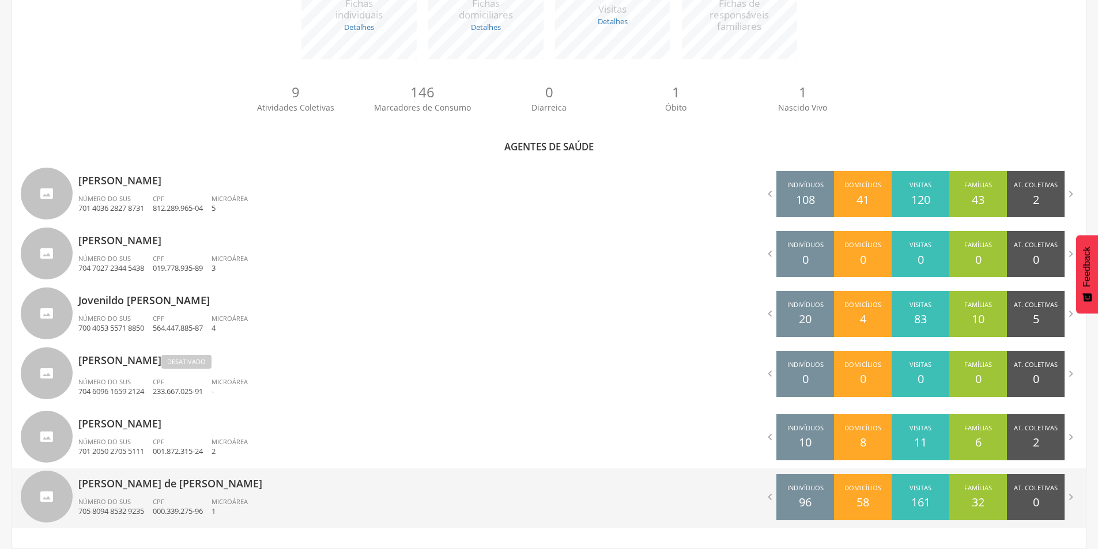
click at [209, 477] on p "[PERSON_NAME] de [PERSON_NAME]" at bounding box center [309, 480] width 462 height 23
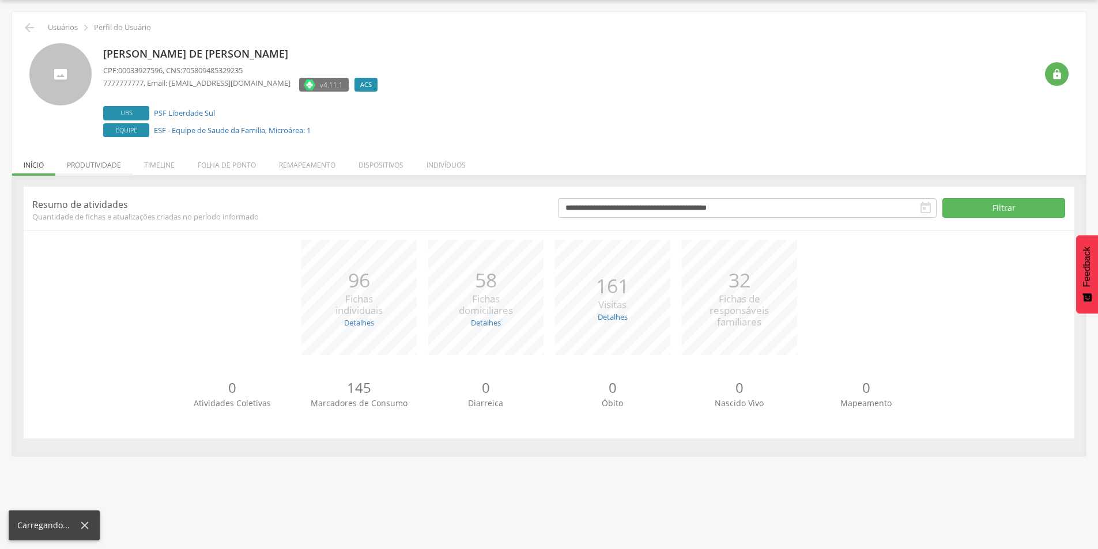
click at [111, 166] on li "Produtividade" at bounding box center [93, 162] width 77 height 27
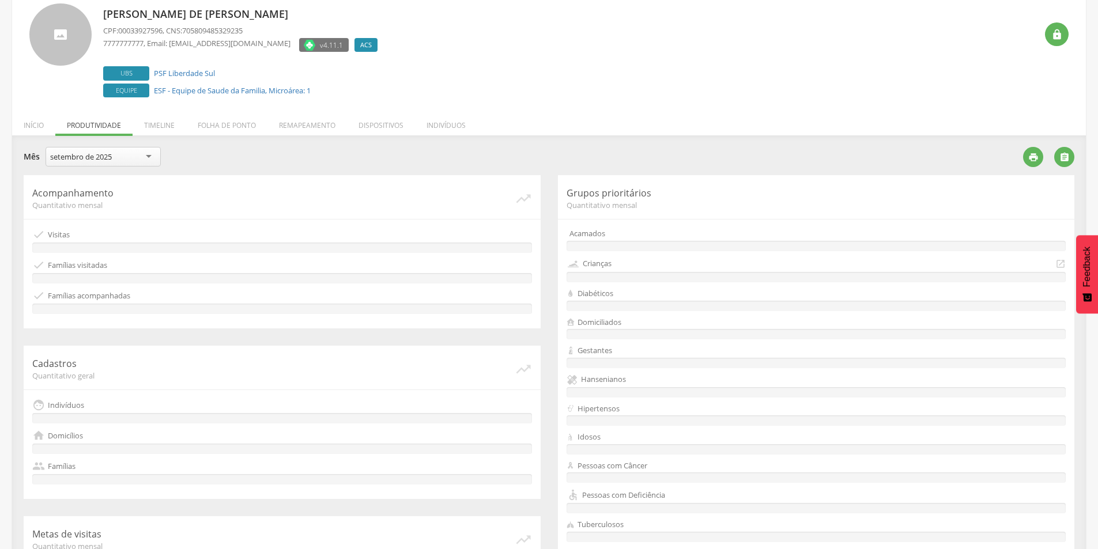
scroll to position [30, 0]
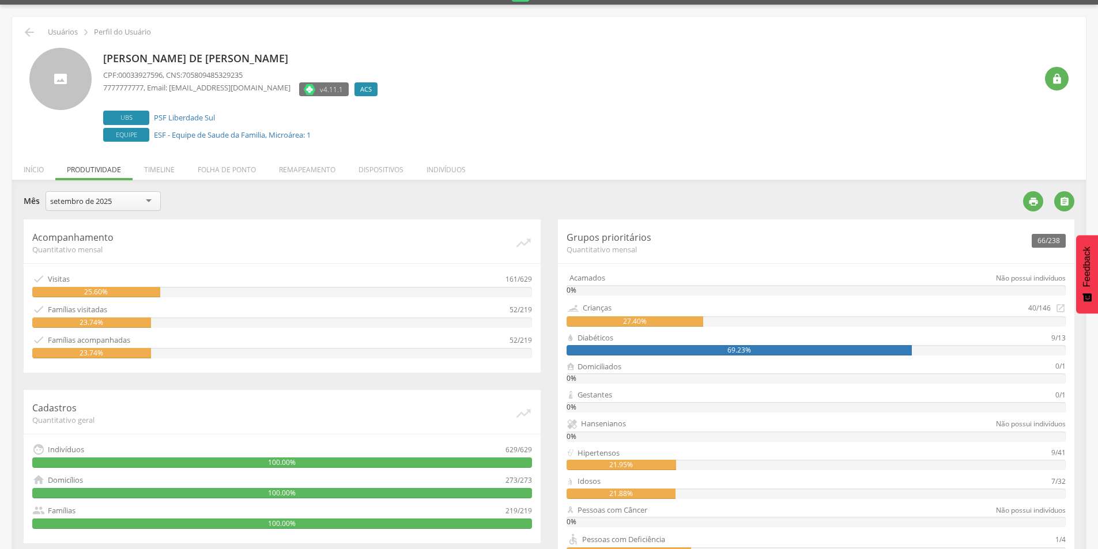
click at [96, 206] on div "setembro de 2025" at bounding box center [81, 201] width 62 height 10
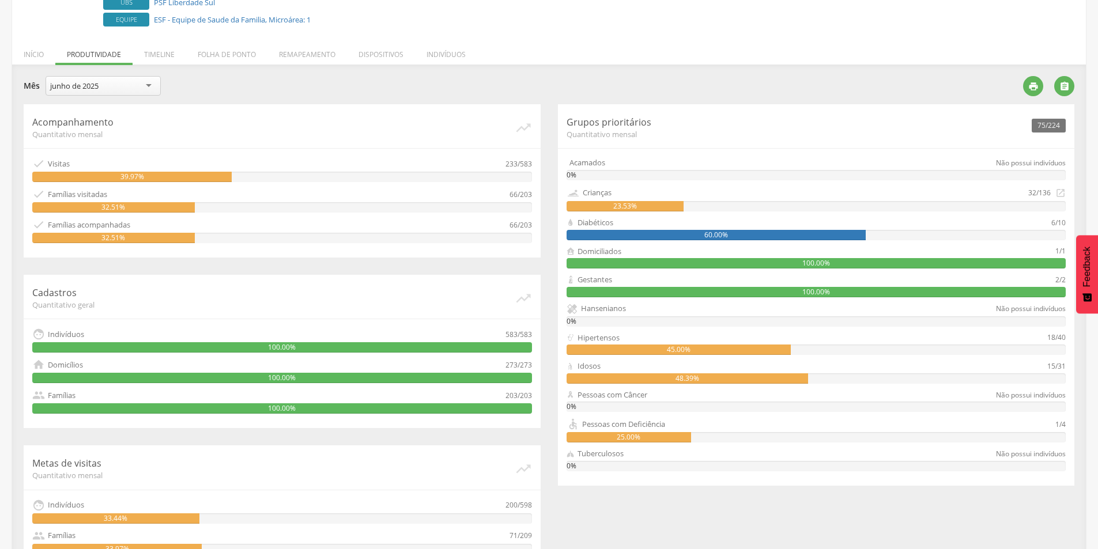
scroll to position [88, 0]
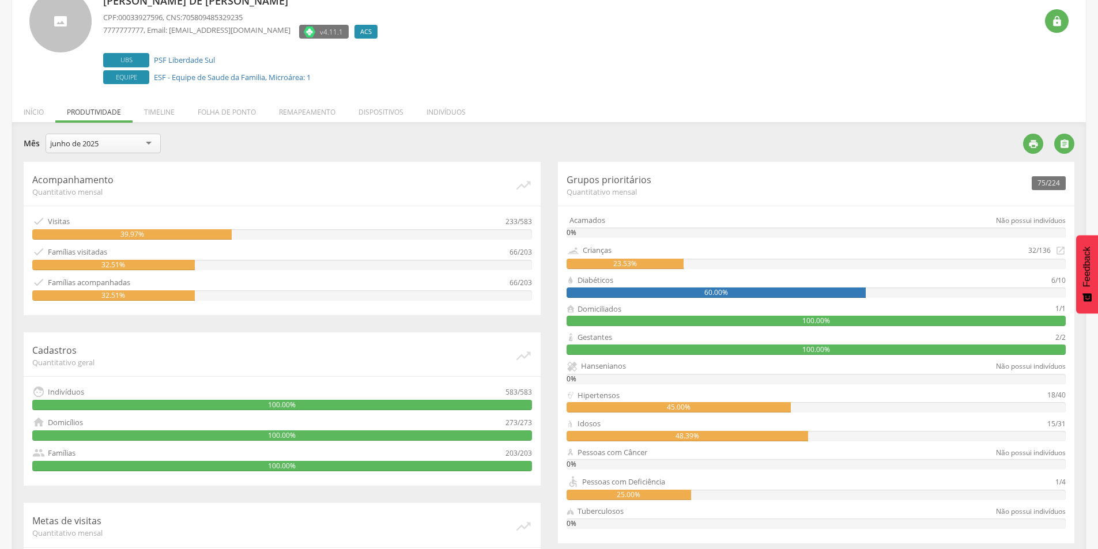
click at [146, 141] on div "junho de 2025" at bounding box center [103, 144] width 115 height 20
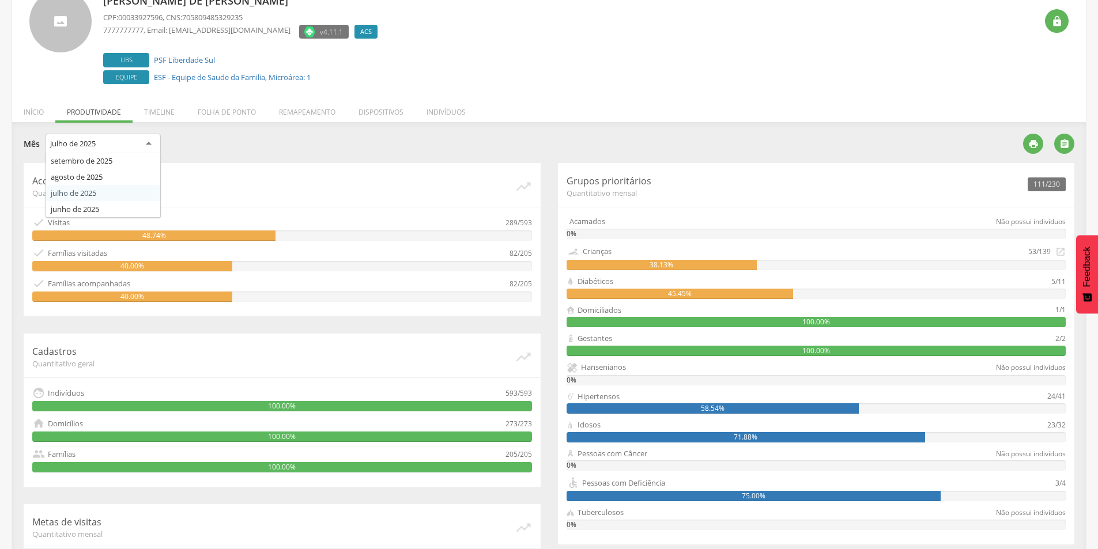
click at [120, 141] on div "julho de 2025" at bounding box center [103, 144] width 115 height 21
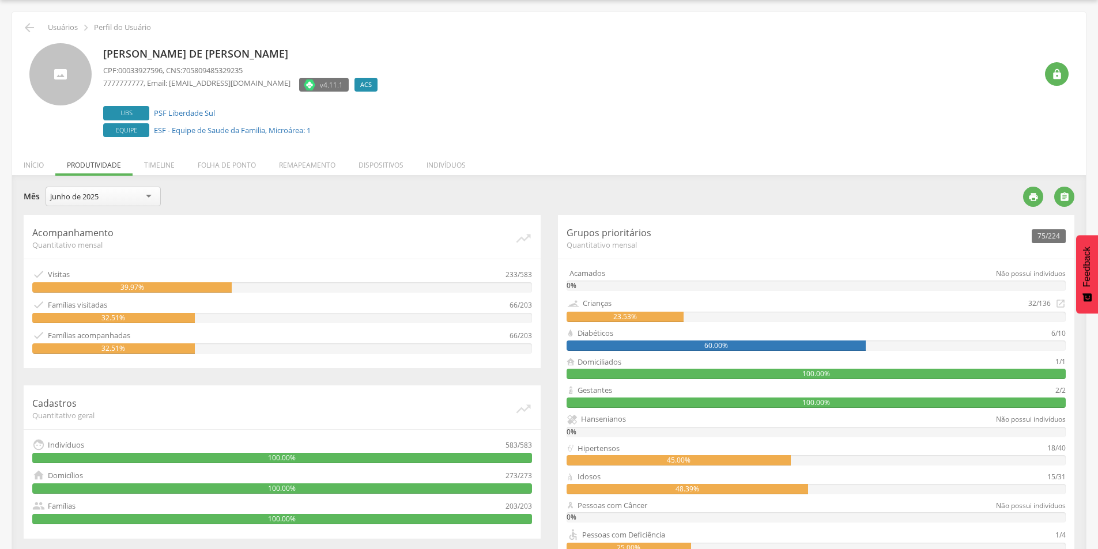
scroll to position [30, 0]
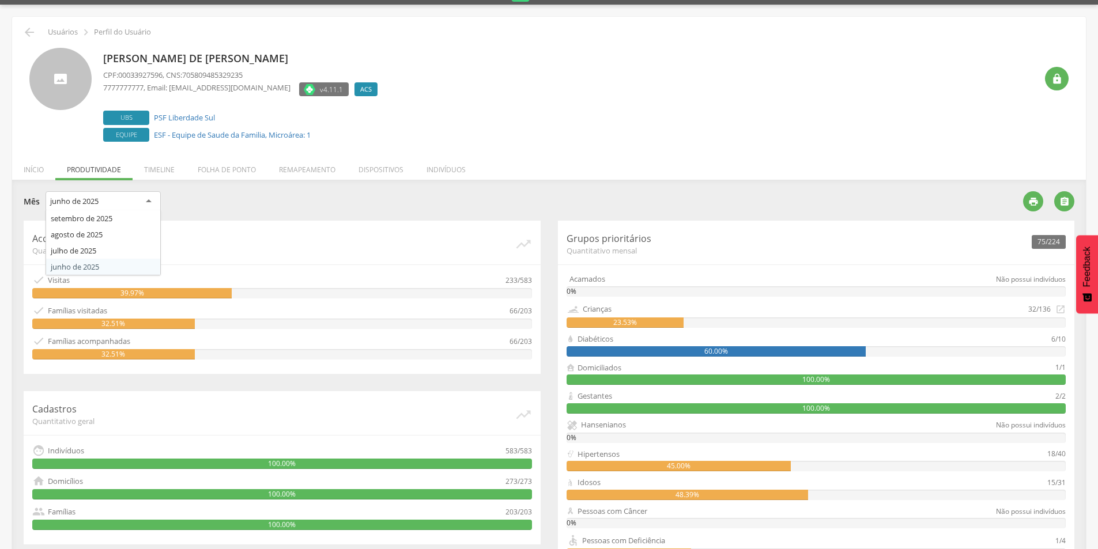
click at [135, 204] on div "junho de 2025" at bounding box center [103, 201] width 115 height 21
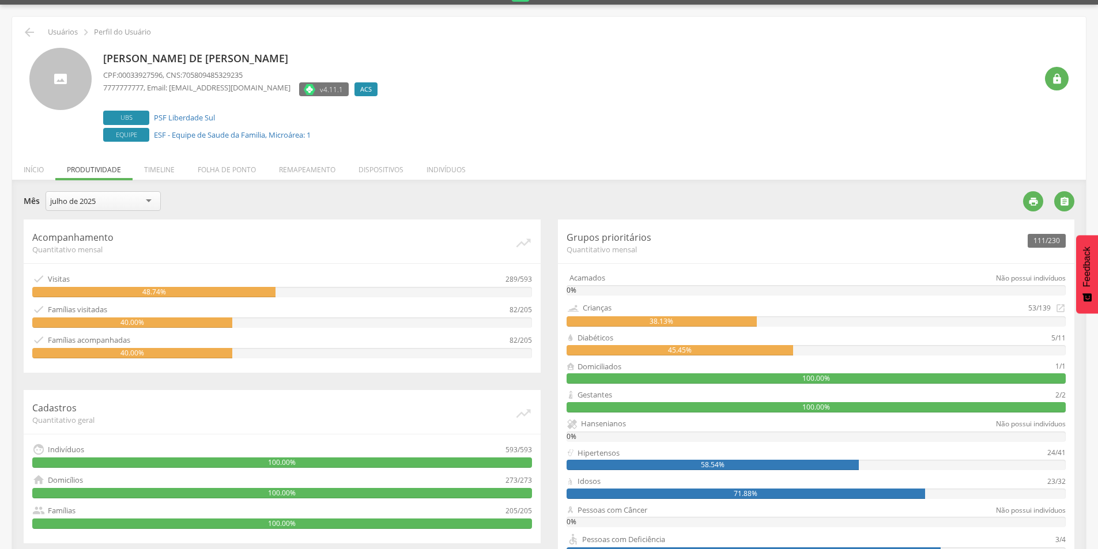
click at [130, 203] on div "julho de 2025" at bounding box center [103, 201] width 115 height 20
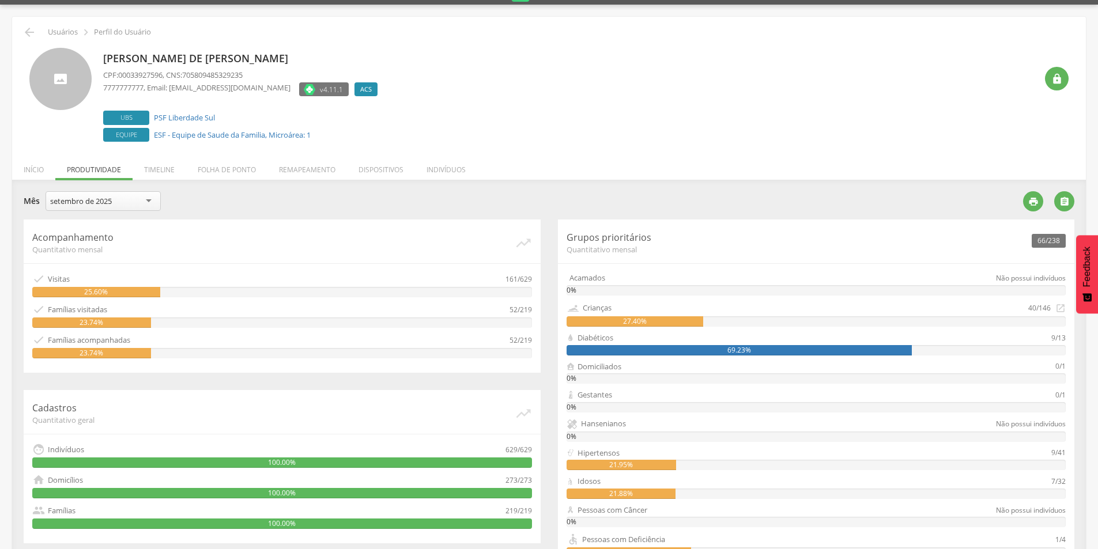
click at [116, 200] on div "setembro de 2025" at bounding box center [103, 201] width 115 height 20
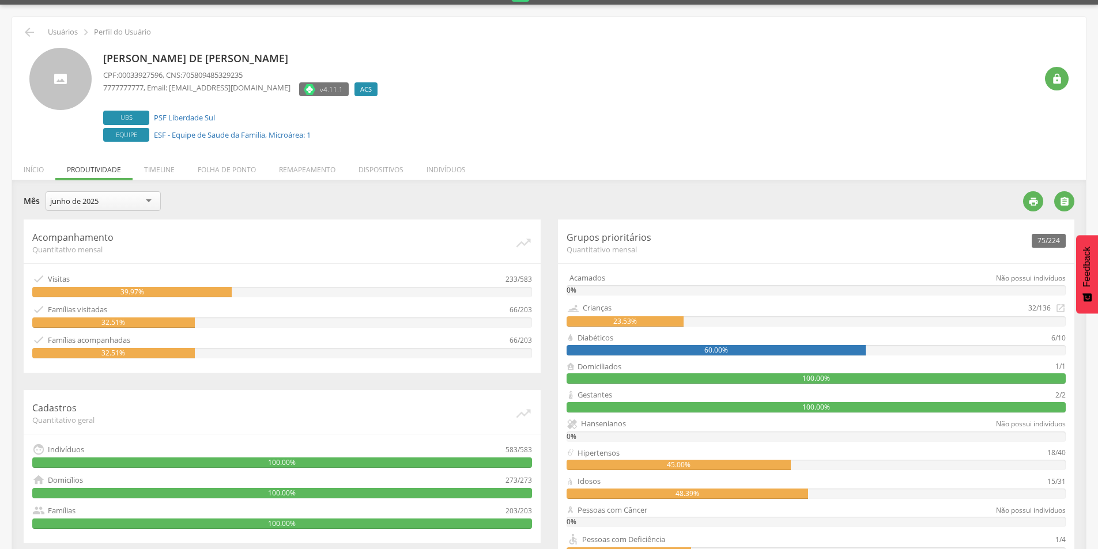
scroll to position [0, 0]
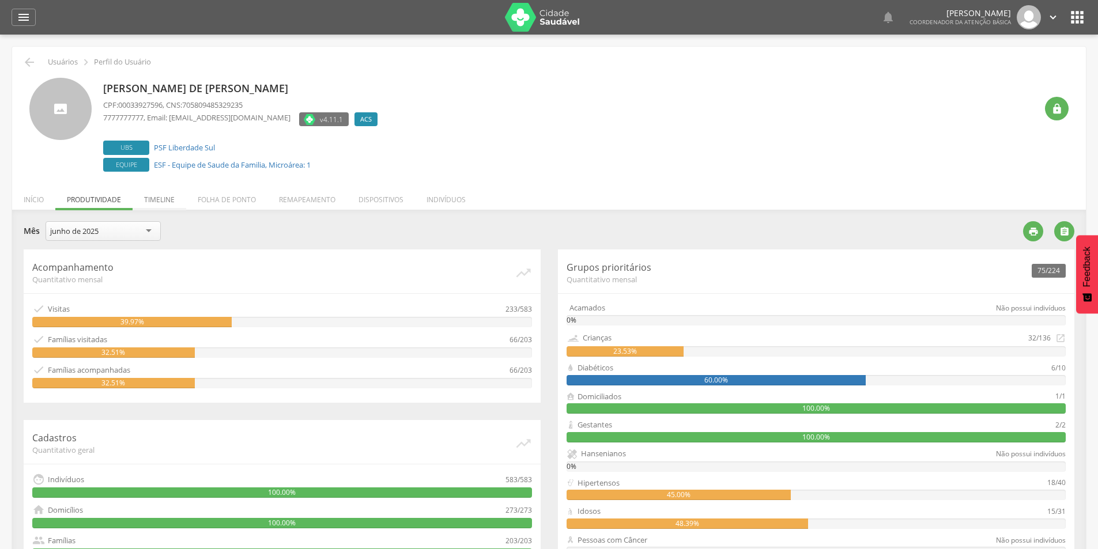
click at [169, 202] on li "Timeline" at bounding box center [160, 196] width 54 height 27
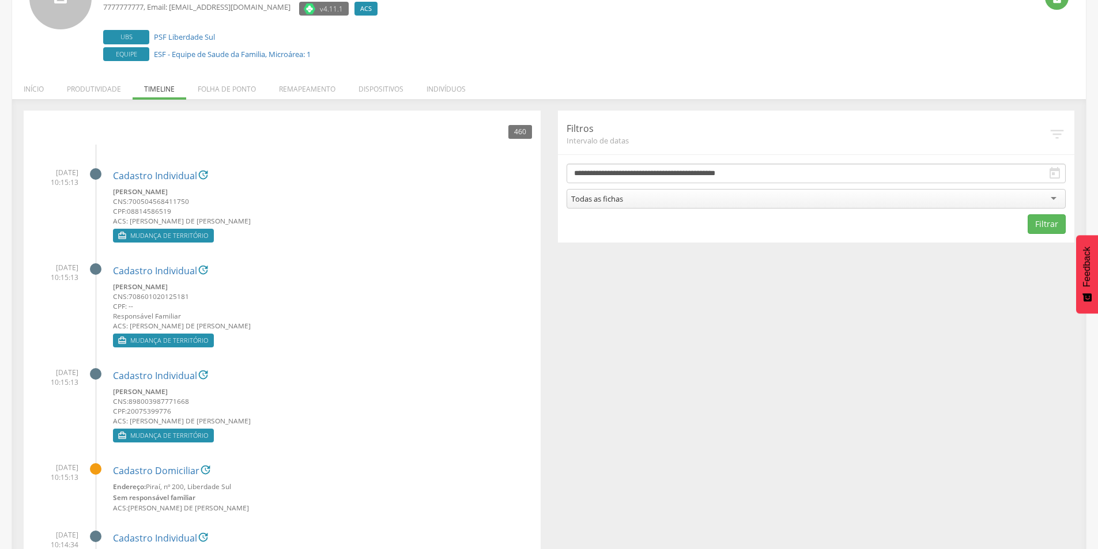
scroll to position [115, 0]
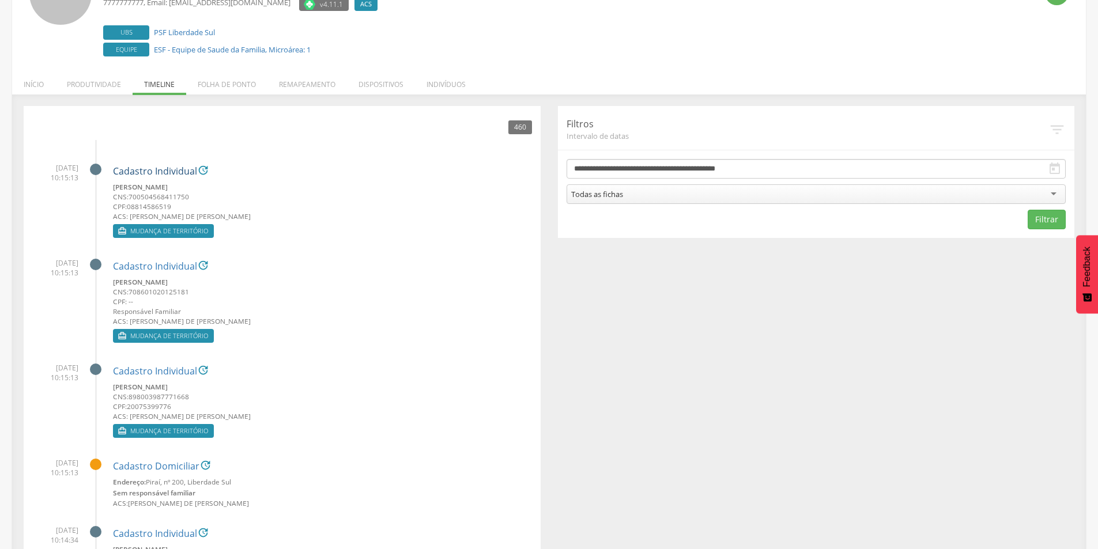
click at [164, 168] on link "Cadastro Individual" at bounding box center [155, 172] width 84 height 10
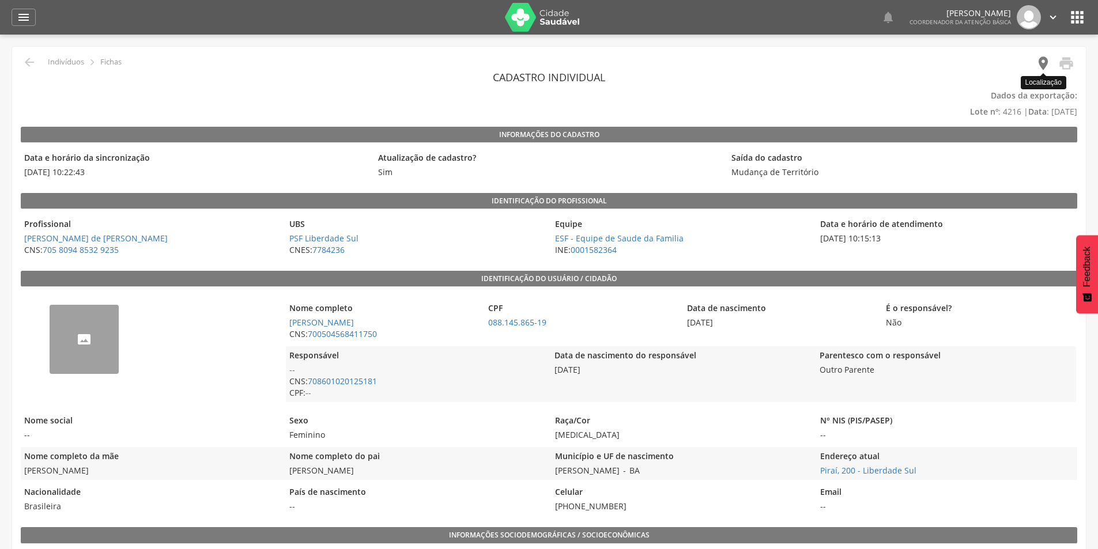
click at [1044, 62] on icon "" at bounding box center [1043, 63] width 16 height 16
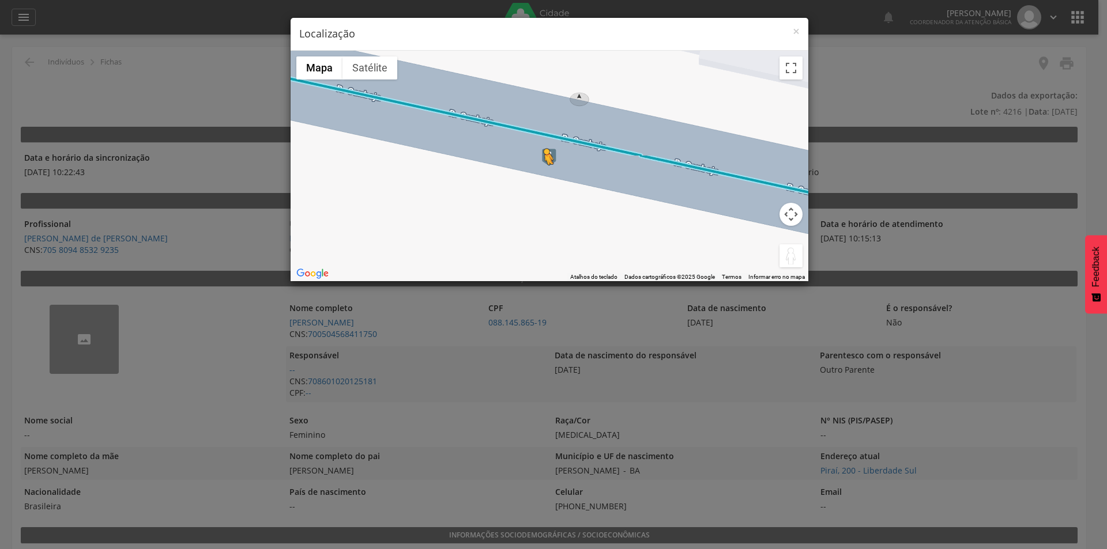
drag, startPoint x: 793, startPoint y: 259, endPoint x: 544, endPoint y: 176, distance: 262.3
click at [544, 176] on div "Pressione as teclas Alt + Enter para ativar o recurso de arrastar com o teclado…" at bounding box center [550, 166] width 518 height 231
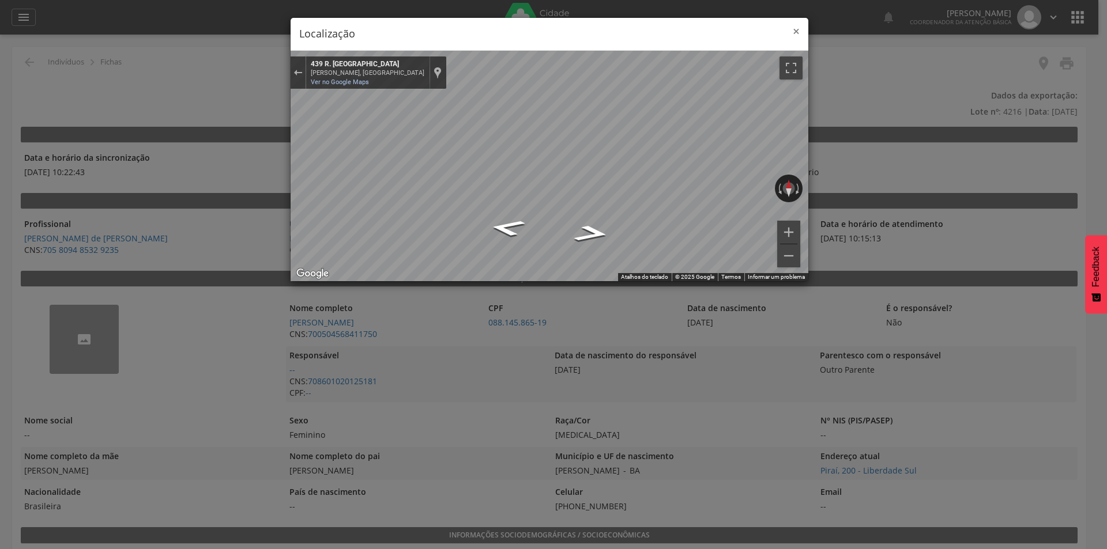
click at [794, 32] on span "×" at bounding box center [796, 31] width 7 height 16
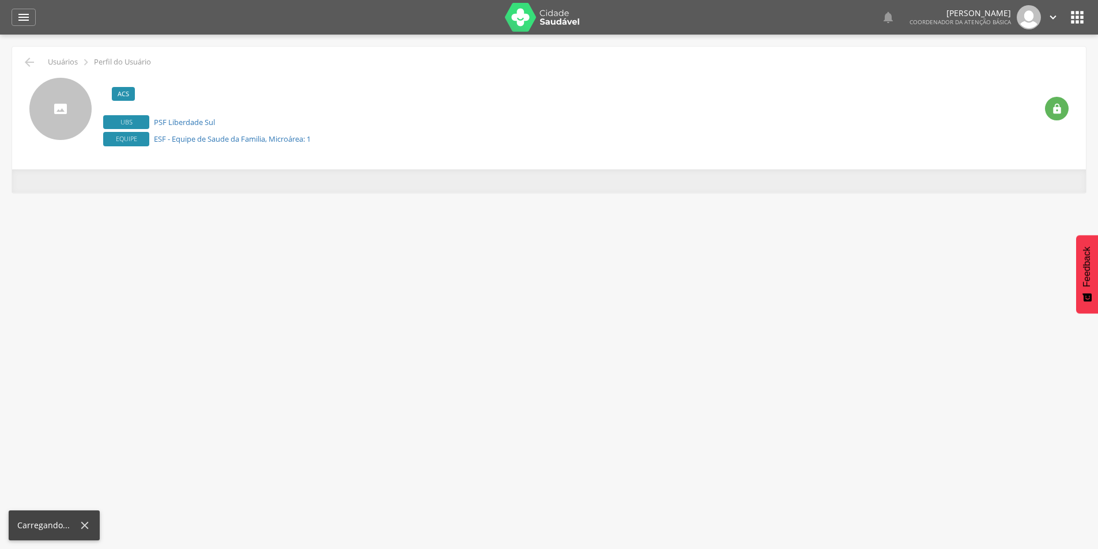
scroll to position [35, 0]
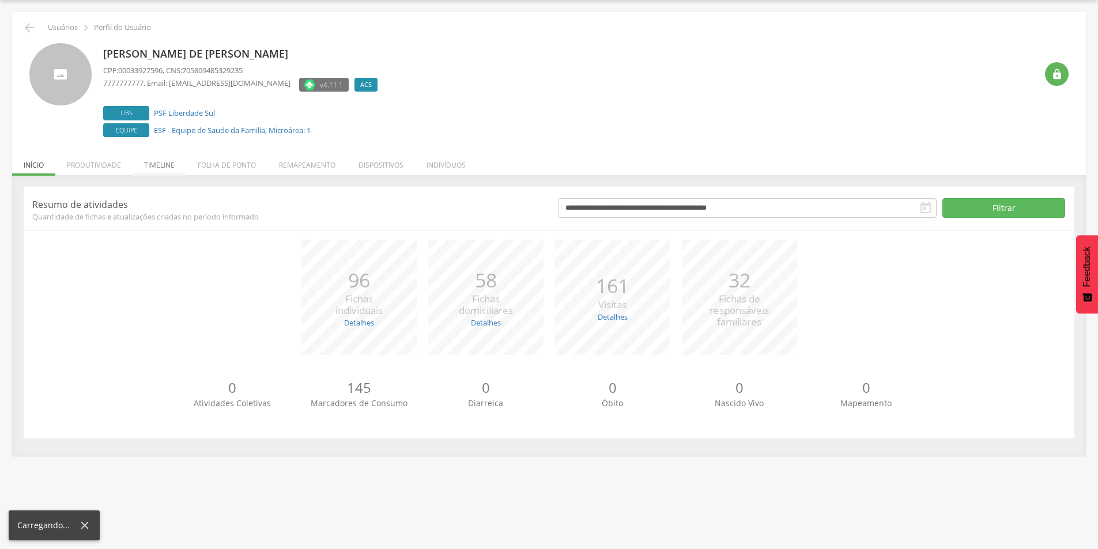
click at [158, 165] on li "Timeline" at bounding box center [160, 162] width 54 height 27
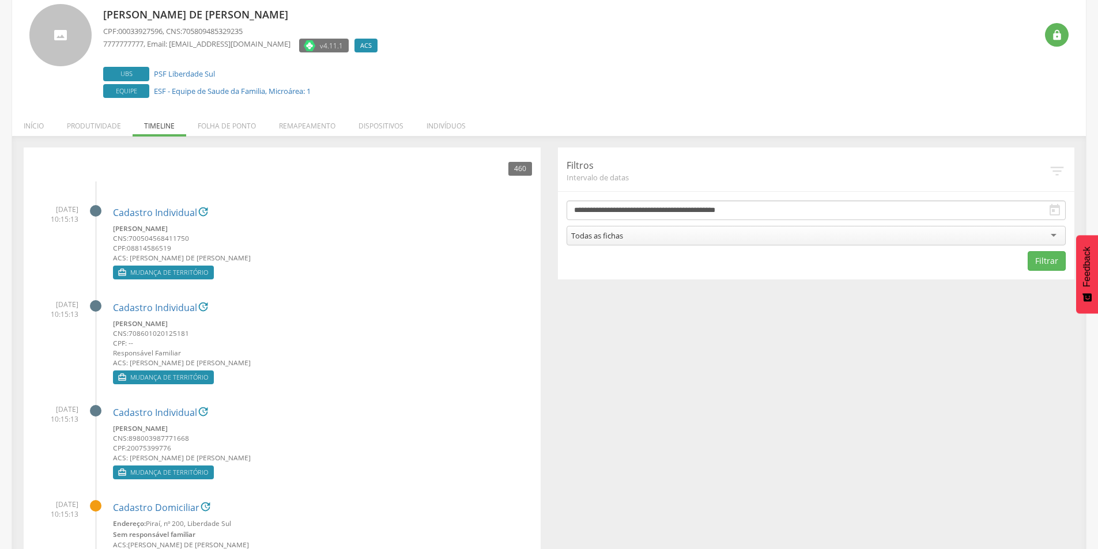
scroll to position [92, 0]
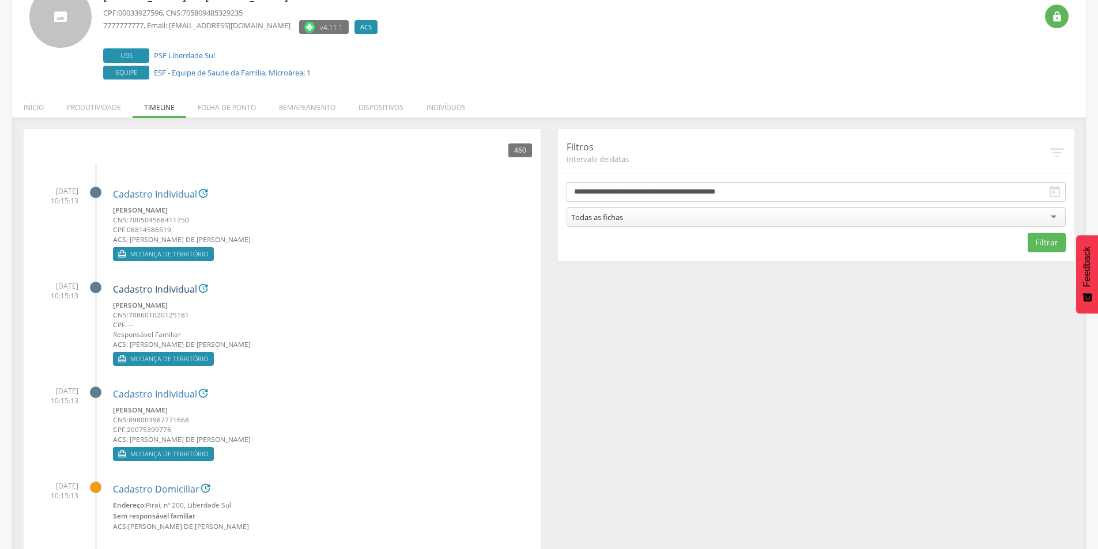
click at [150, 291] on link "Cadastro Individual" at bounding box center [155, 290] width 84 height 10
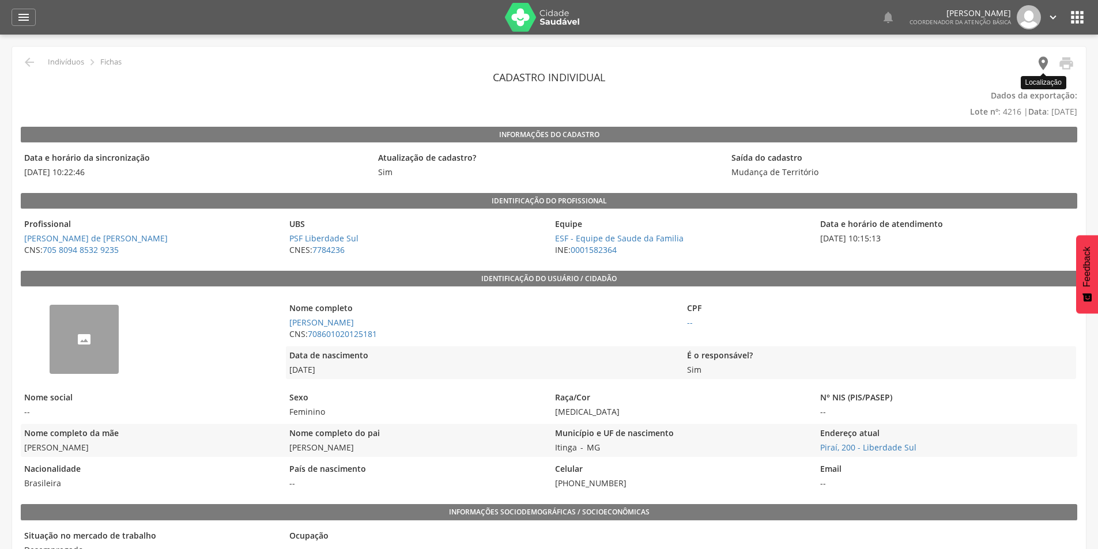
click at [1048, 63] on icon "" at bounding box center [1043, 63] width 16 height 16
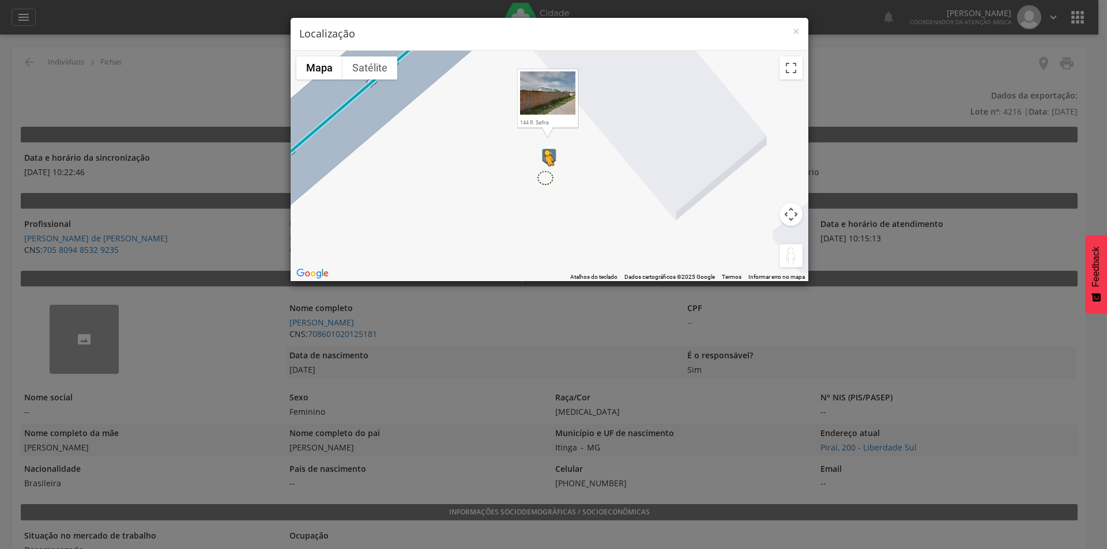
drag, startPoint x: 795, startPoint y: 261, endPoint x: 544, endPoint y: 178, distance: 265.2
click at [544, 178] on div "Pressione as teclas Alt + Enter para ativar o recurso de arrastar com o teclado…" at bounding box center [550, 166] width 518 height 231
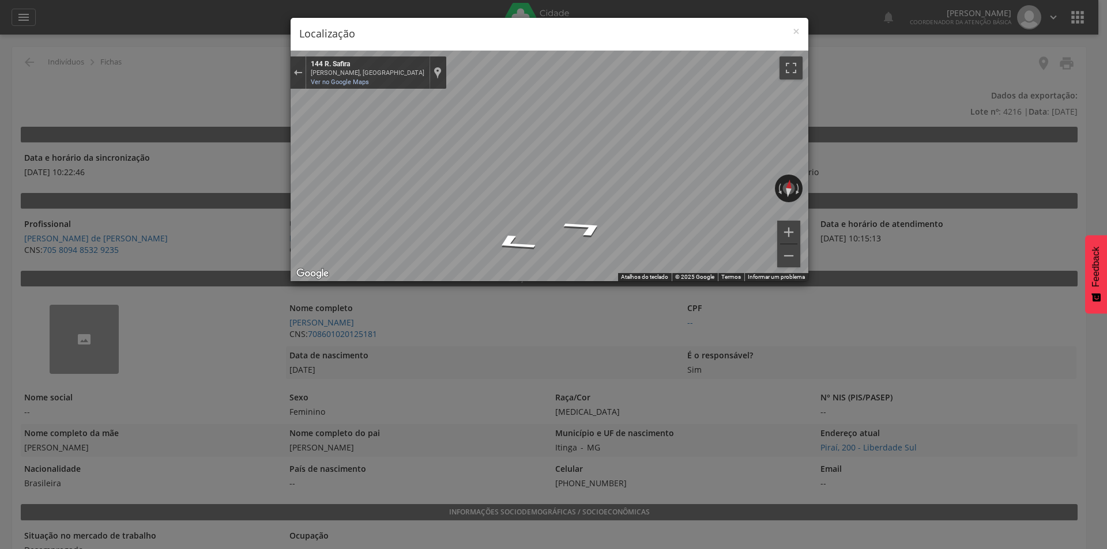
click at [789, 31] on h4 "Localização" at bounding box center [549, 34] width 500 height 15
click at [793, 31] on span "×" at bounding box center [796, 31] width 7 height 16
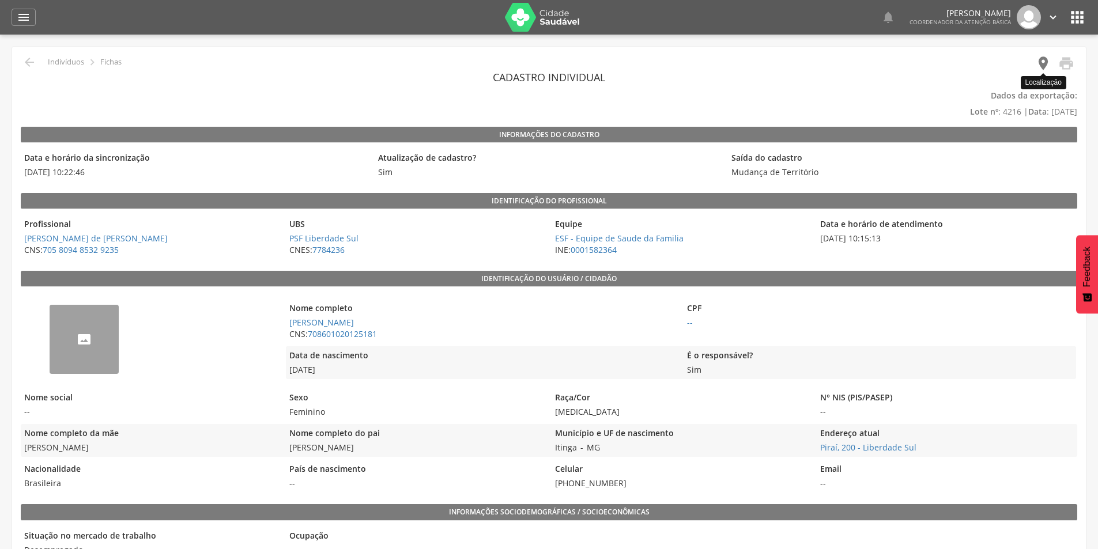
click at [1046, 62] on icon "" at bounding box center [1043, 63] width 16 height 16
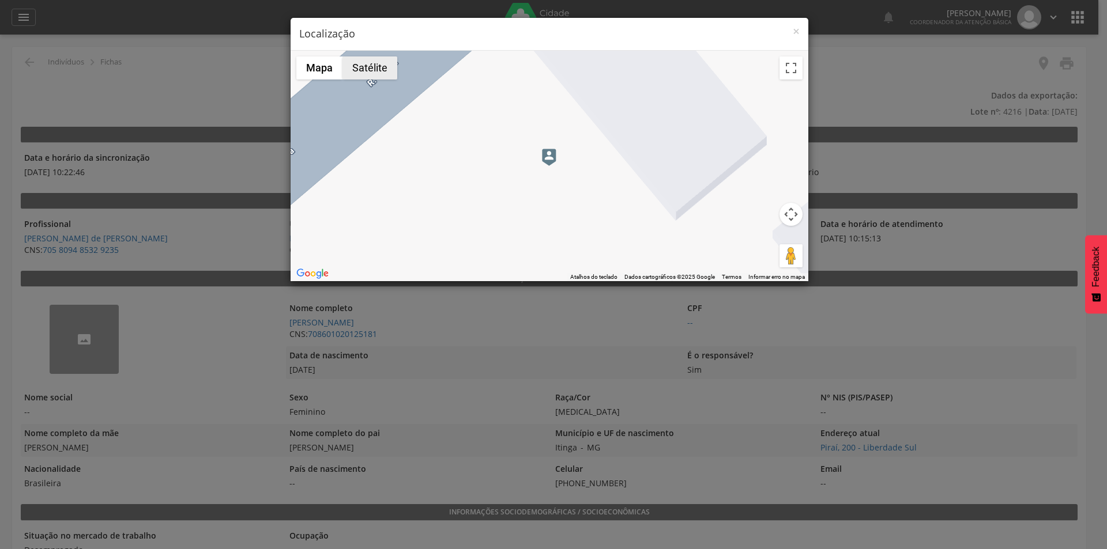
click at [381, 71] on button "Satélite" at bounding box center [369, 67] width 55 height 23
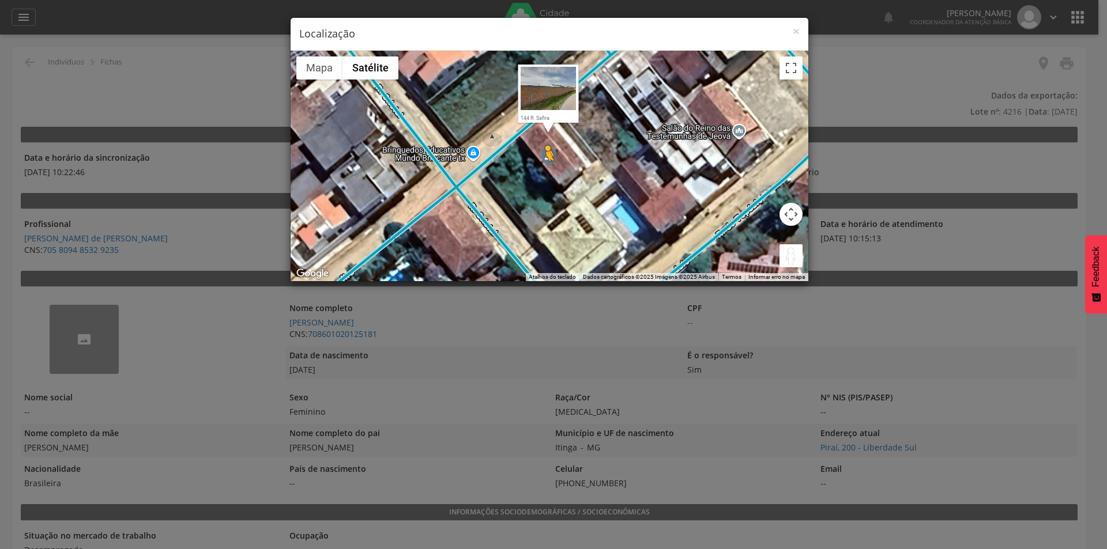
drag, startPoint x: 793, startPoint y: 254, endPoint x: 545, endPoint y: 173, distance: 260.7
click at [545, 173] on div "Pressione as teclas Alt + Enter para ativar o recurso de arrastar com o teclado…" at bounding box center [550, 166] width 518 height 231
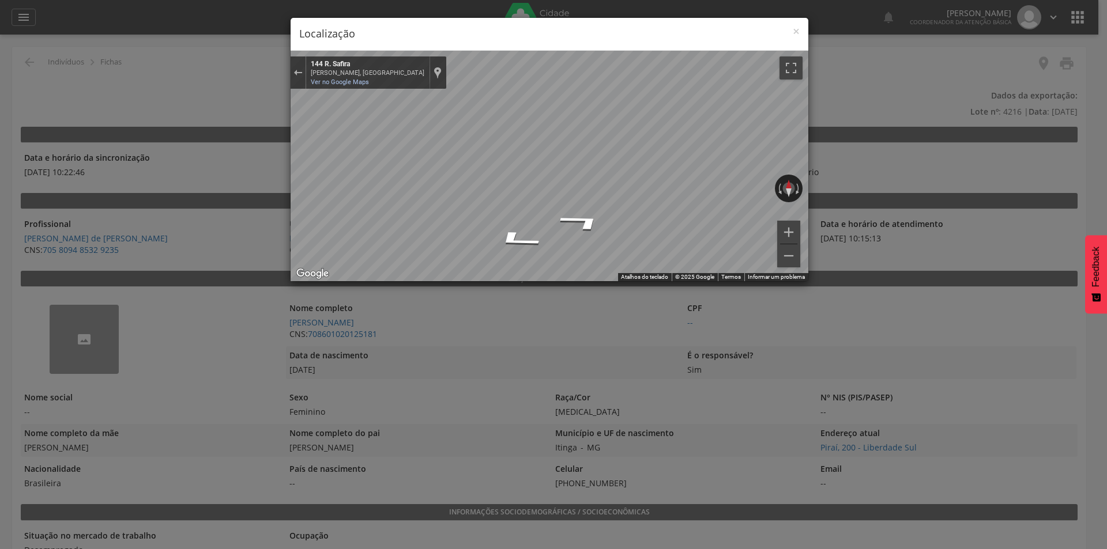
click at [790, 31] on h4 "Localização" at bounding box center [549, 34] width 500 height 15
click at [793, 31] on span "×" at bounding box center [796, 31] width 7 height 16
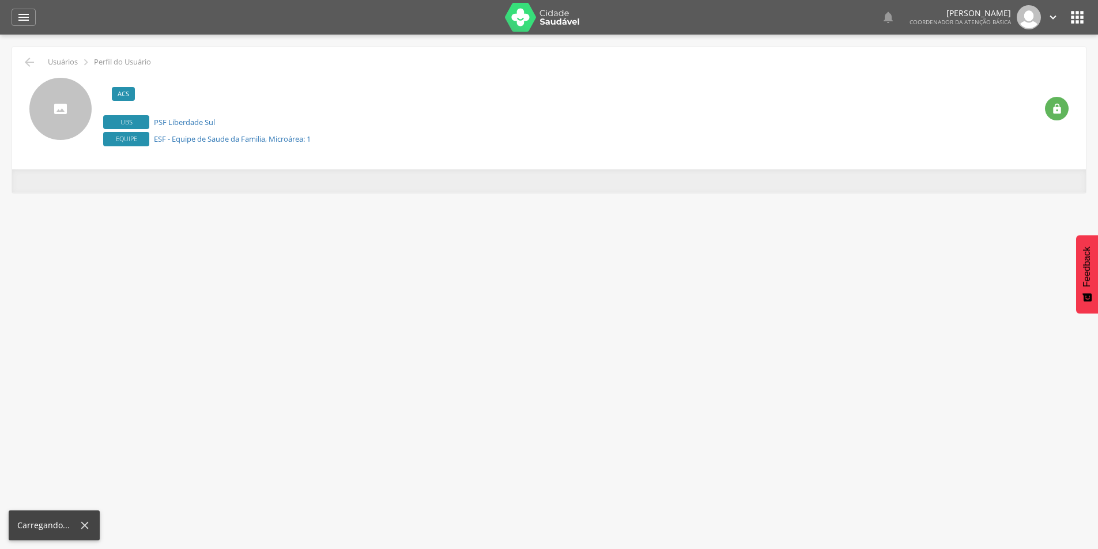
scroll to position [35, 0]
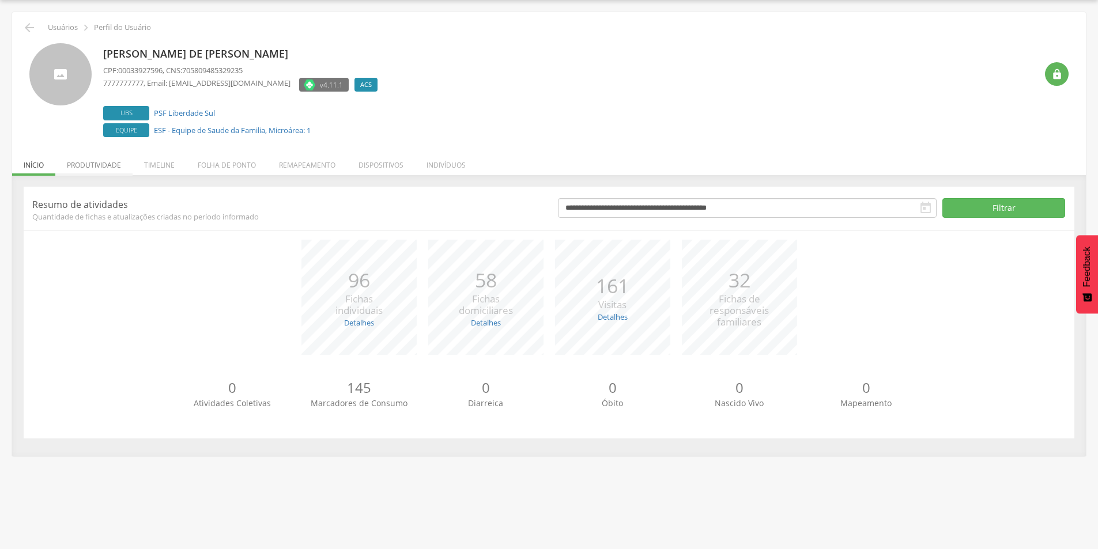
click at [84, 160] on li "Produtividade" at bounding box center [93, 162] width 77 height 27
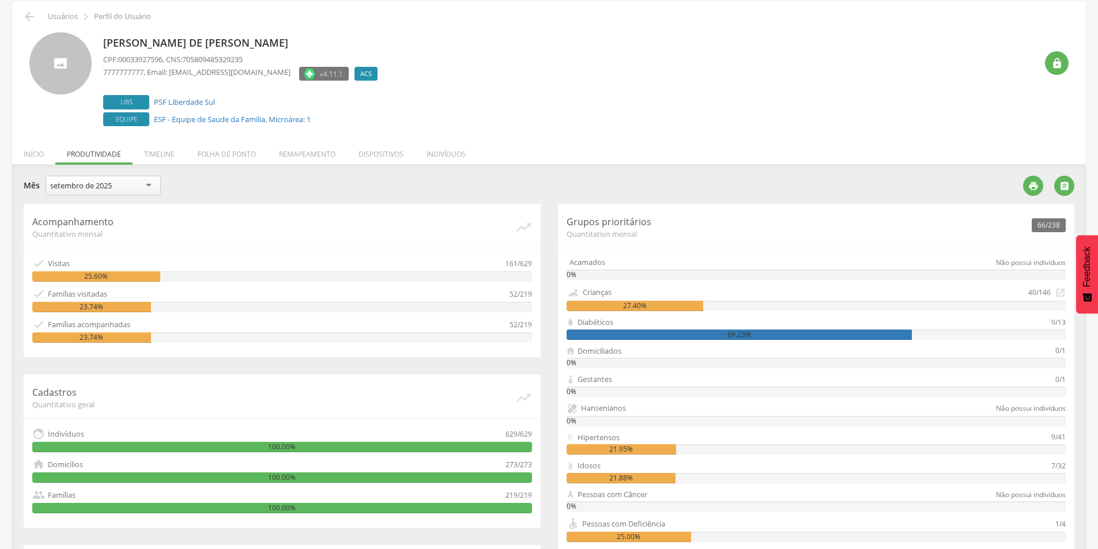
scroll to position [0, 0]
